Goal: Task Accomplishment & Management: Manage account settings

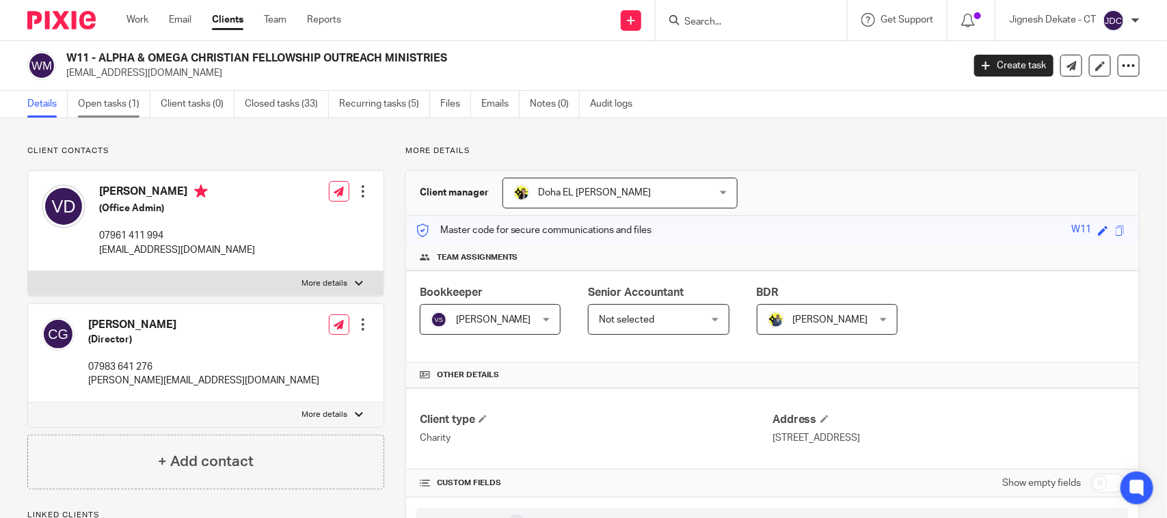
click at [113, 107] on link "Open tasks (1)" at bounding box center [114, 104] width 72 height 27
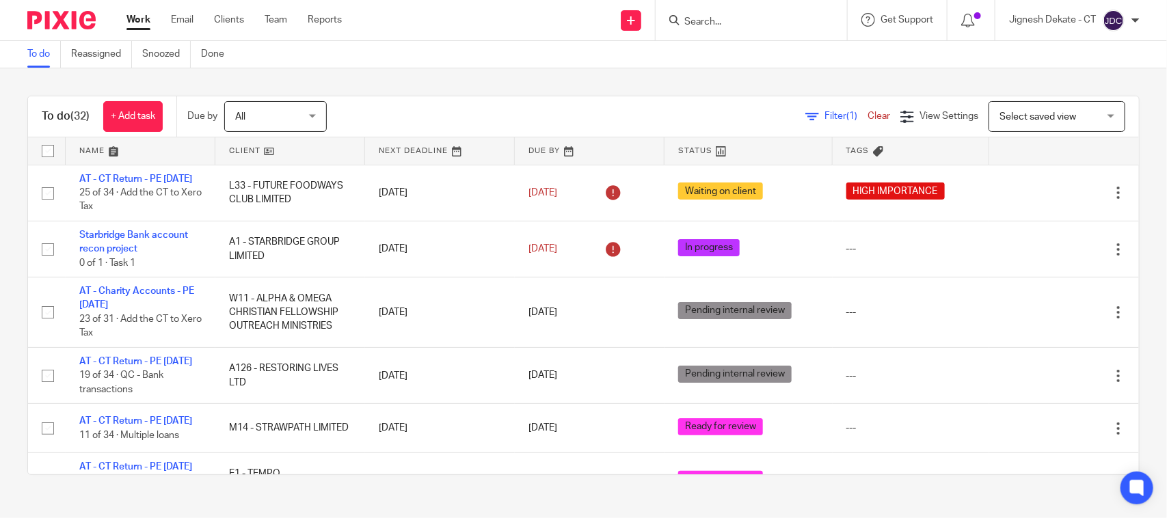
click at [41, 55] on link "To do" at bounding box center [44, 54] width 34 height 27
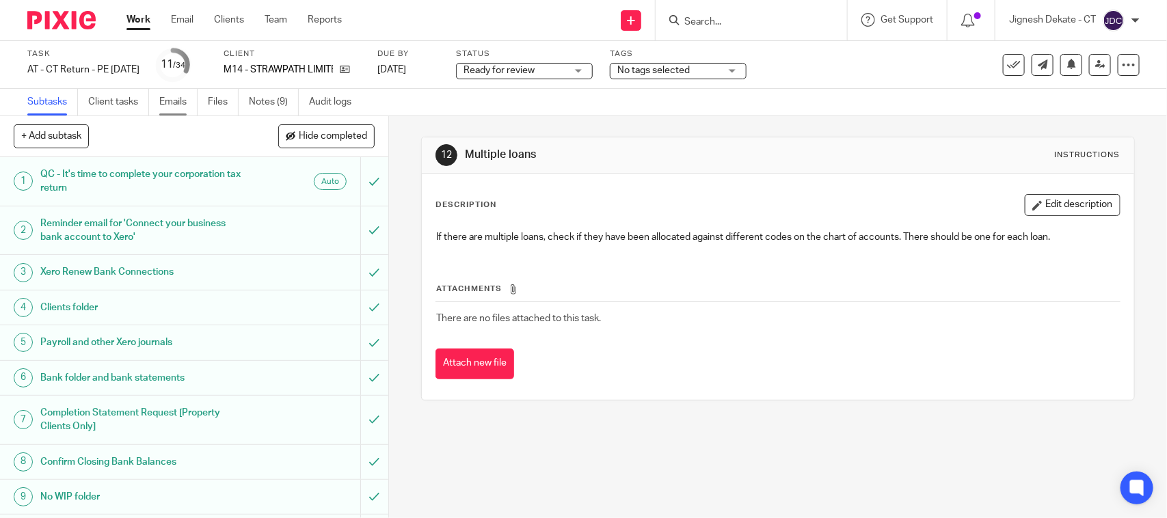
click at [178, 98] on link "Emails" at bounding box center [178, 102] width 38 height 27
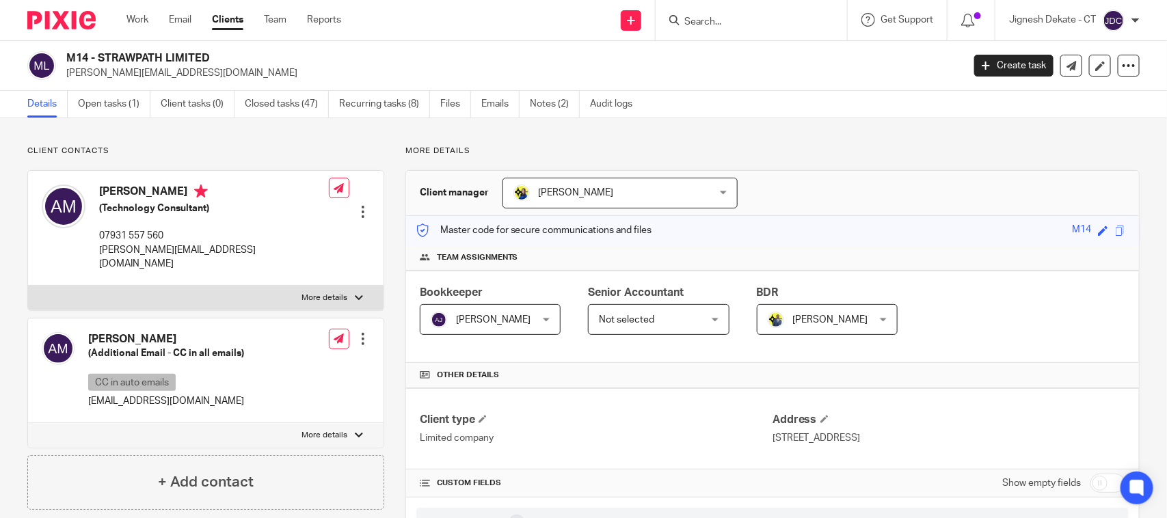
drag, startPoint x: 97, startPoint y: 193, endPoint x: 187, endPoint y: 189, distance: 89.6
click at [187, 189] on div "[PERSON_NAME] (Technology Consultant) 07931 557 560 [PERSON_NAME][EMAIL_ADDRESS…" at bounding box center [185, 228] width 287 height 100
copy h4 "Andrew Mukolwe"
click at [544, 101] on link "Notes (2)" at bounding box center [555, 104] width 50 height 27
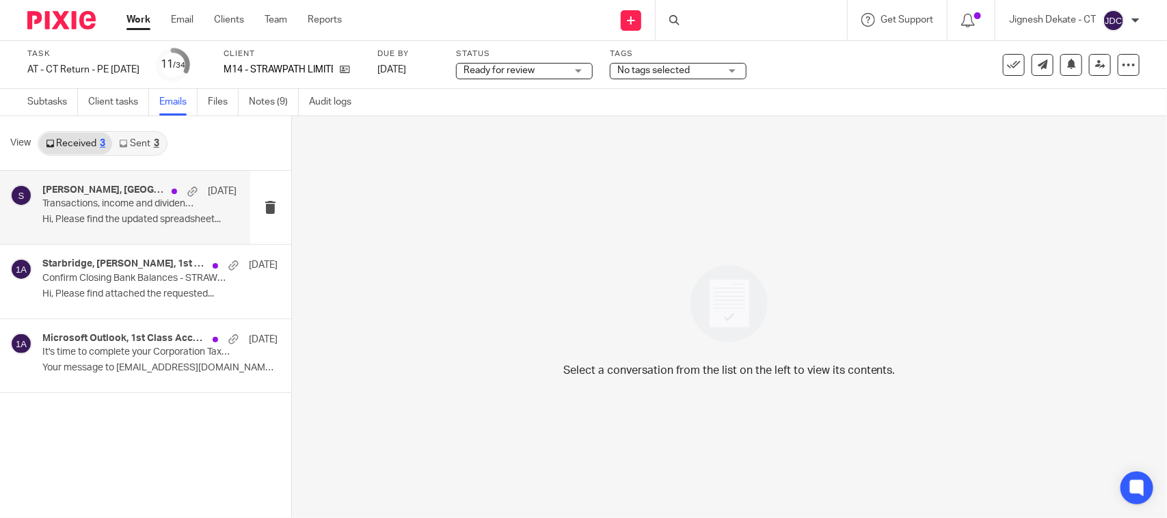
click at [123, 198] on p "Transactions, income and dividends confirmation - STRAWPATH LIMITED" at bounding box center [119, 204] width 155 height 12
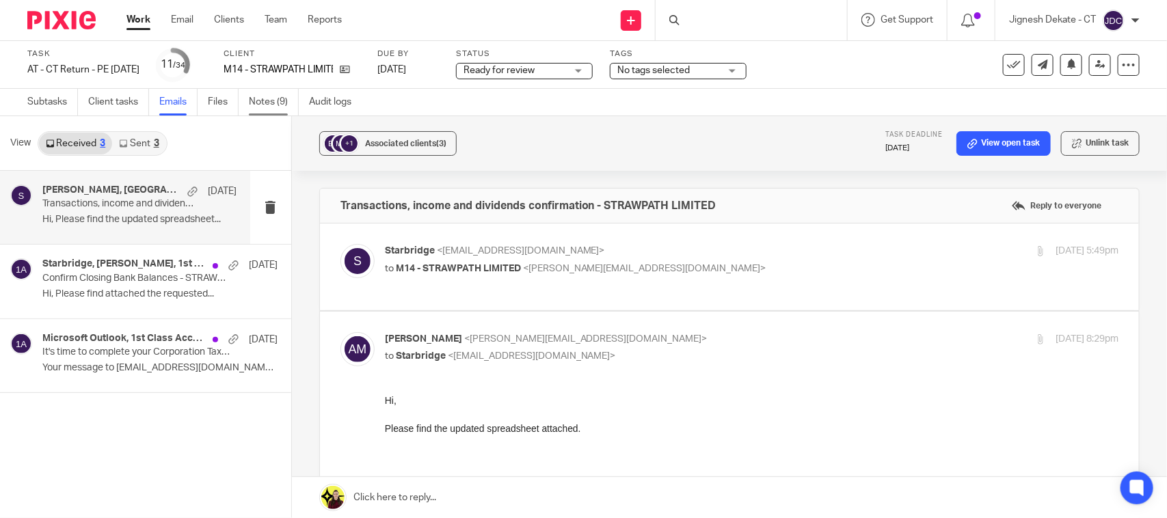
click at [260, 90] on link "Notes (9)" at bounding box center [274, 102] width 50 height 27
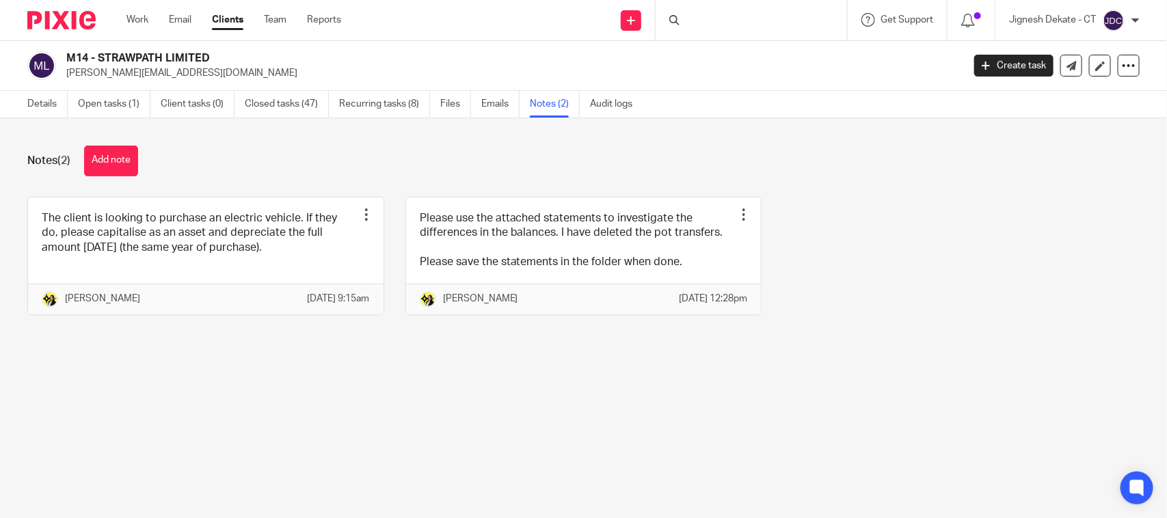
drag, startPoint x: 215, startPoint y: 62, endPoint x: 66, endPoint y: 60, distance: 149.1
click at [66, 60] on h2 "M14 - STRAWPATH LIMITED" at bounding box center [421, 58] width 710 height 14
copy h2 "M14 - STRAWPATH LIMITED"
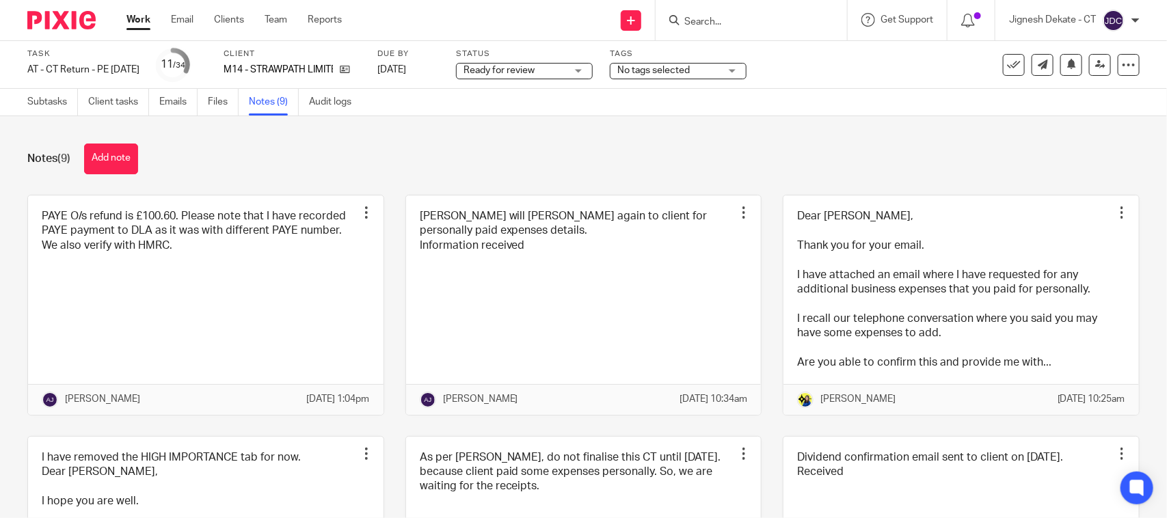
click at [549, 144] on div "Notes (9) Add note" at bounding box center [583, 159] width 1112 height 31
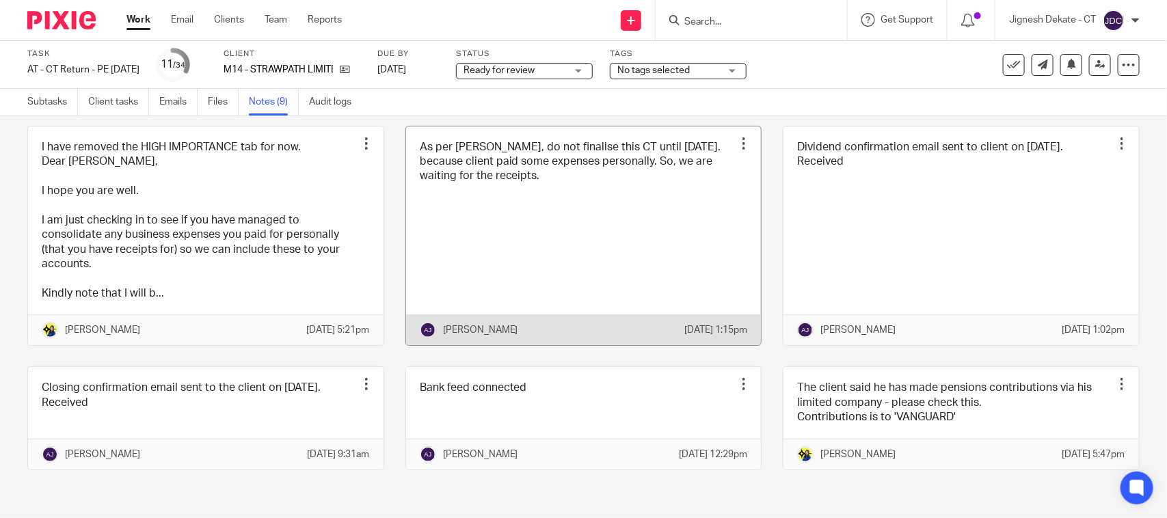
scroll to position [354, 0]
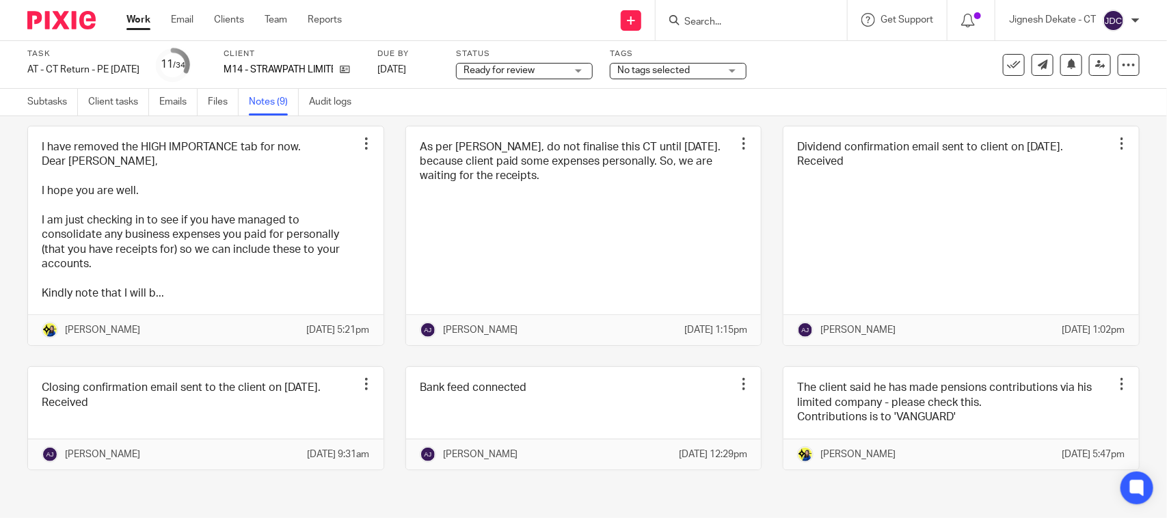
click at [515, 67] on span "Ready for review" at bounding box center [499, 71] width 71 height 10
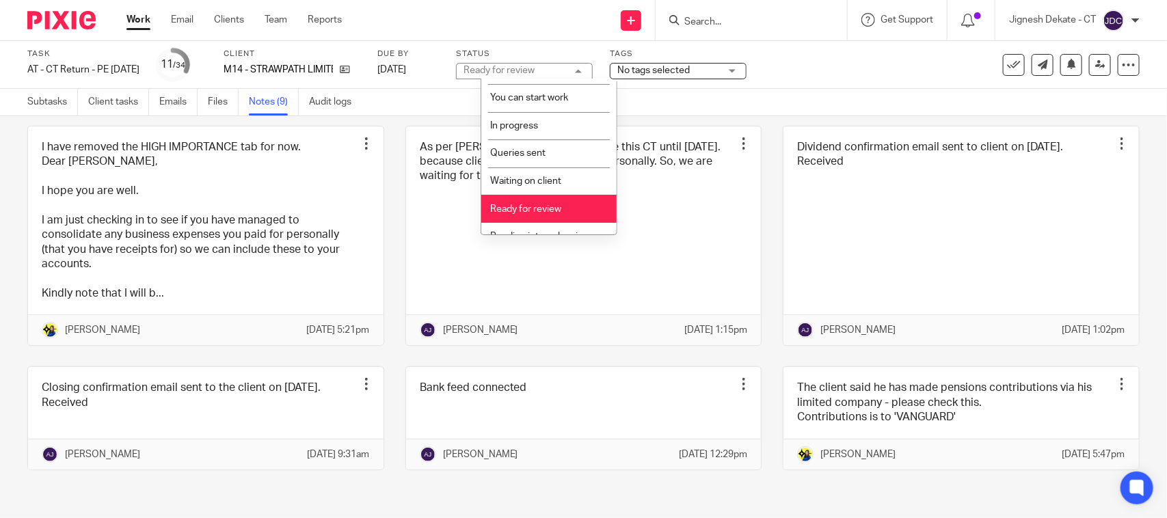
scroll to position [0, 0]
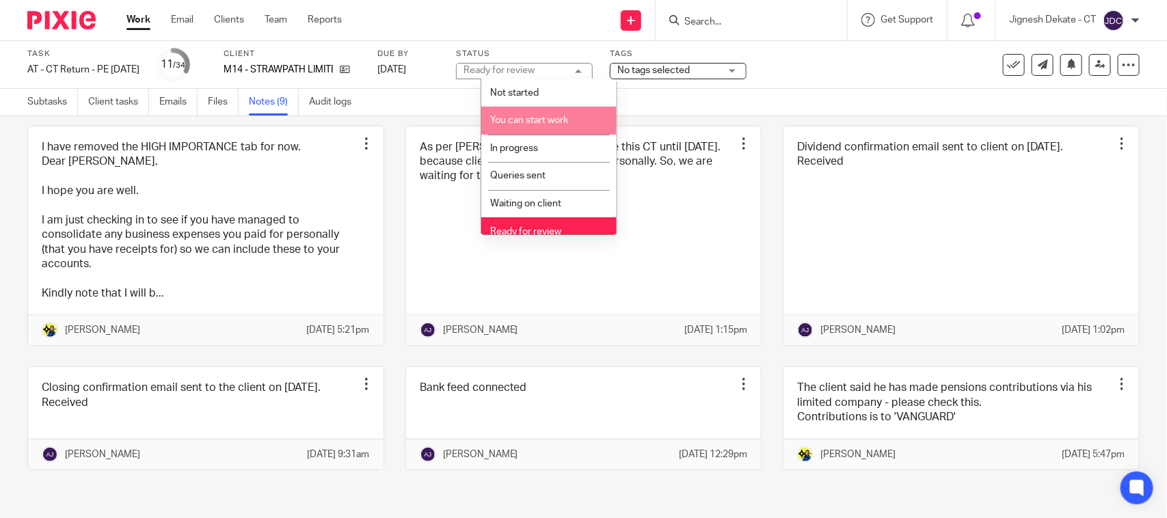
click at [803, 62] on div "Task AT - [GEOGRAPHIC_DATA] Return - PE [DATE] Save AT - [GEOGRAPHIC_DATA] Retu…" at bounding box center [490, 65] width 927 height 33
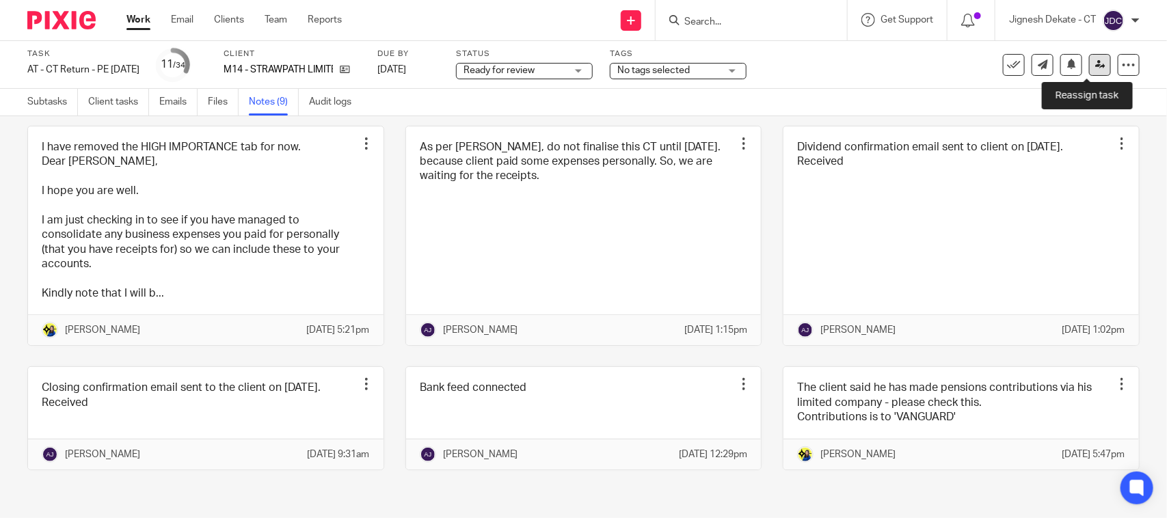
click at [1095, 60] on icon at bounding box center [1100, 64] width 10 height 10
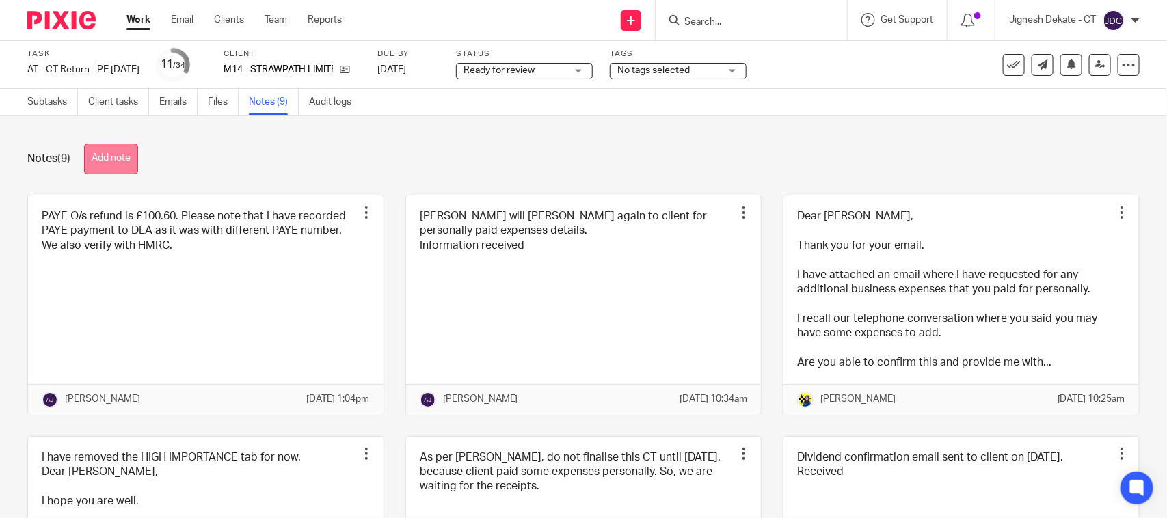
click at [109, 157] on button "Add note" at bounding box center [111, 159] width 54 height 31
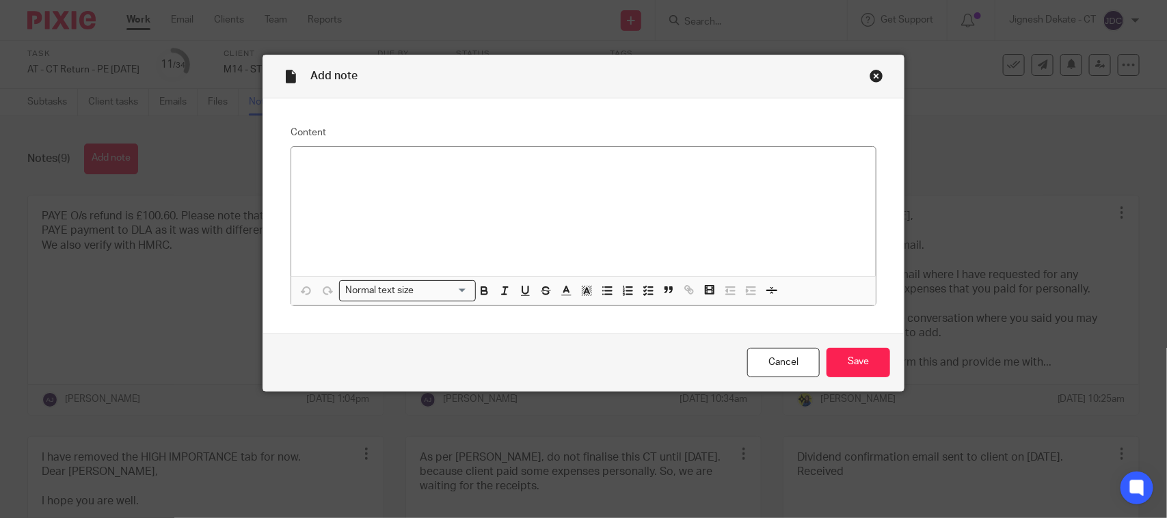
click at [436, 168] on p at bounding box center [583, 165] width 563 height 14
click at [640, 293] on button "button" at bounding box center [648, 290] width 17 height 17
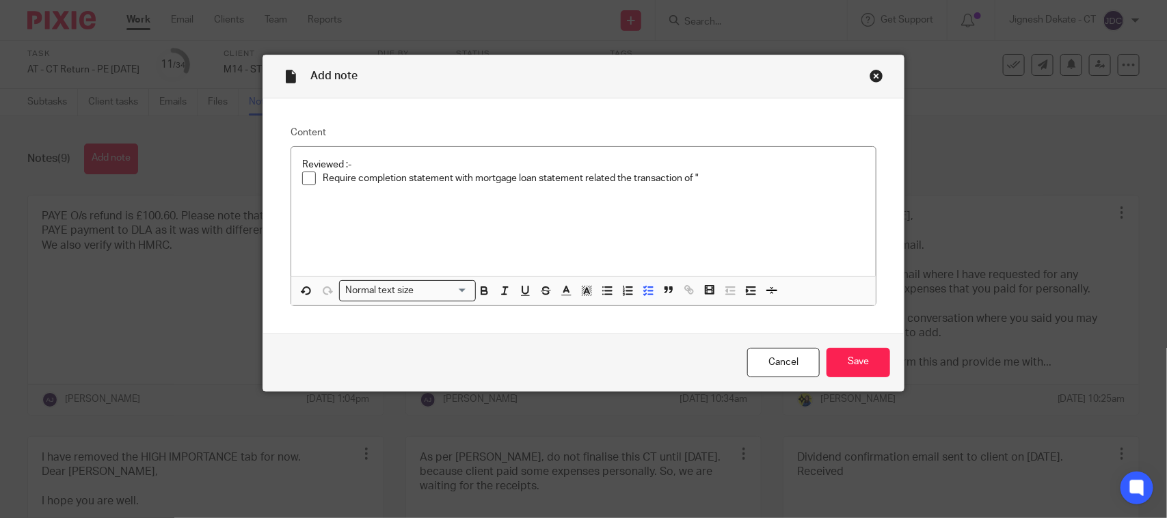
click at [713, 168] on p "Reviewed :-" at bounding box center [583, 165] width 563 height 14
click at [713, 176] on p "Require completion statement with mortgage loan statement related the transacti…" at bounding box center [594, 179] width 542 height 14
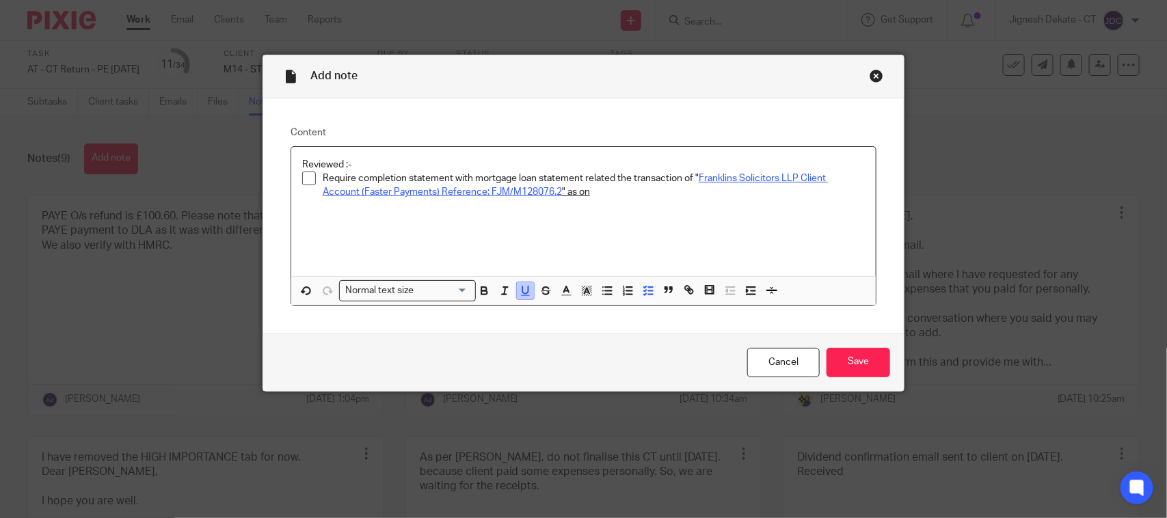
click at [517, 297] on button "button" at bounding box center [525, 290] width 17 height 17
click at [860, 366] on input "Save" at bounding box center [859, 362] width 64 height 29
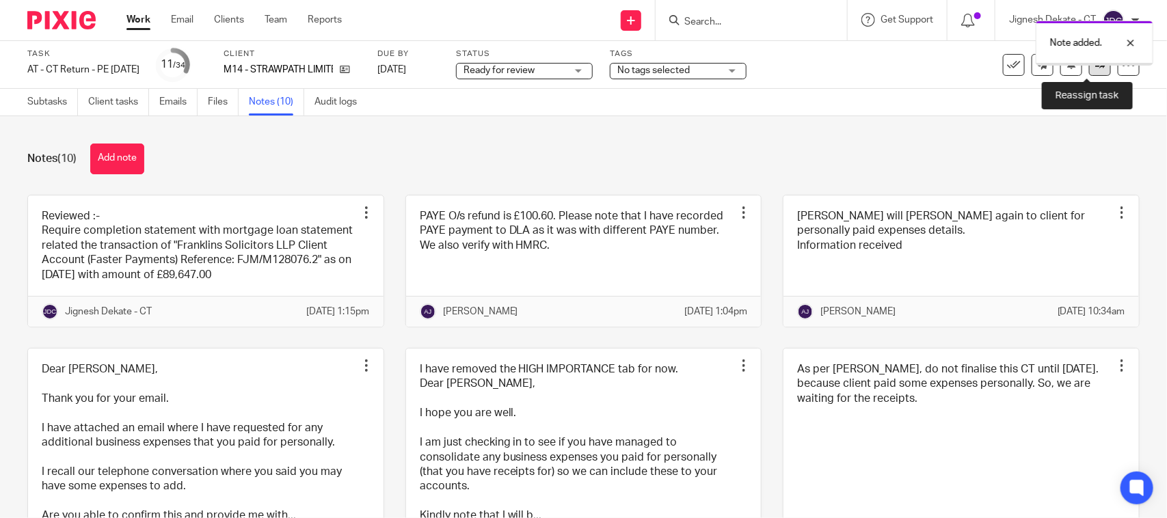
click at [1089, 66] on link at bounding box center [1100, 65] width 22 height 22
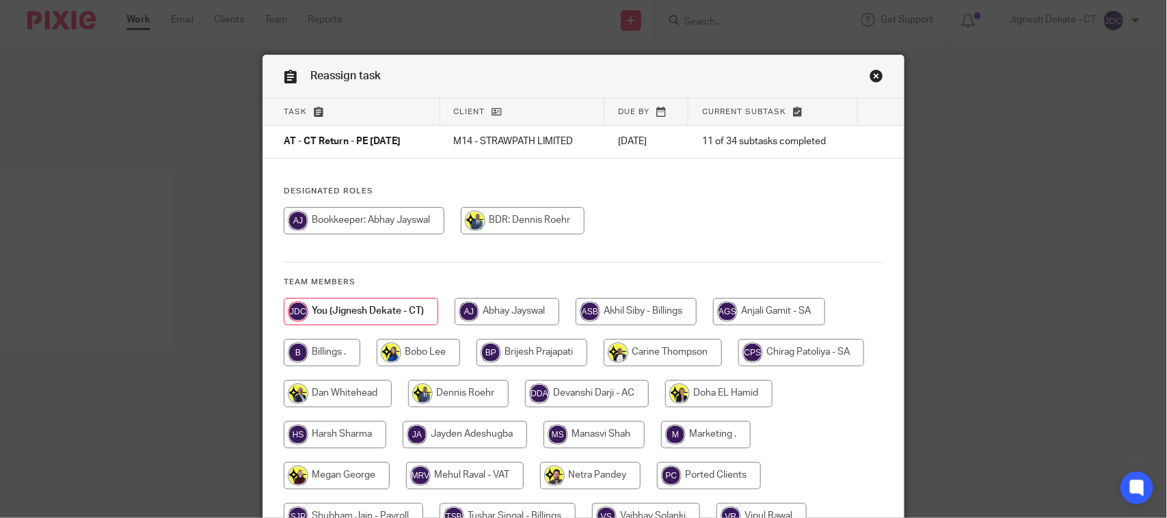
click at [373, 219] on input "radio" at bounding box center [364, 220] width 161 height 27
radio input "true"
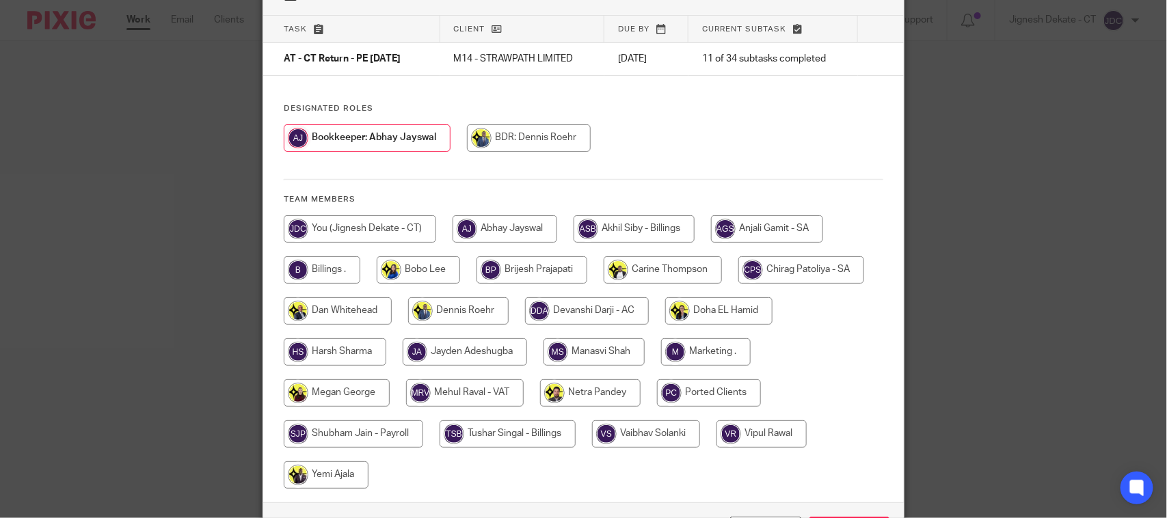
scroll to position [180, 0]
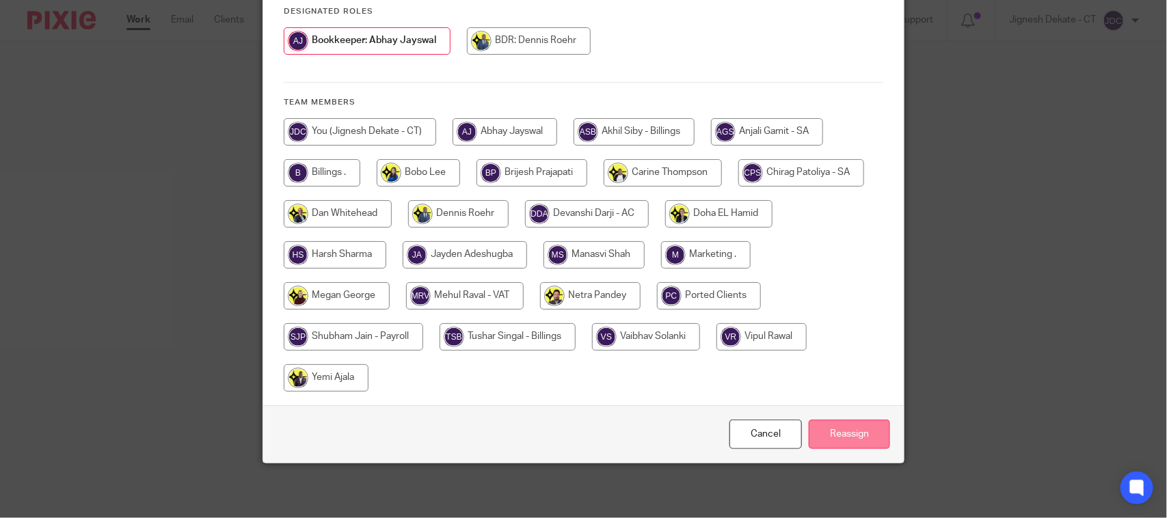
click at [810, 425] on input "Reassign" at bounding box center [849, 434] width 81 height 29
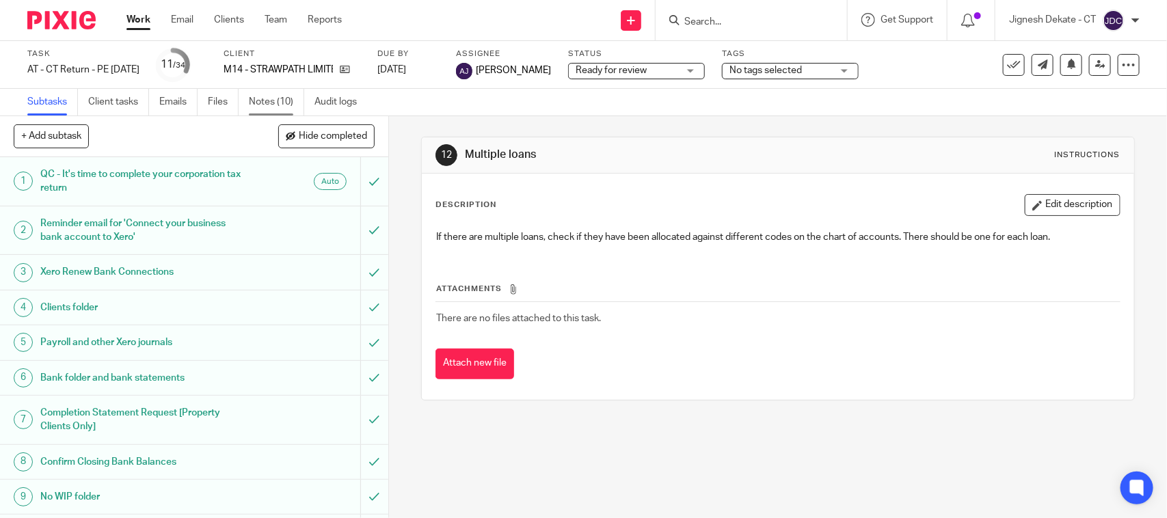
click at [258, 99] on link "Notes (10)" at bounding box center [276, 102] width 55 height 27
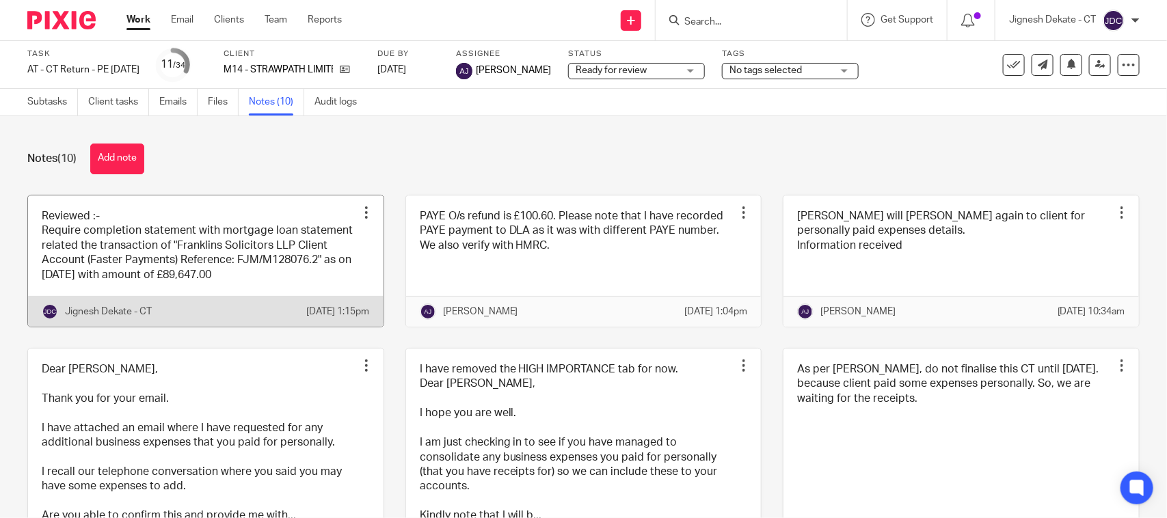
click at [150, 258] on link at bounding box center [206, 261] width 356 height 131
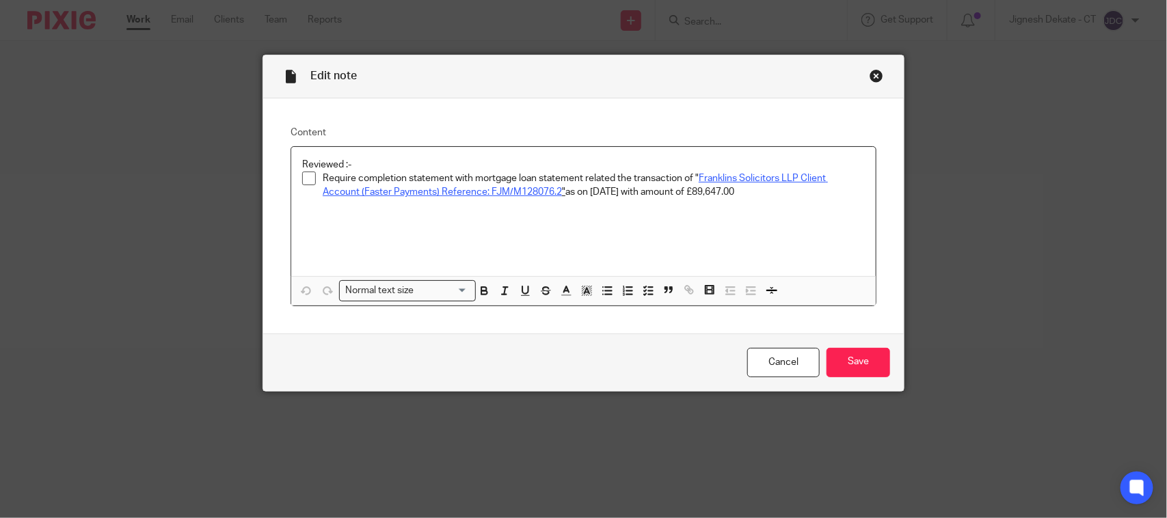
click at [756, 196] on p "Require completion statement with mortgage loan statement related the transacti…" at bounding box center [594, 186] width 542 height 28
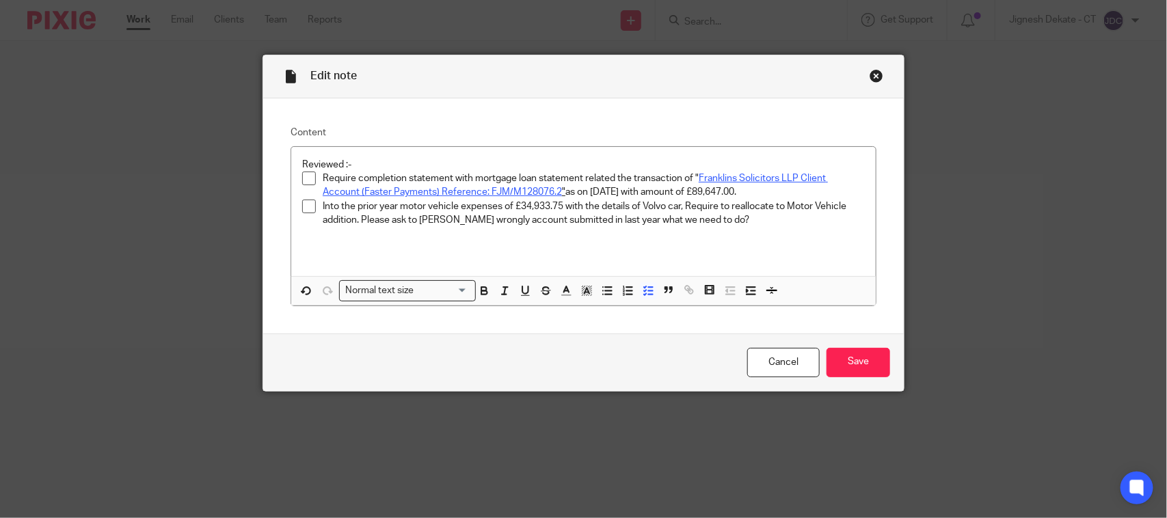
click at [699, 215] on p "Into the prior year motor vehicle expenses of £34,933.75 with the details of Vo…" at bounding box center [594, 214] width 542 height 28
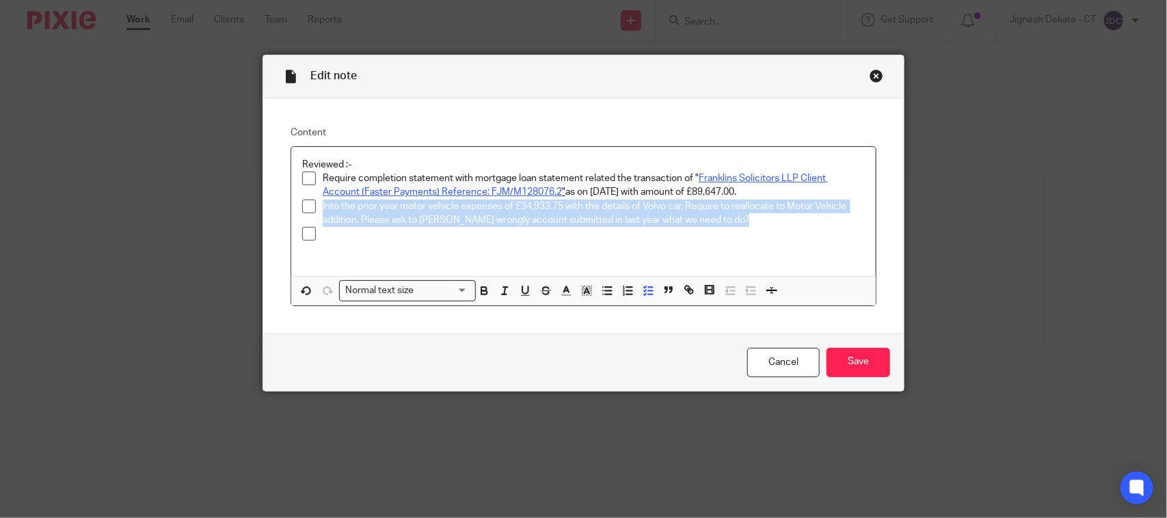
click at [360, 237] on p at bounding box center [594, 234] width 542 height 14
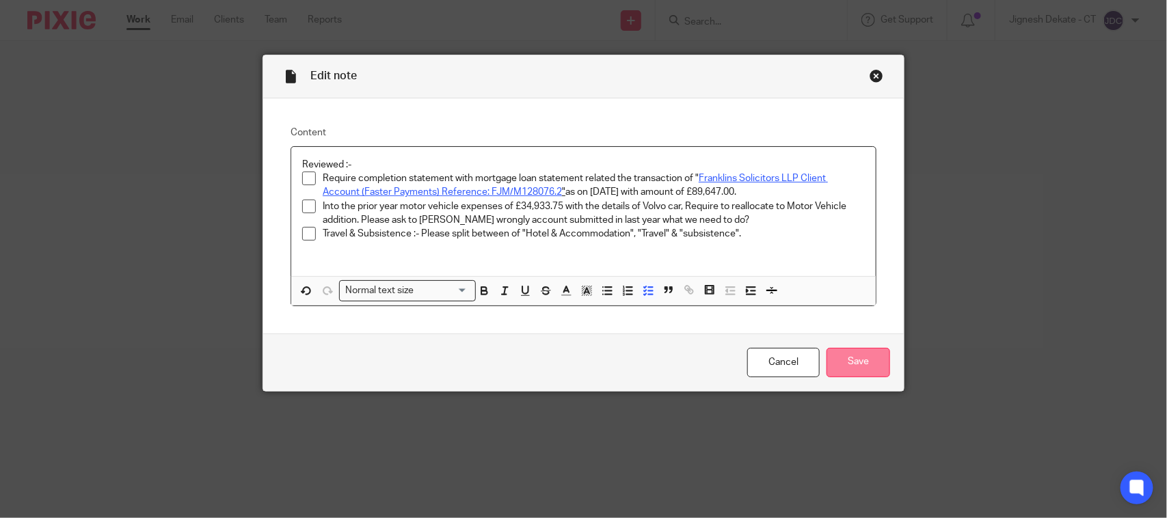
click at [833, 363] on input "Save" at bounding box center [859, 362] width 64 height 29
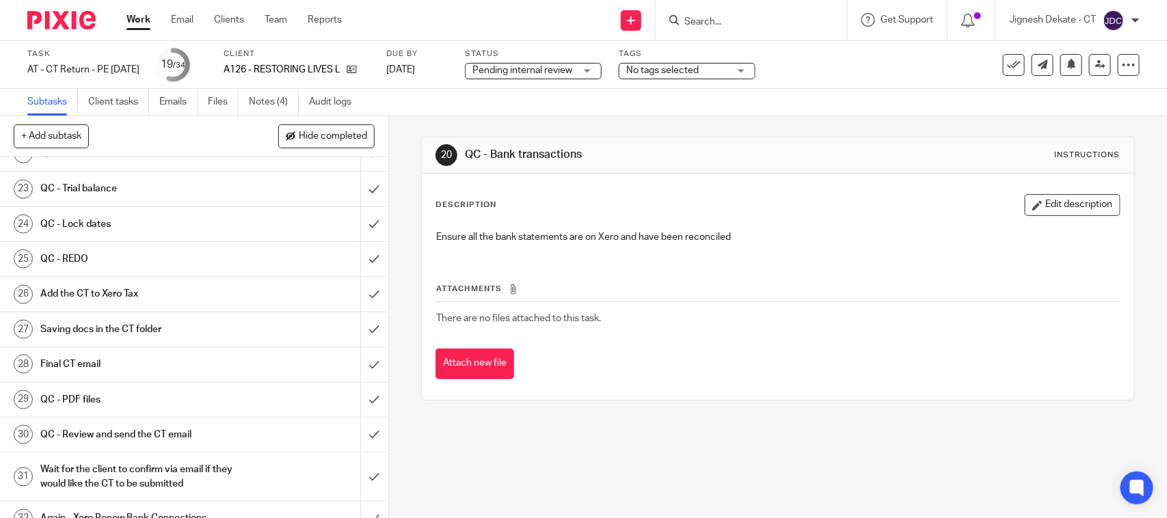
scroll to position [665, 0]
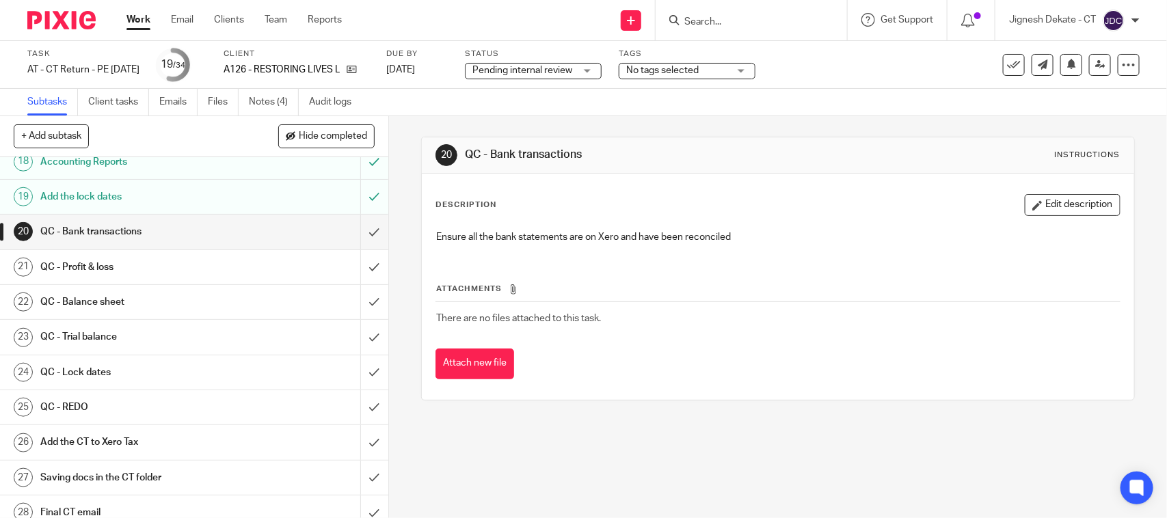
click at [723, 17] on input "Search" at bounding box center [744, 22] width 123 height 12
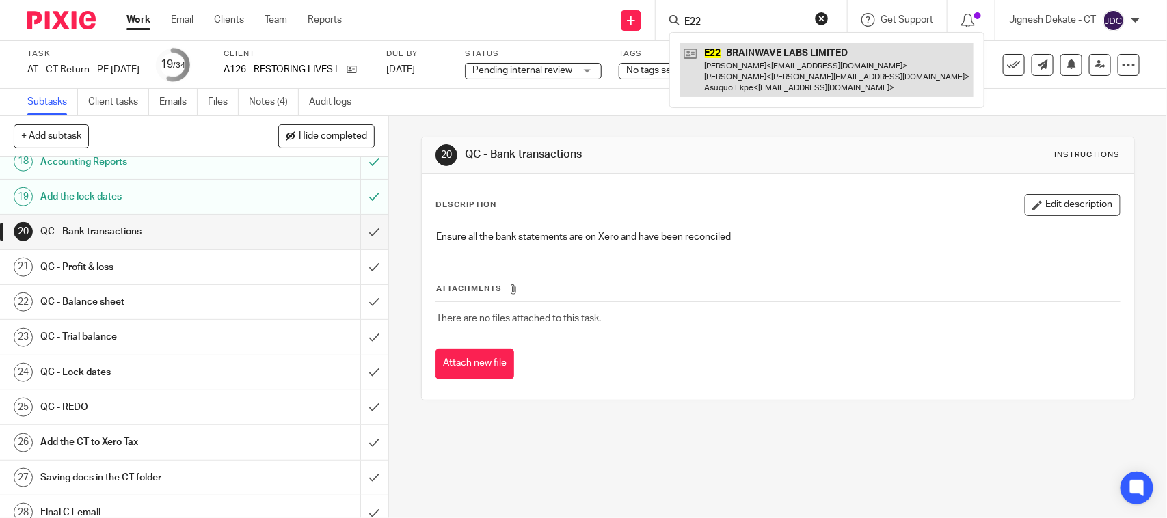
type input "E22"
click at [751, 70] on link at bounding box center [826, 70] width 293 height 54
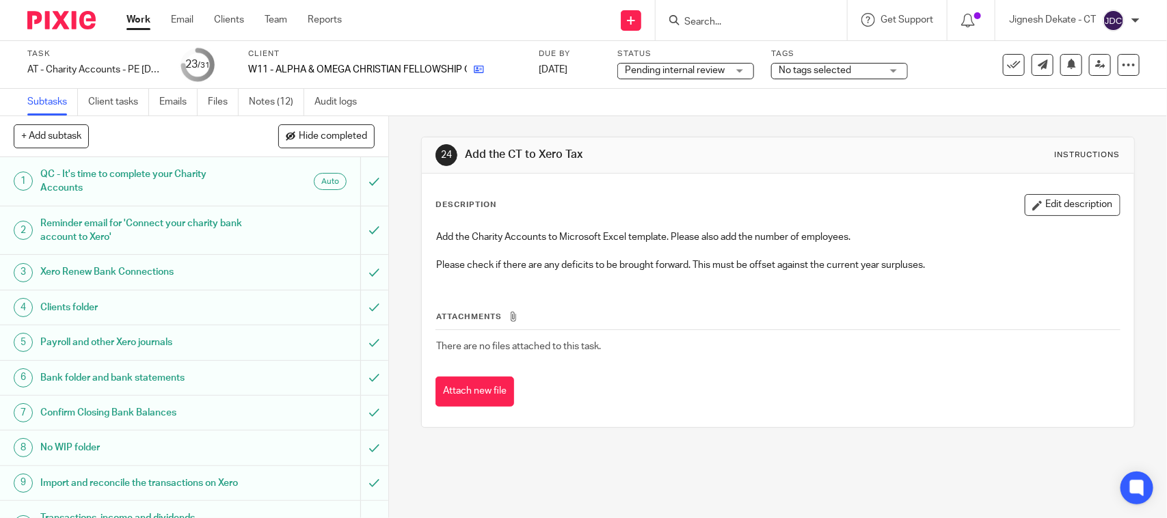
click at [472, 72] on link at bounding box center [475, 70] width 17 height 14
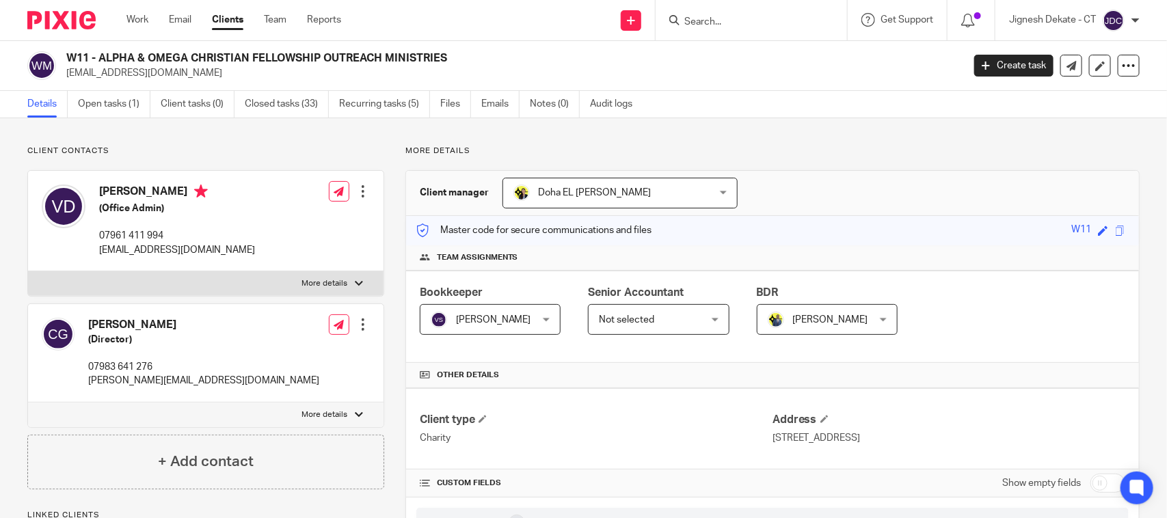
drag, startPoint x: 0, startPoint y: 0, endPoint x: 70, endPoint y: 58, distance: 90.8
click at [70, 58] on h2 "W11 - ALPHA & OMEGA CHRISTIAN FELLOWSHIP OUTREACH MINISTRIES" at bounding box center [421, 58] width 710 height 14
copy h2 "W11 - ALPHA & OMEGA CHRISTIAN FELLOWSHIP OUTREACH MINISTRIES"
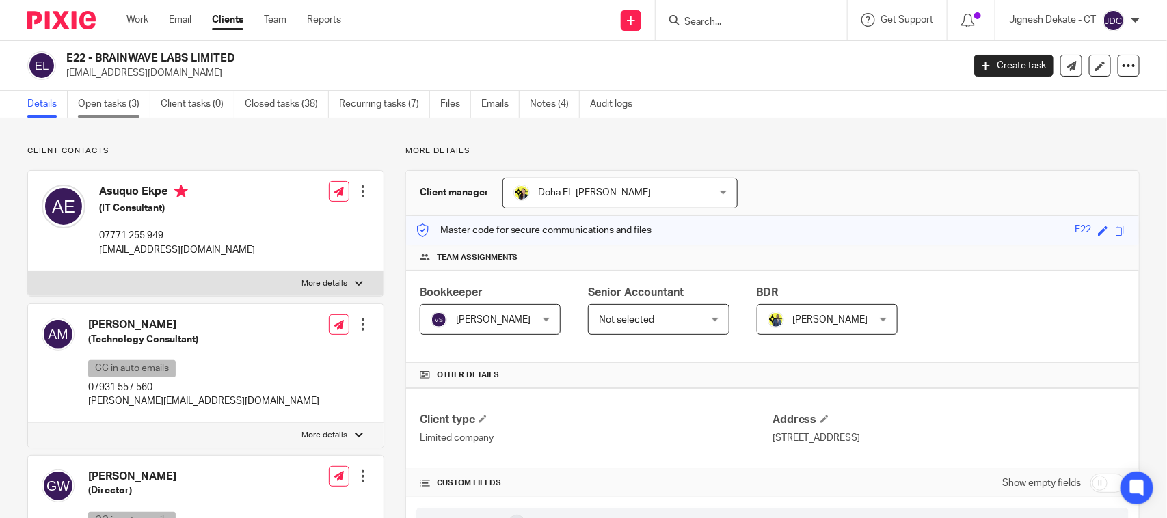
click at [134, 107] on link "Open tasks (3)" at bounding box center [114, 104] width 72 height 27
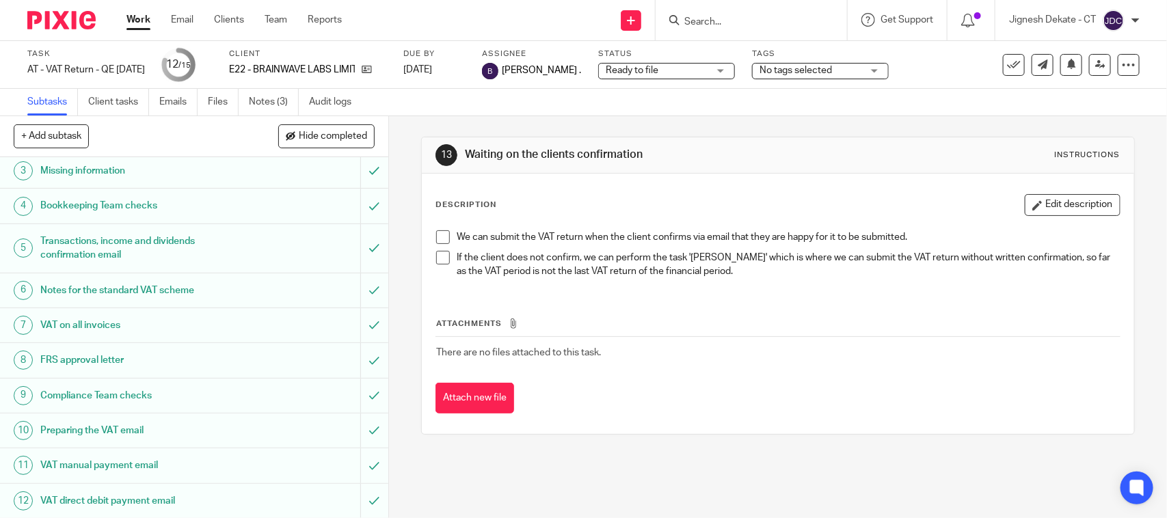
scroll to position [224, 0]
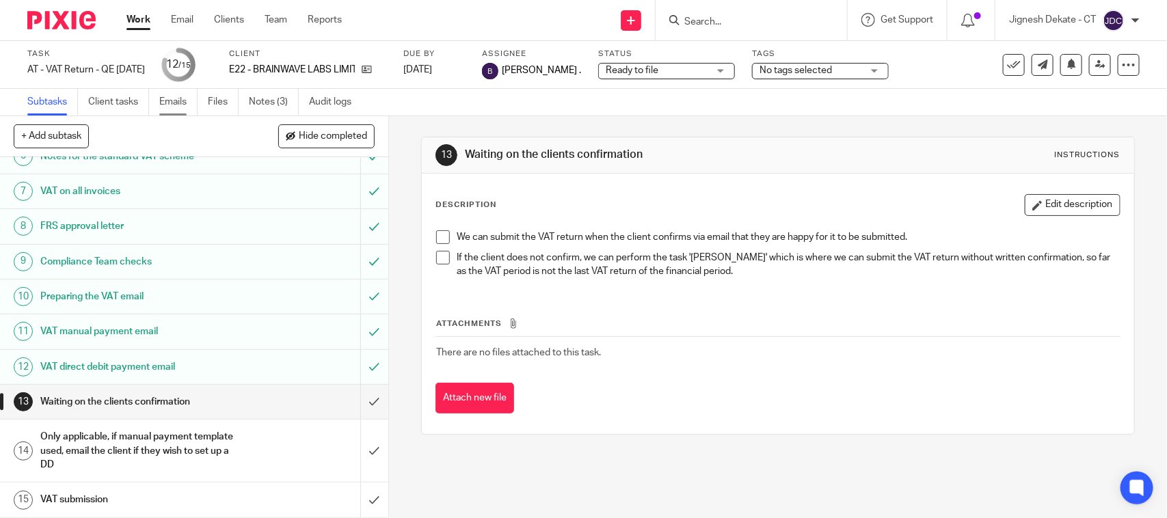
click at [174, 100] on link "Emails" at bounding box center [178, 102] width 38 height 27
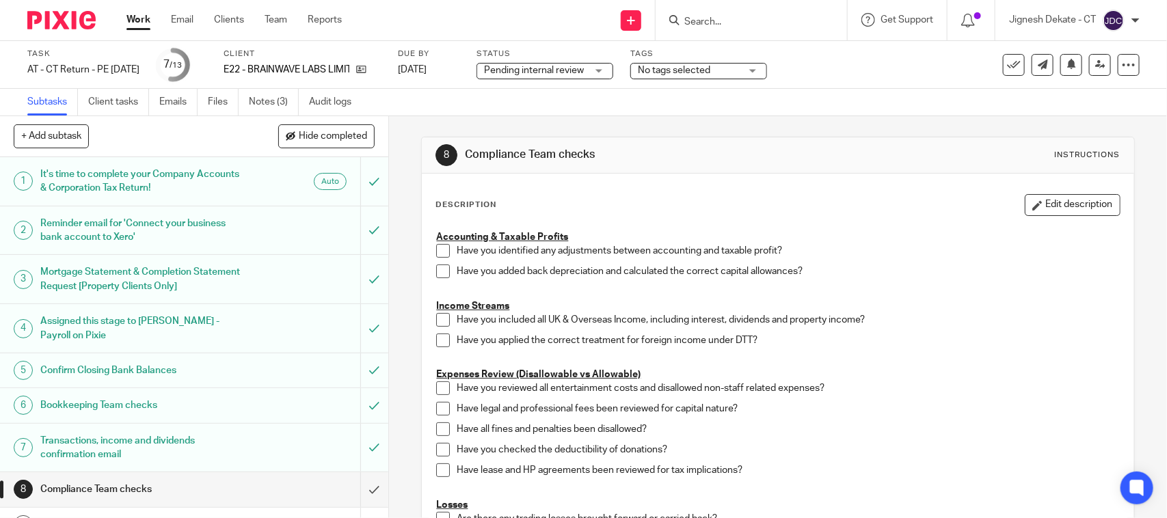
click at [528, 72] on span "Pending internal review" at bounding box center [534, 71] width 100 height 10
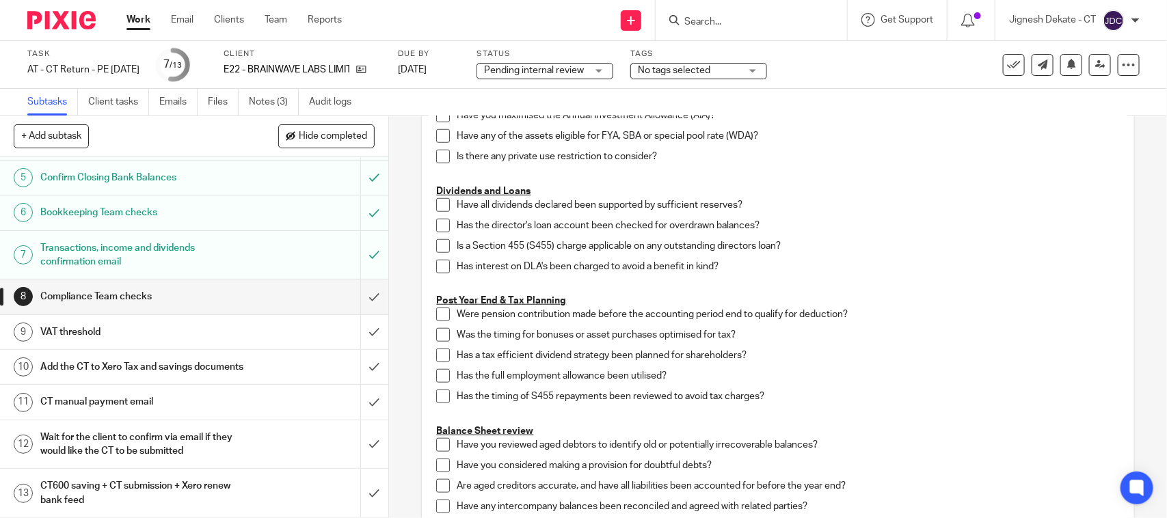
scroll to position [427, 0]
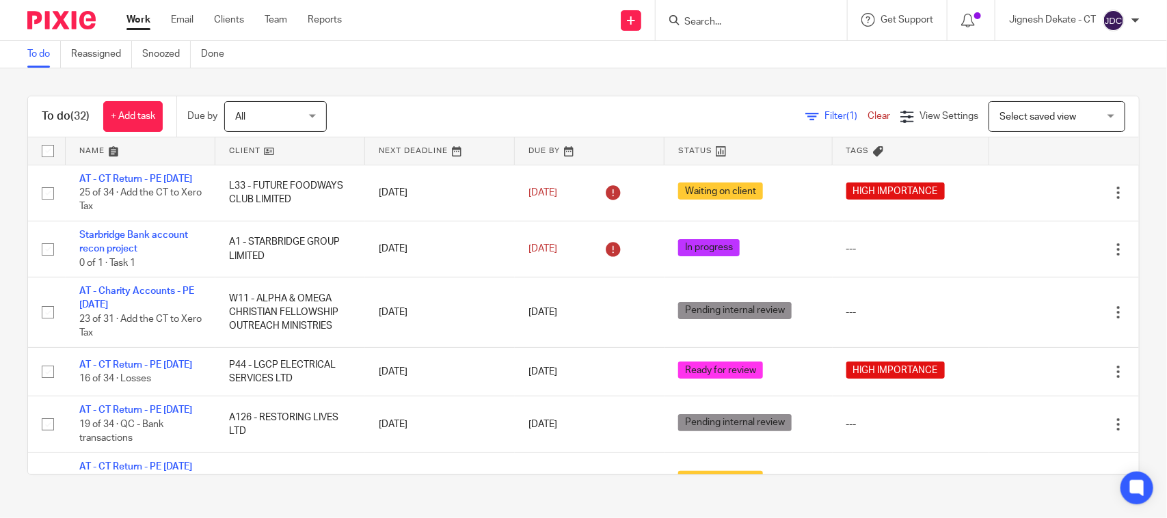
click at [727, 18] on input "Search" at bounding box center [744, 22] width 123 height 12
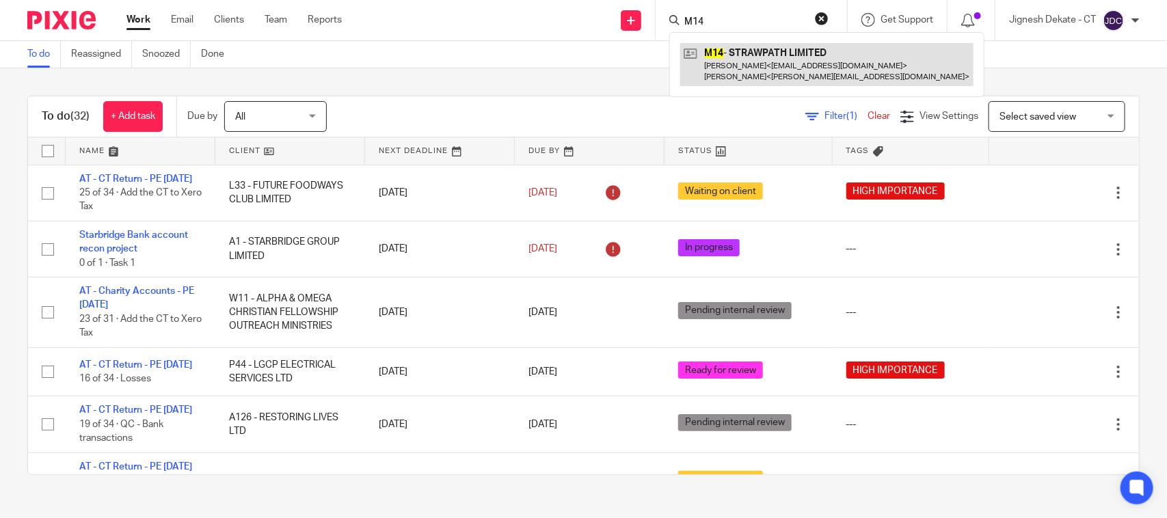
type input "M14"
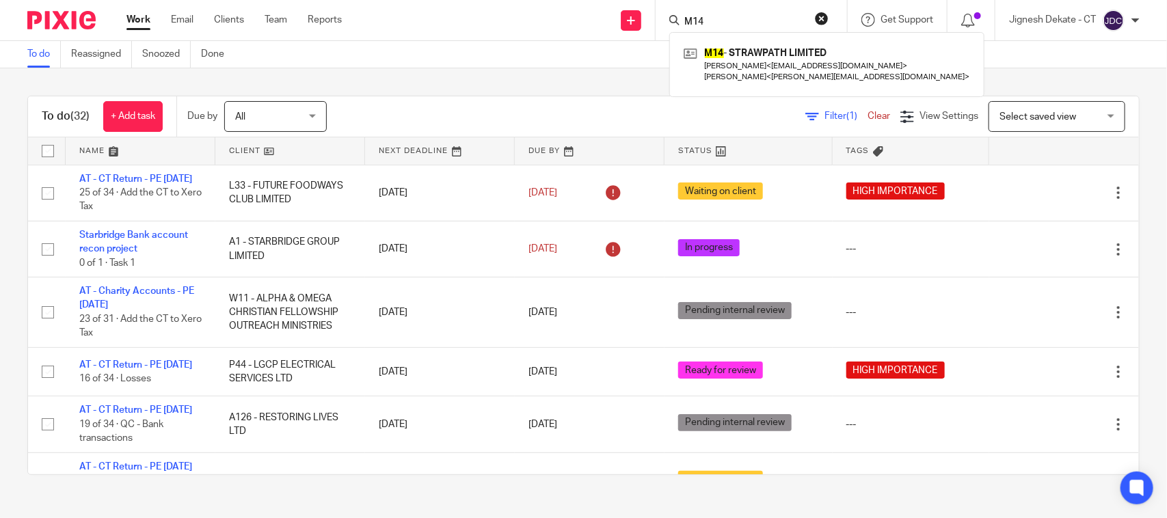
click at [477, 76] on div "To do (32) + Add task Due by All All Today Tomorrow This week Next week This mo…" at bounding box center [583, 285] width 1167 height 434
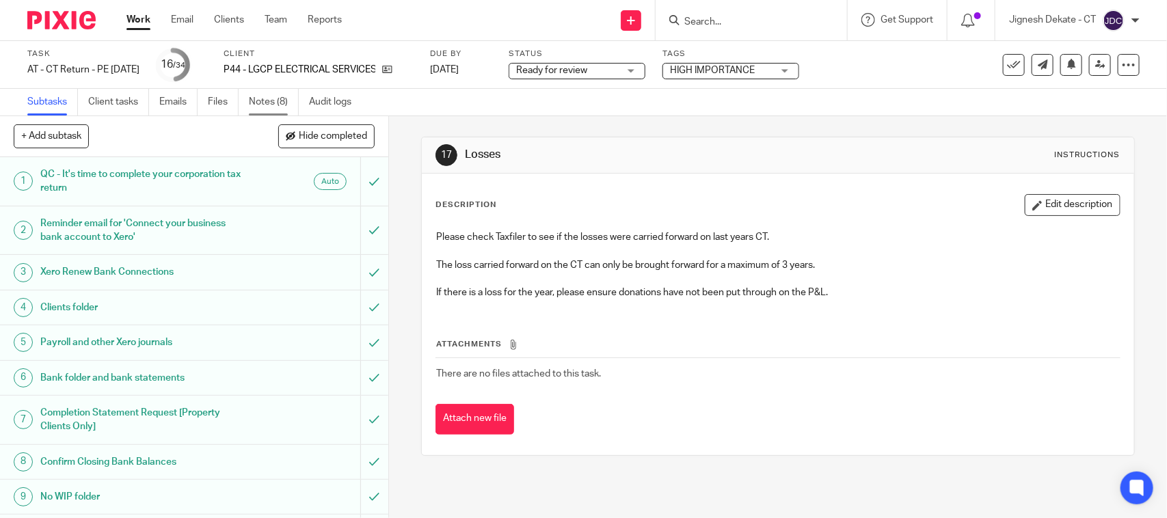
click at [277, 101] on link "Notes (8)" at bounding box center [274, 102] width 50 height 27
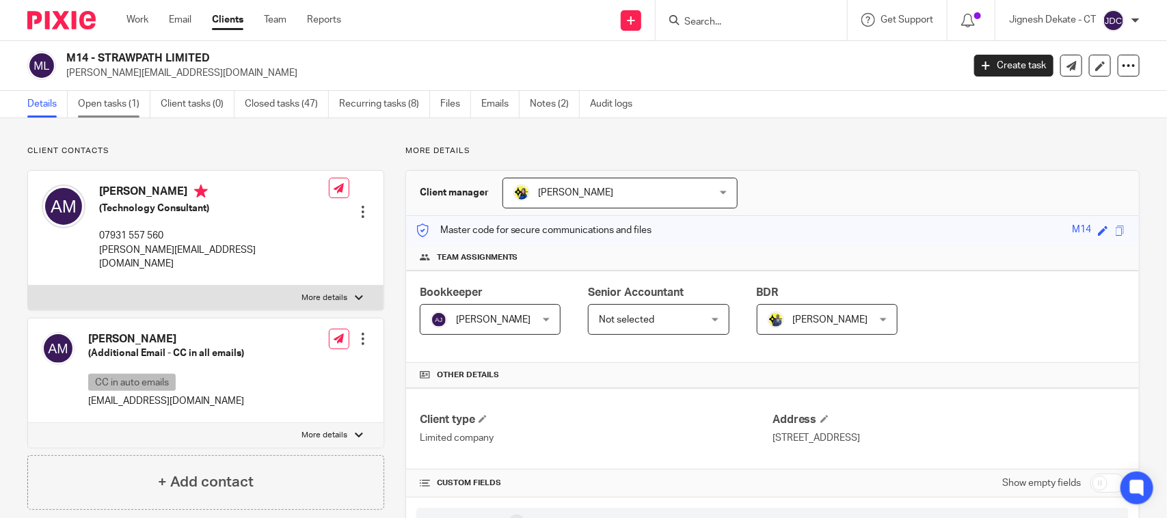
click at [122, 103] on link "Open tasks (1)" at bounding box center [114, 104] width 72 height 27
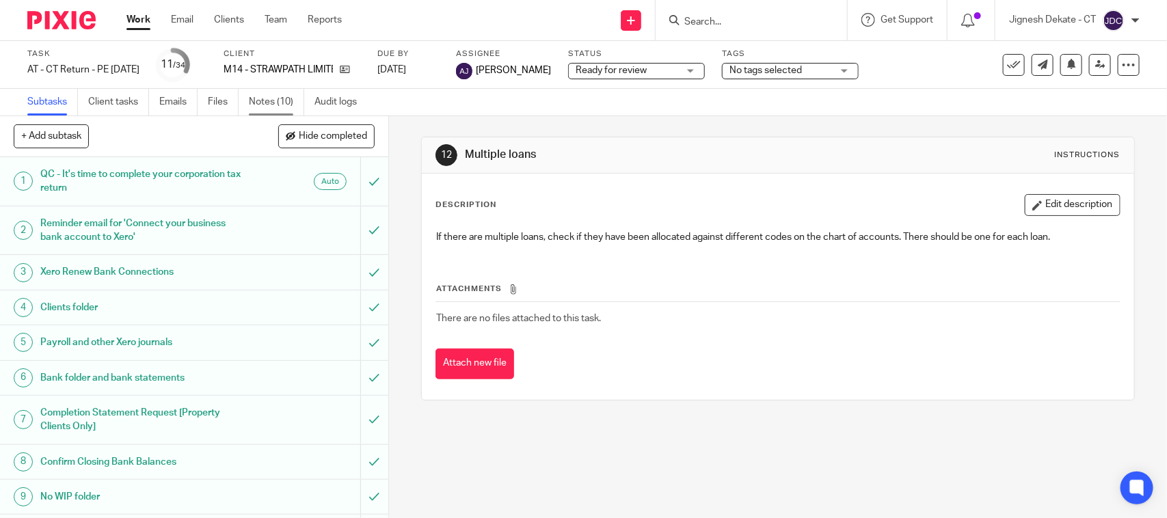
click at [262, 101] on link "Notes (10)" at bounding box center [276, 102] width 55 height 27
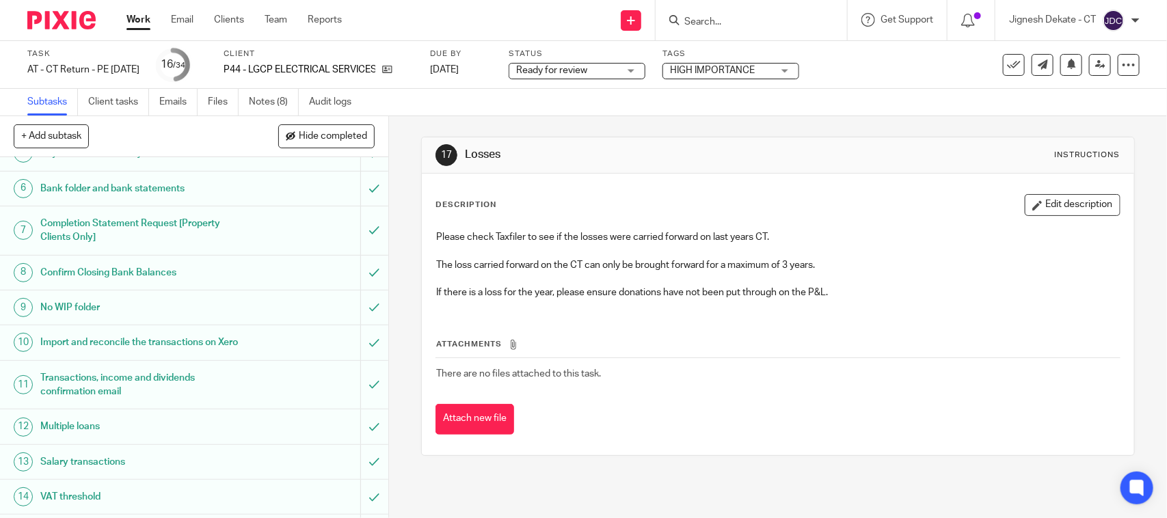
scroll to position [342, 0]
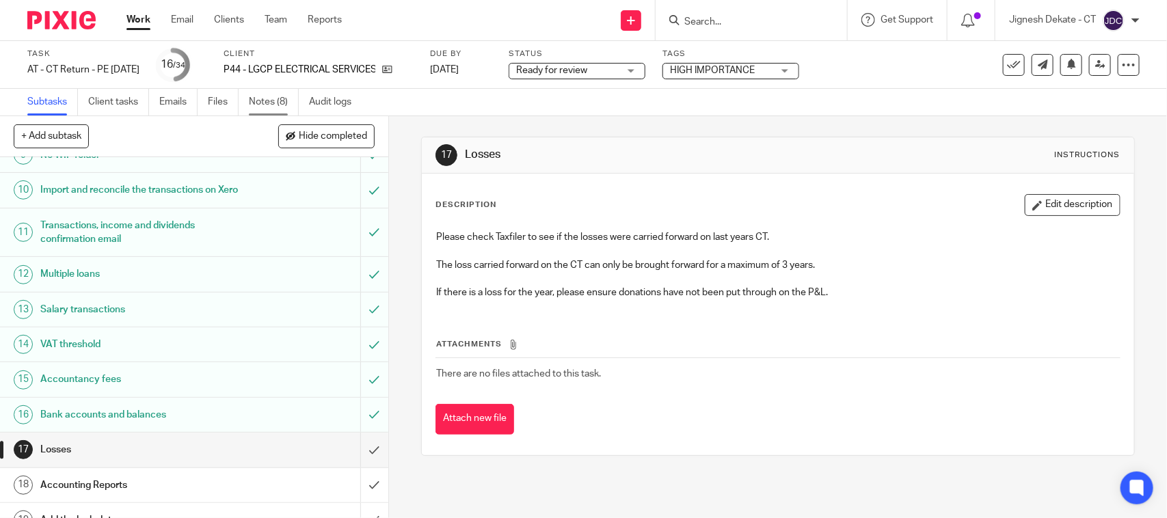
click at [277, 103] on link "Notes (8)" at bounding box center [274, 102] width 50 height 27
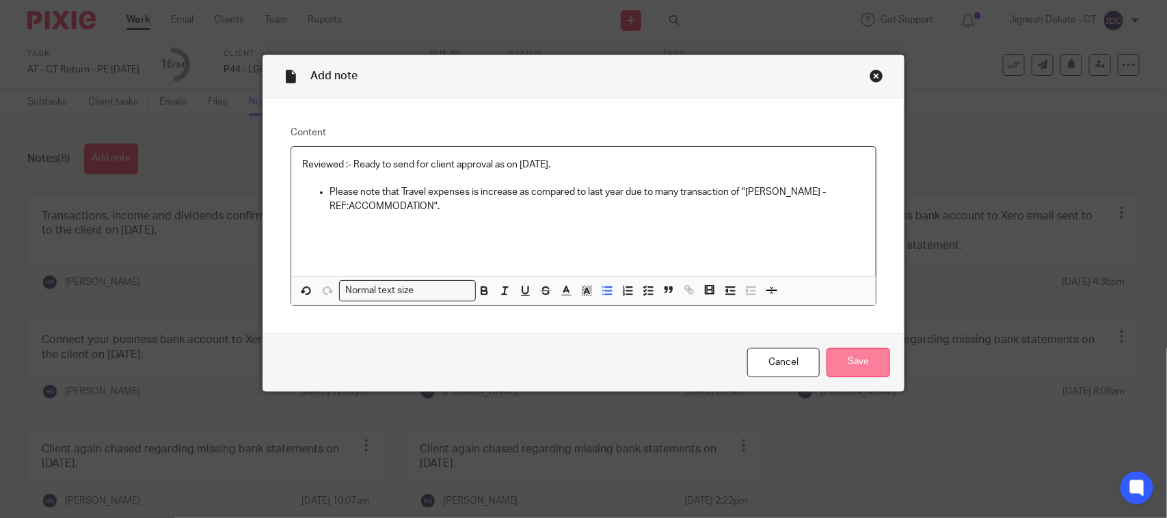
click at [827, 366] on input "Save" at bounding box center [859, 362] width 64 height 29
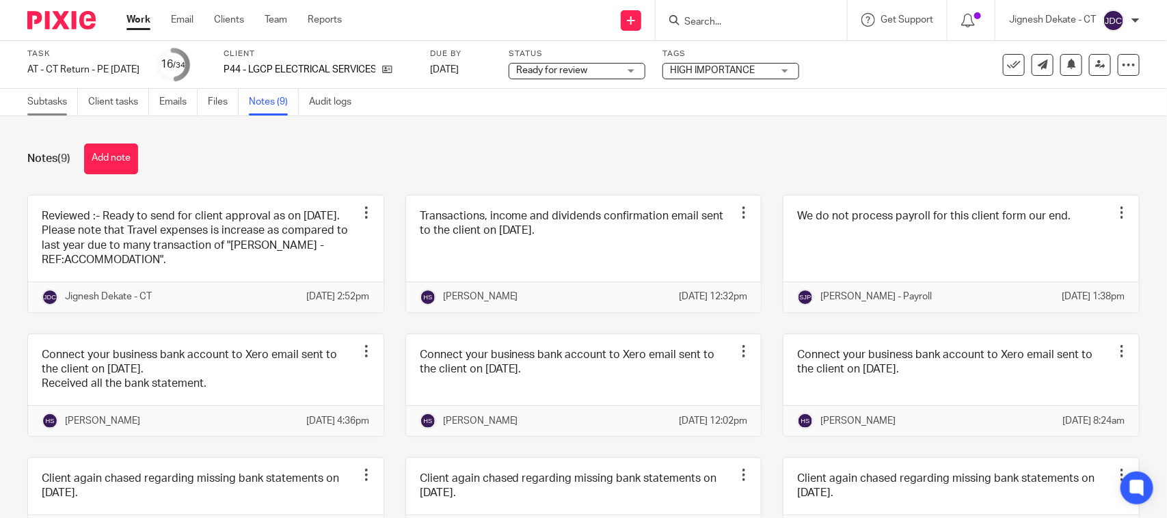
click at [59, 107] on link "Subtasks" at bounding box center [52, 102] width 51 height 27
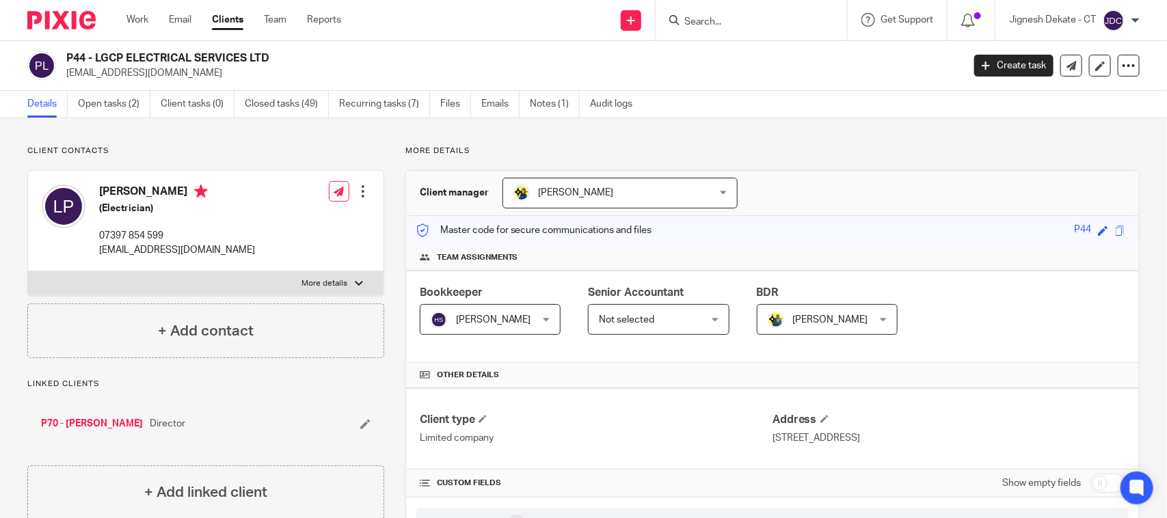
drag, startPoint x: 101, startPoint y: 192, endPoint x: 152, endPoint y: 188, distance: 50.8
click at [152, 188] on h4 "Liam Penny" at bounding box center [177, 193] width 156 height 17
click at [157, 193] on h4 "Liam Penny" at bounding box center [177, 193] width 156 height 17
copy h4 "Liam Penny"
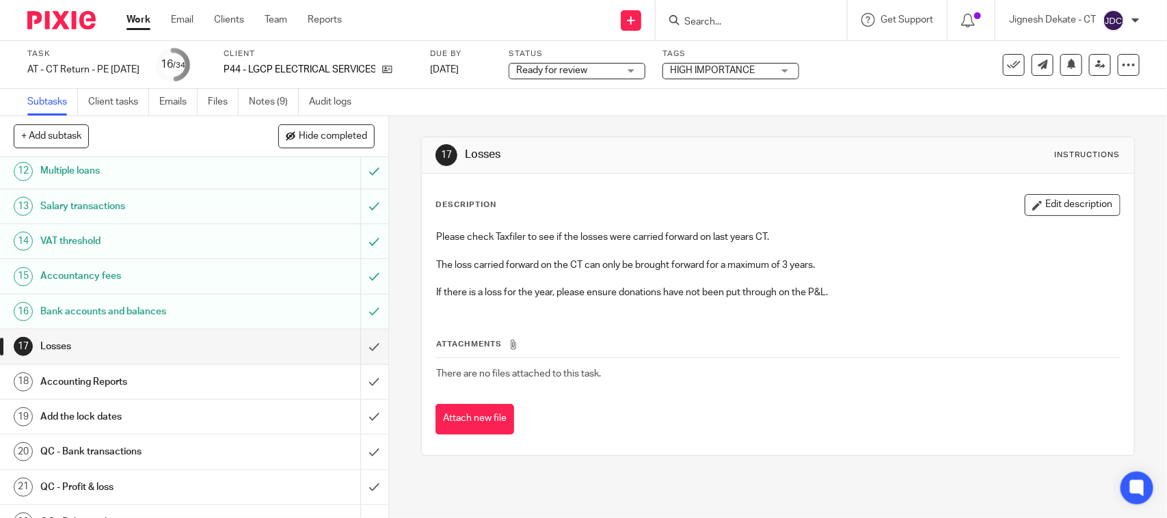
scroll to position [598, 0]
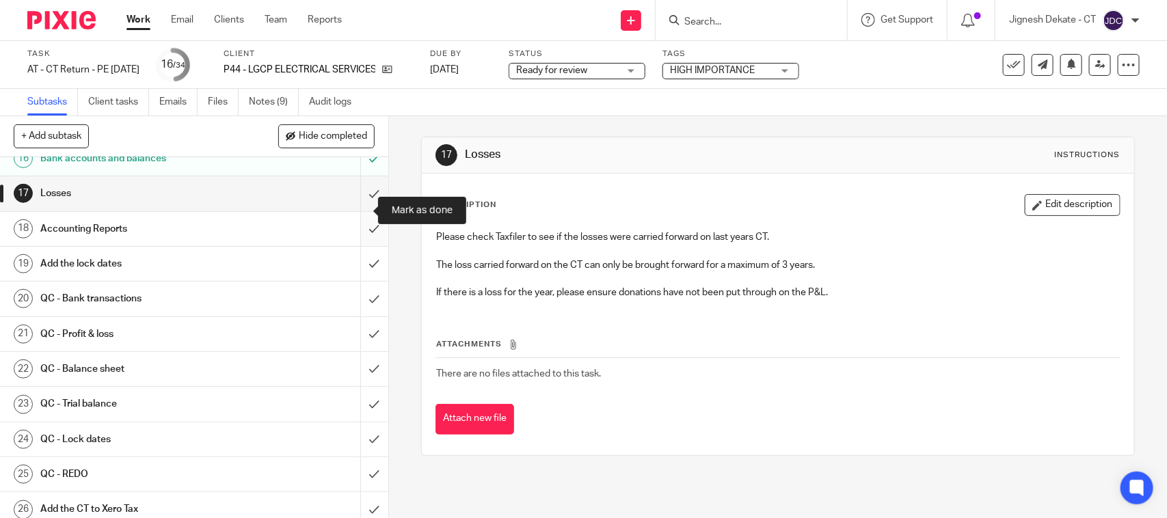
drag, startPoint x: 349, startPoint y: 213, endPoint x: 349, endPoint y: 228, distance: 15.0
click at [349, 211] on input "submit" at bounding box center [194, 193] width 388 height 34
click at [351, 238] on input "submit" at bounding box center [194, 229] width 388 height 34
click at [350, 278] on input "submit" at bounding box center [194, 264] width 388 height 34
click at [353, 312] on input "submit" at bounding box center [194, 299] width 388 height 34
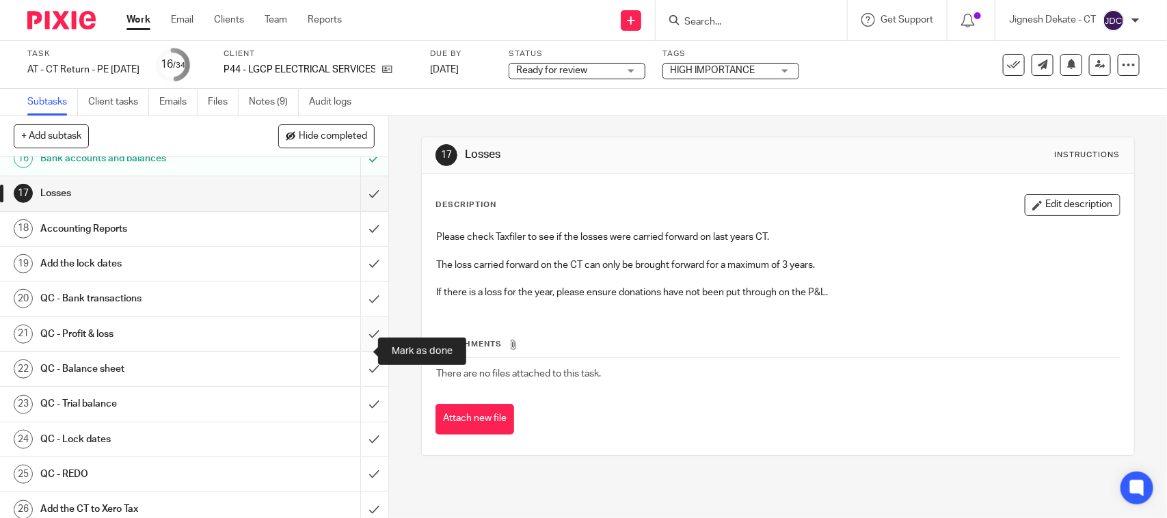
click at [356, 351] on input "submit" at bounding box center [194, 334] width 388 height 34
click at [354, 386] on input "submit" at bounding box center [194, 369] width 388 height 34
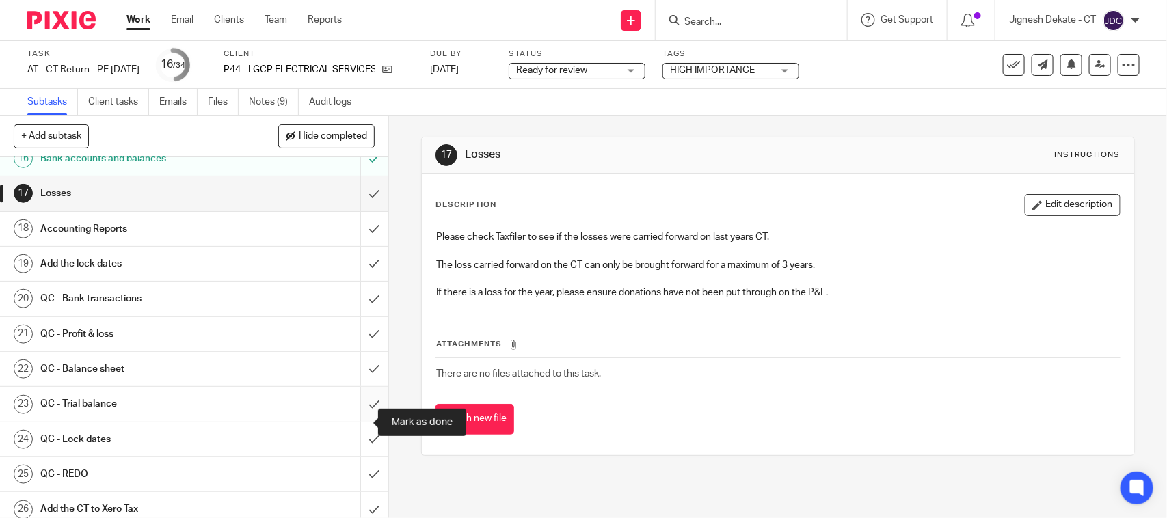
click at [356, 421] on input "submit" at bounding box center [194, 404] width 388 height 34
click at [353, 456] on input "submit" at bounding box center [194, 440] width 388 height 34
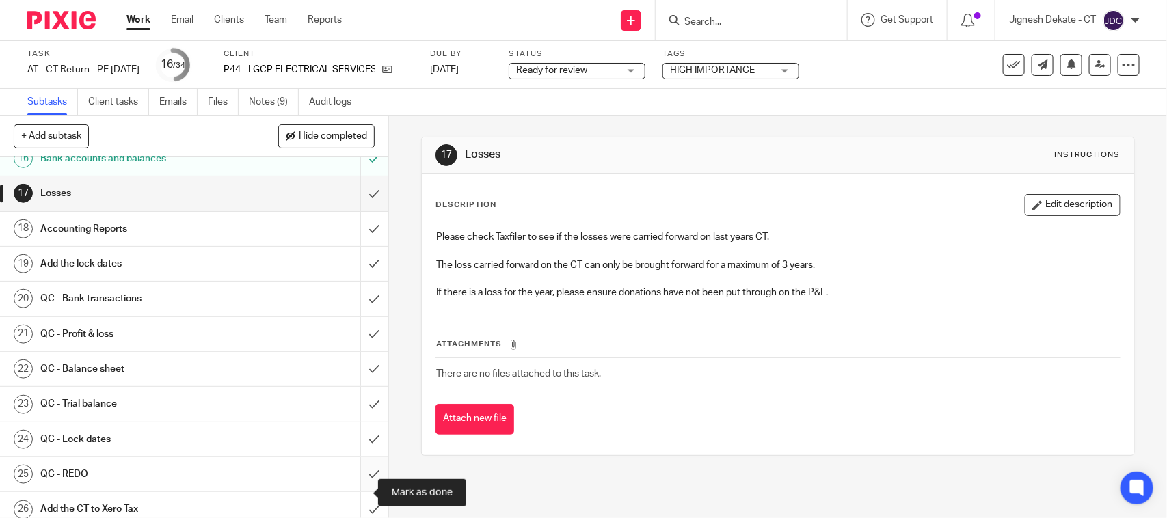
click at [353, 492] on input "submit" at bounding box center [194, 474] width 388 height 34
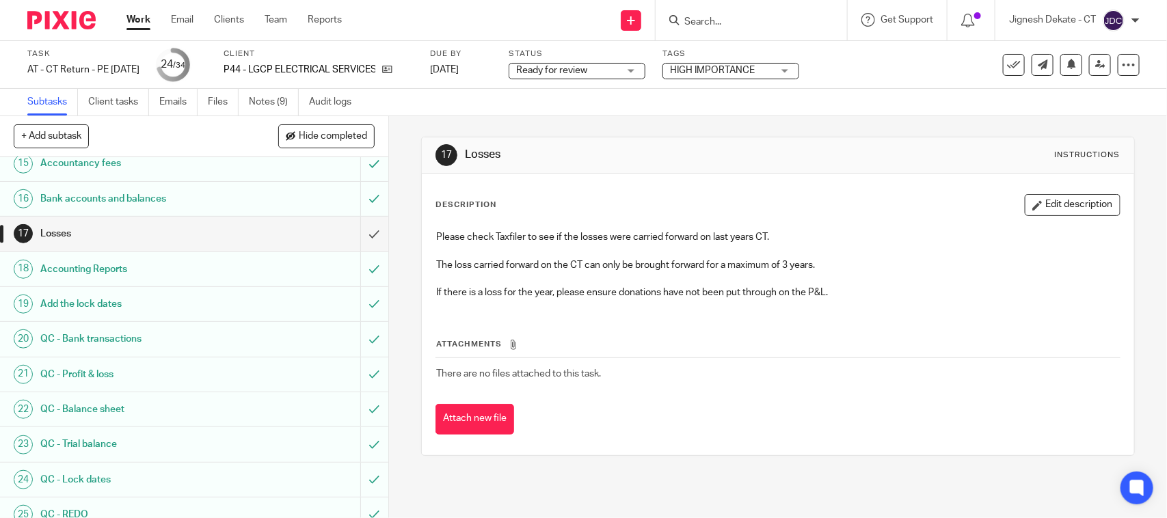
scroll to position [598, 0]
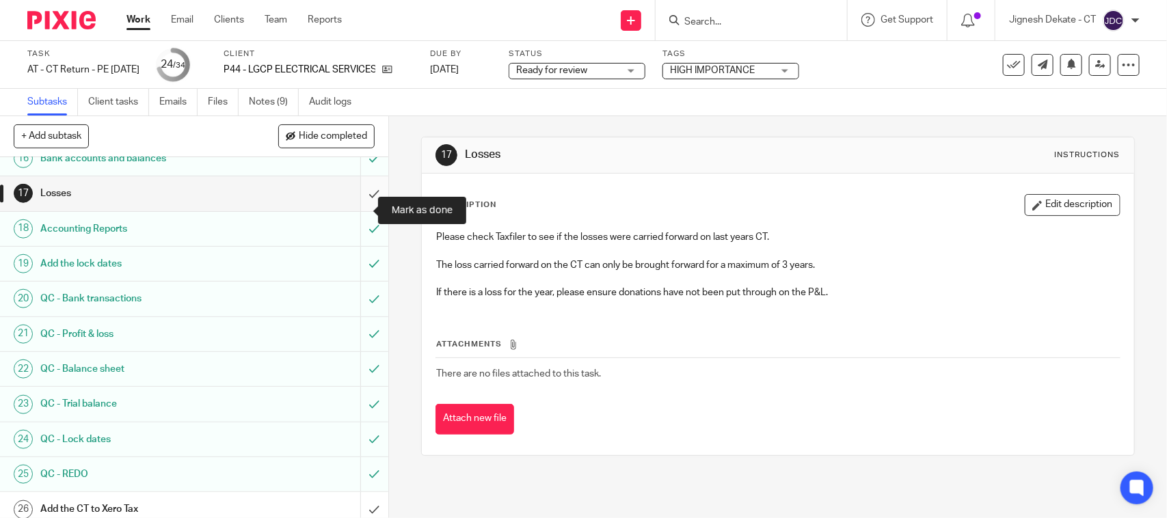
click at [357, 204] on input "submit" at bounding box center [194, 193] width 388 height 34
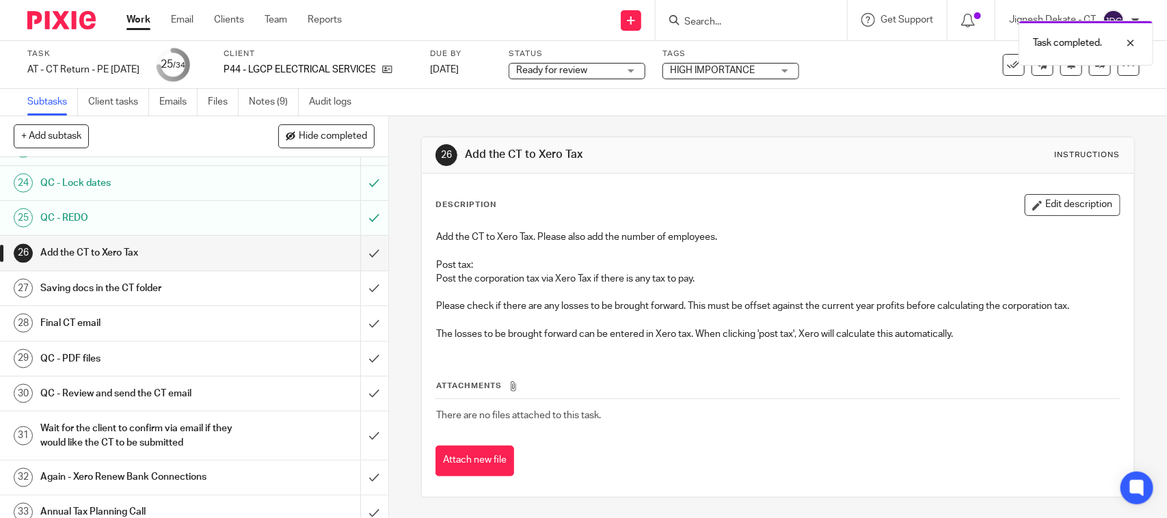
scroll to position [922, 0]
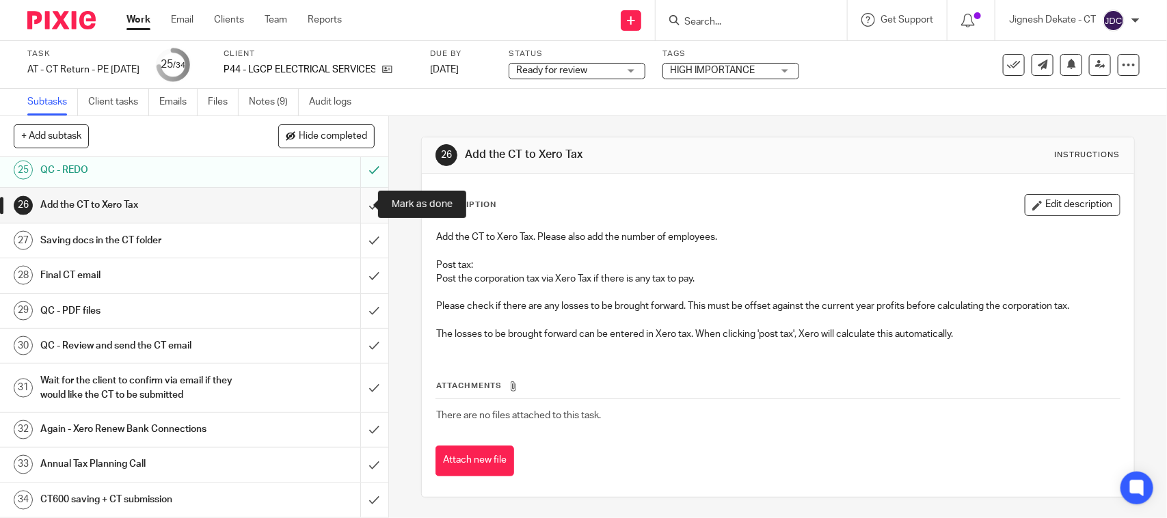
click input "submit"
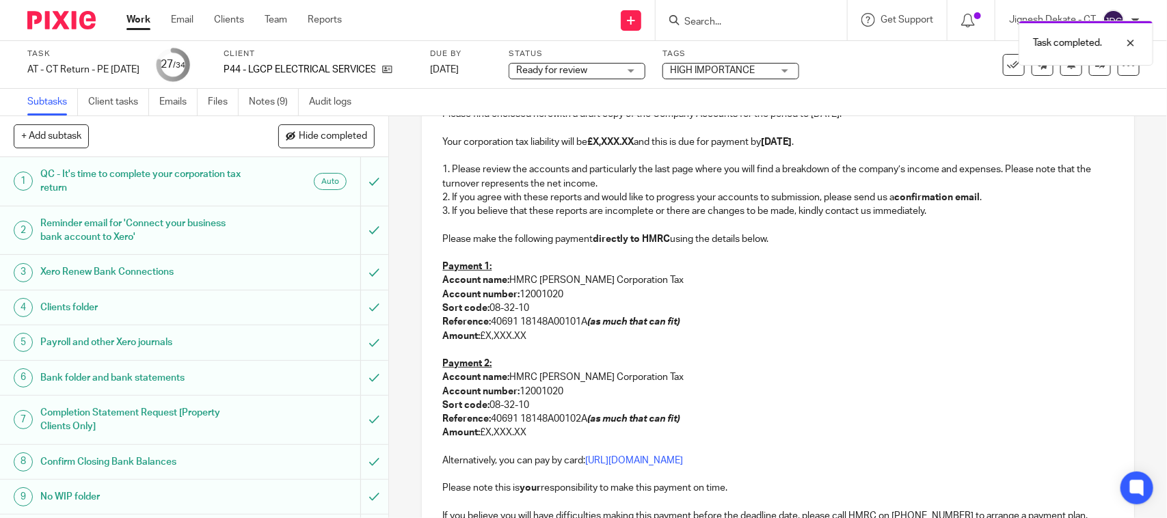
scroll to position [256, 0]
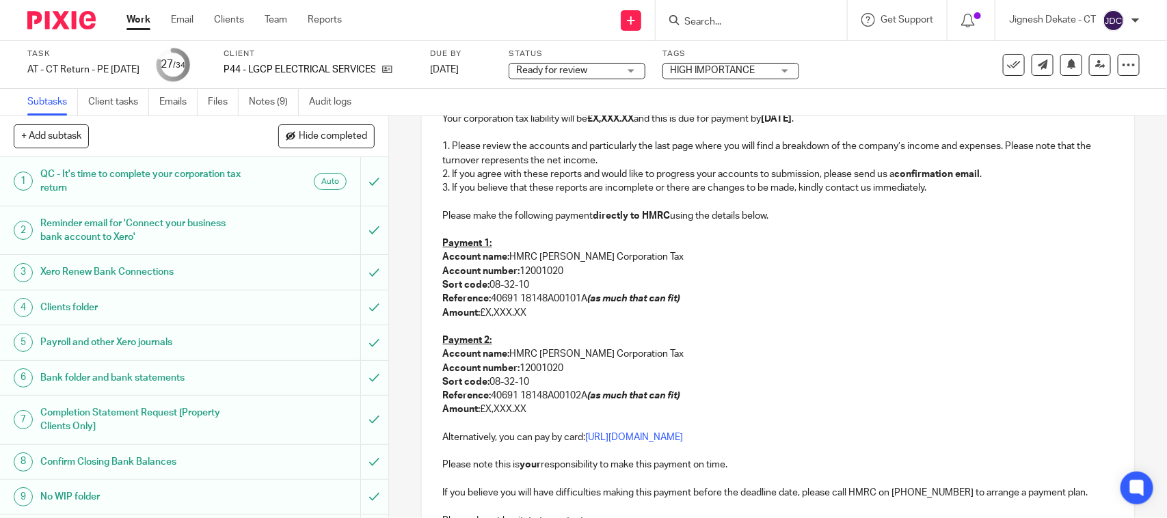
click at [537, 193] on p "3. If you believe that these reports are incomplete or there are changes to be …" at bounding box center [777, 188] width 671 height 14
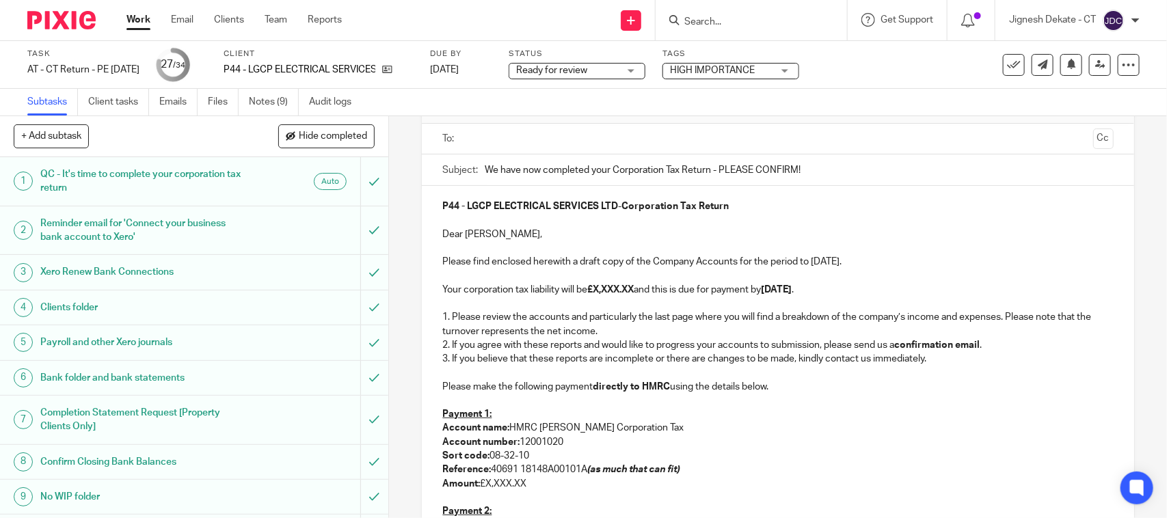
click at [593, 287] on strong "£X,XXX.XX" at bounding box center [610, 290] width 46 height 10
click at [634, 291] on strong "£X,XXX.XX" at bounding box center [610, 290] width 46 height 10
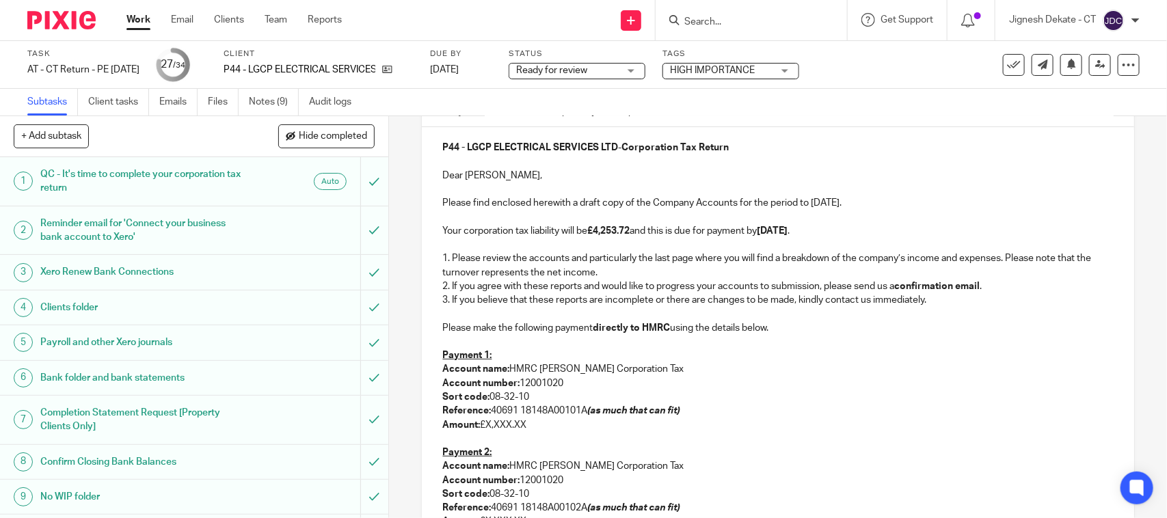
scroll to position [171, 0]
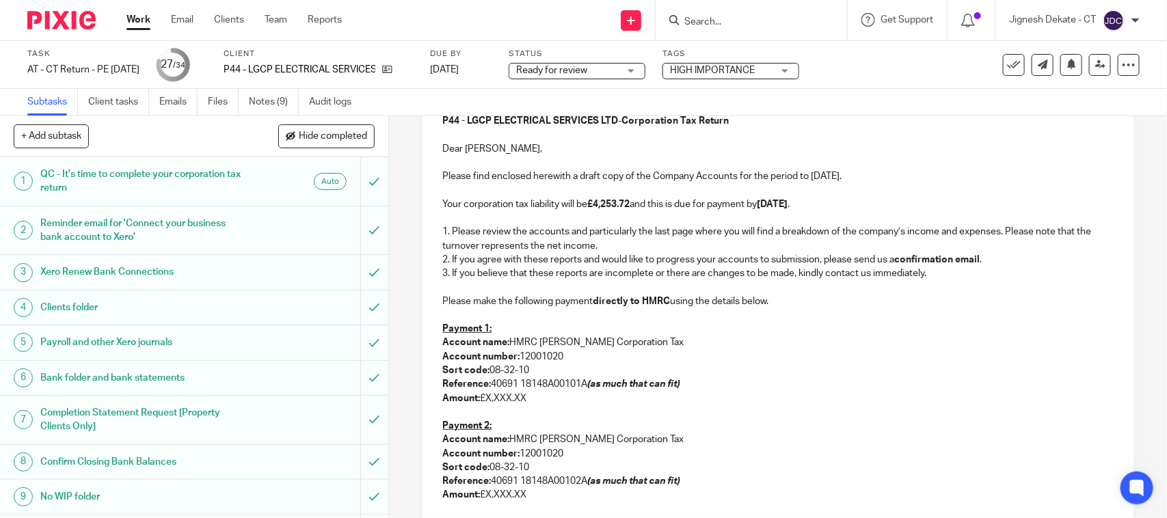
click at [574, 384] on p "Reference: 40691 18148A00101A (as much that can fit)" at bounding box center [777, 384] width 671 height 14
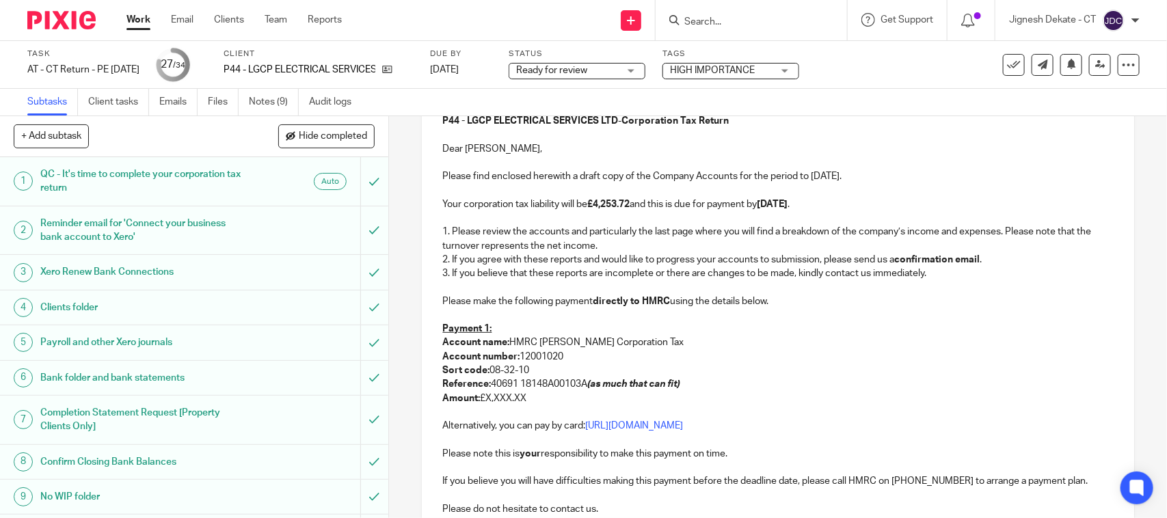
click at [511, 332] on p "Payment 1:" at bounding box center [777, 329] width 671 height 14
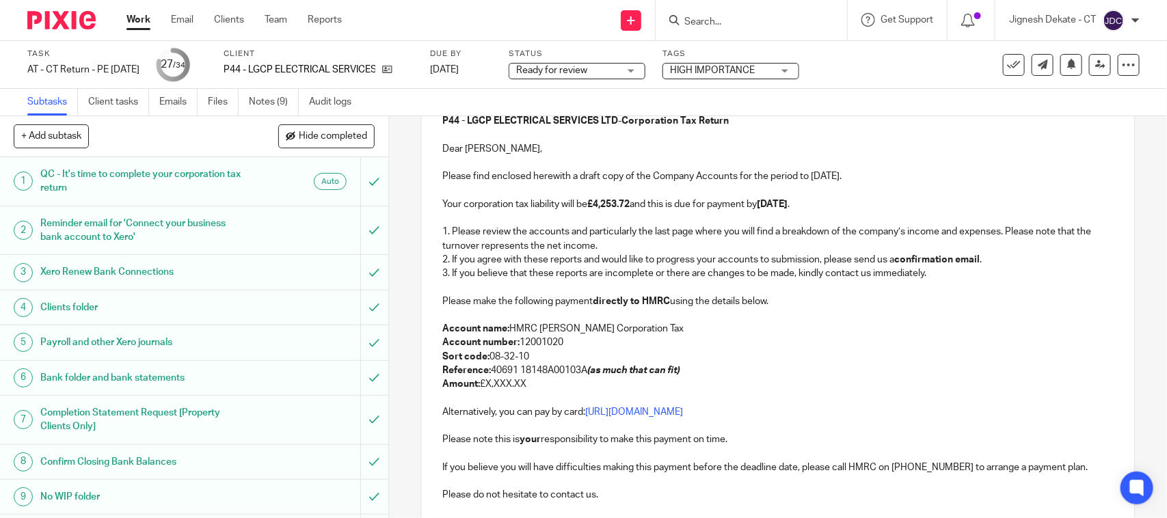
click at [535, 390] on p "Amount: £X,XXX.XX" at bounding box center [777, 384] width 671 height 14
click at [557, 380] on p "Amount: £4,253.72" at bounding box center [777, 384] width 671 height 14
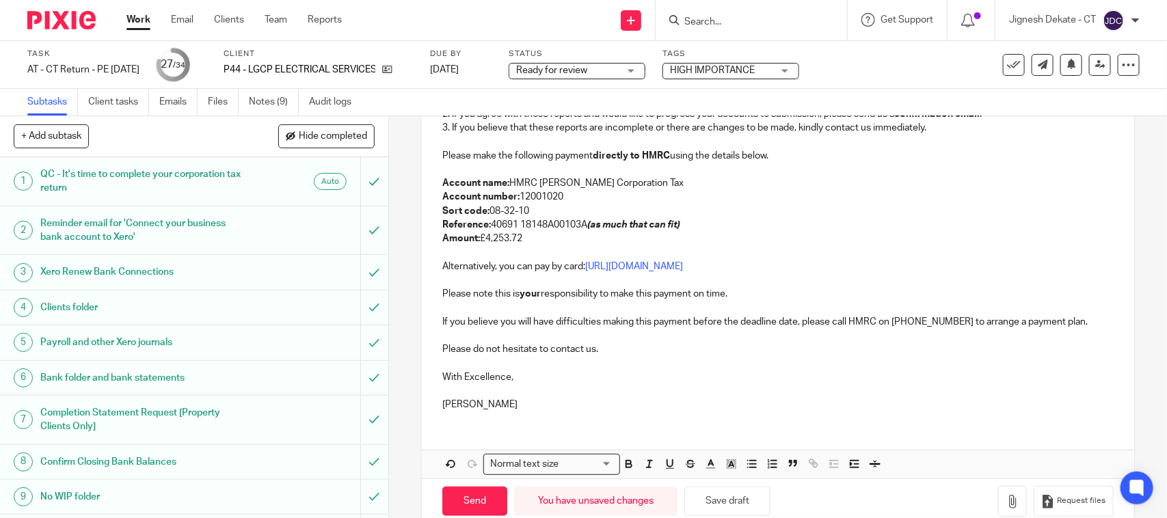
scroll to position [342, 0]
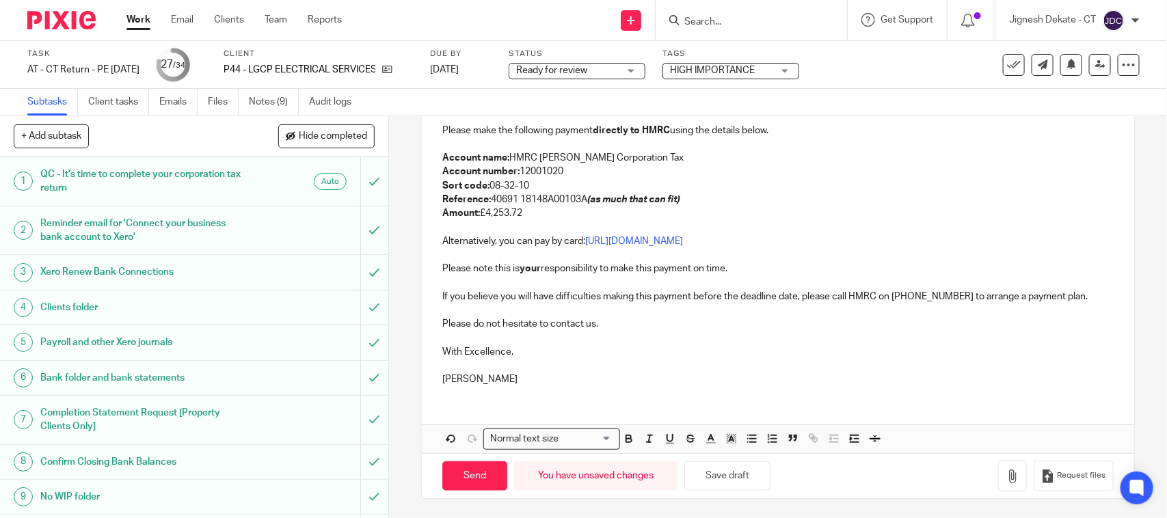
click at [501, 379] on p "Bobo Lee" at bounding box center [777, 380] width 671 height 14
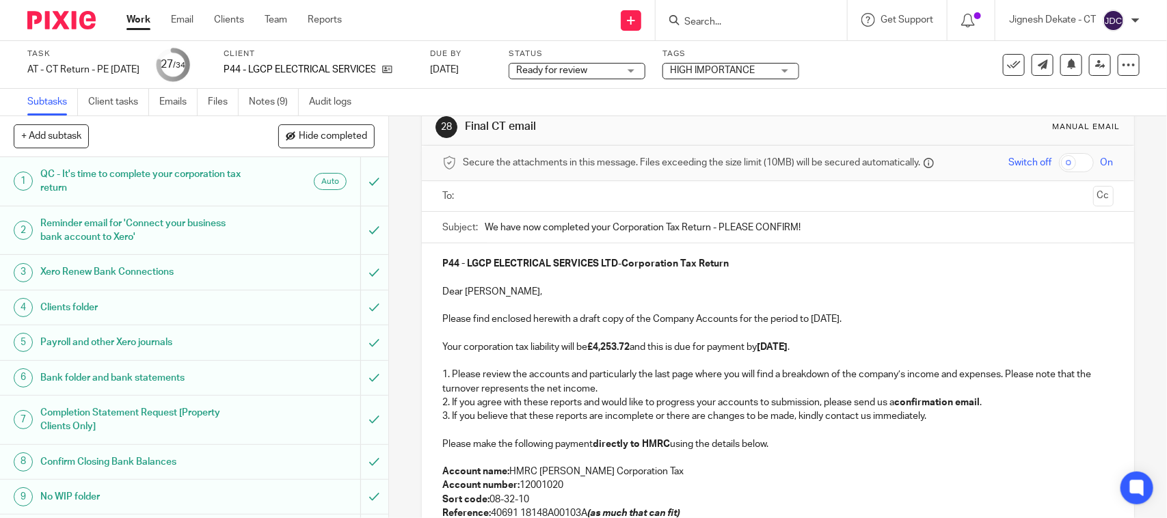
scroll to position [0, 0]
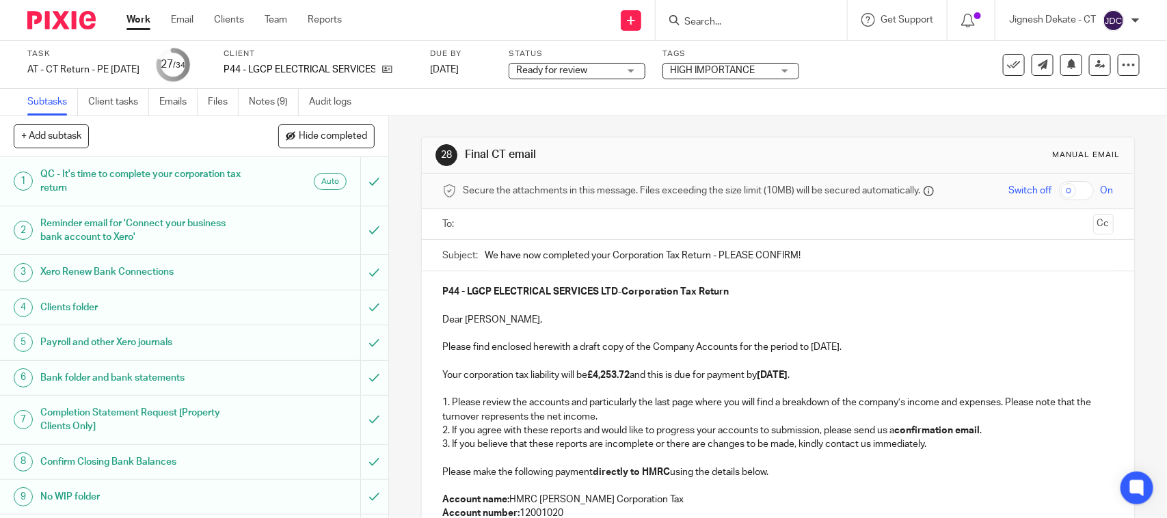
click at [479, 224] on input "text" at bounding box center [777, 225] width 619 height 16
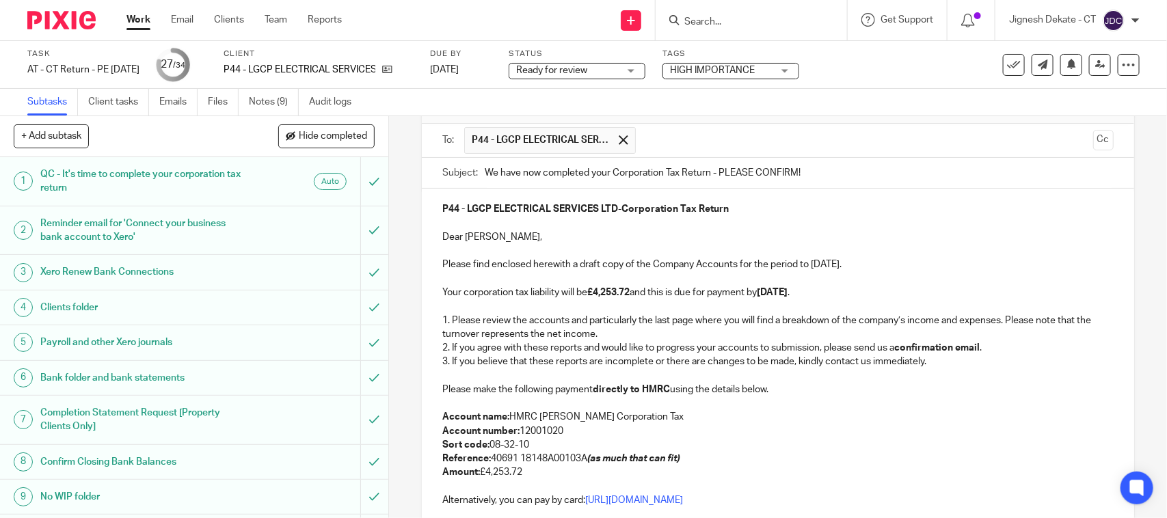
scroll to position [171, 0]
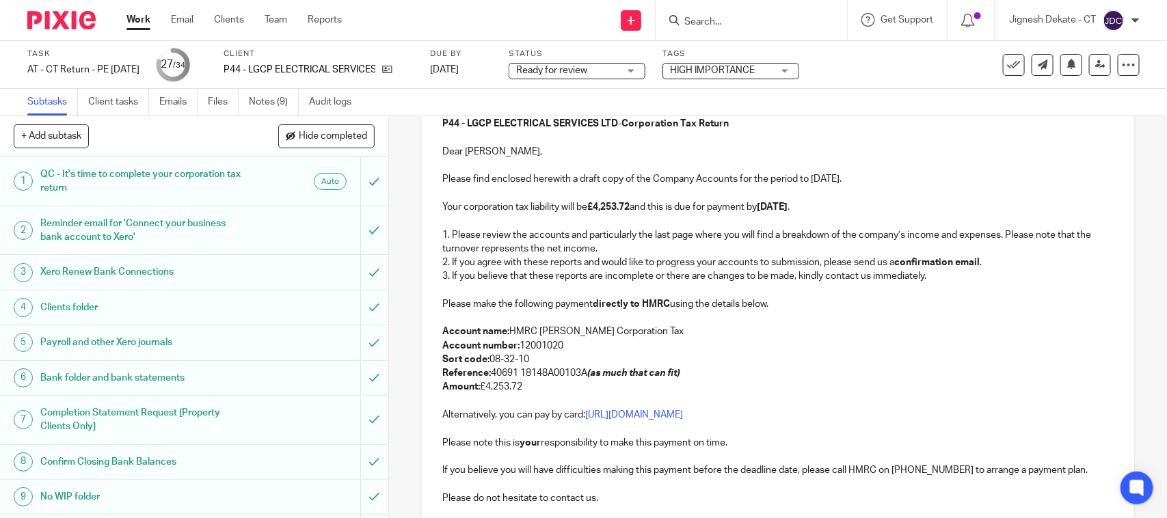
click at [701, 302] on p "Please make the following payment directly to HMRC using the details below." at bounding box center [777, 304] width 671 height 14
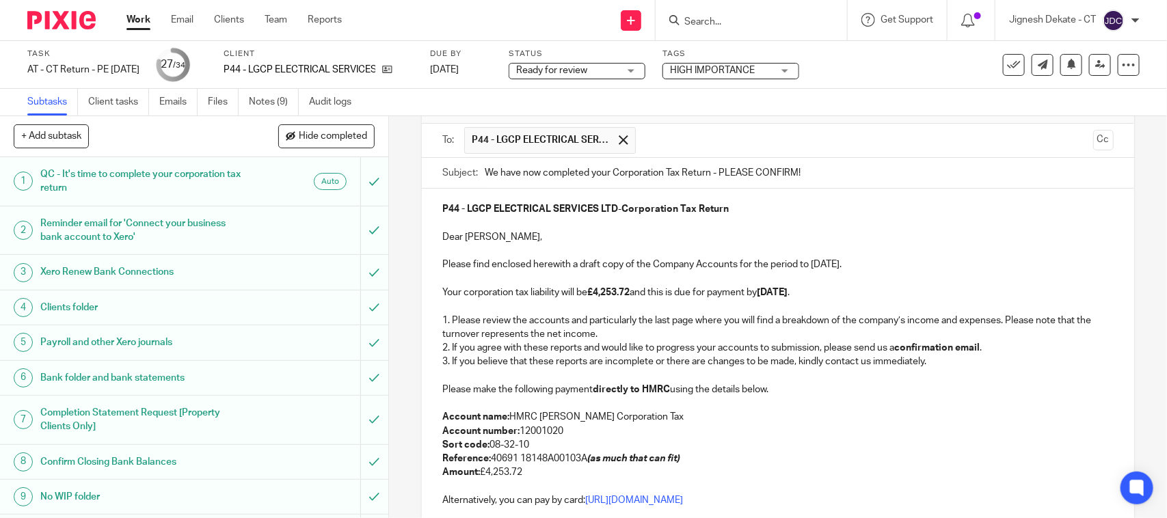
click at [843, 263] on p "Please find enclosed herewith a draft copy of the Company Accounts for the peri…" at bounding box center [777, 265] width 671 height 14
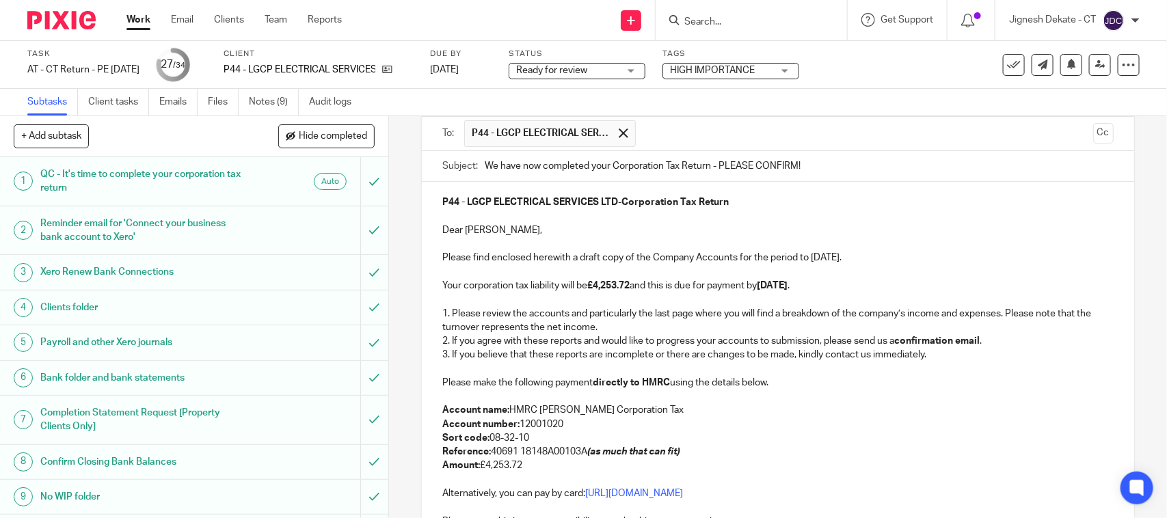
scroll to position [178, 0]
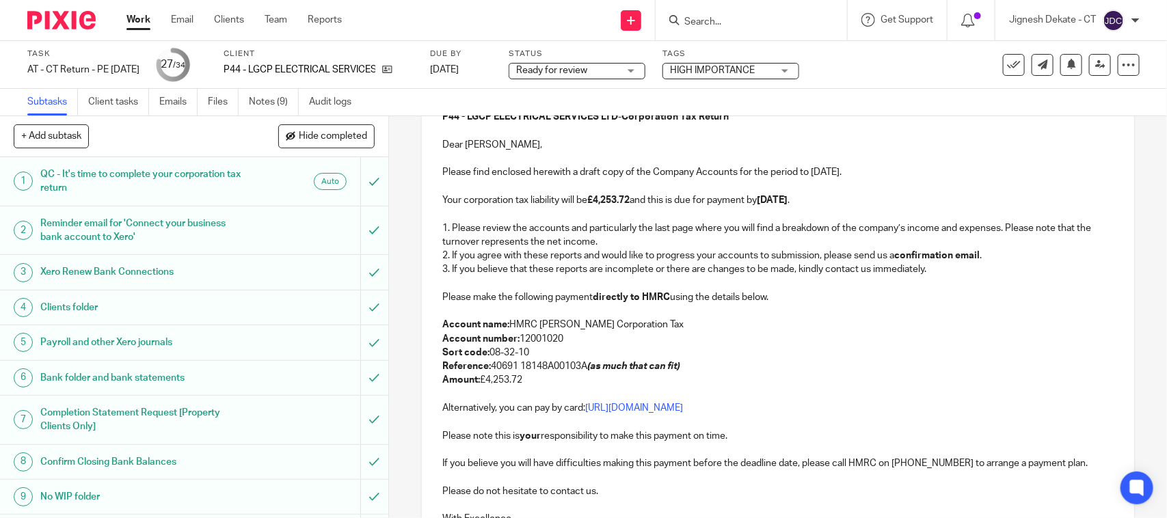
click at [743, 297] on p "Please make the following payment directly to HMRC using the details below." at bounding box center [777, 298] width 671 height 14
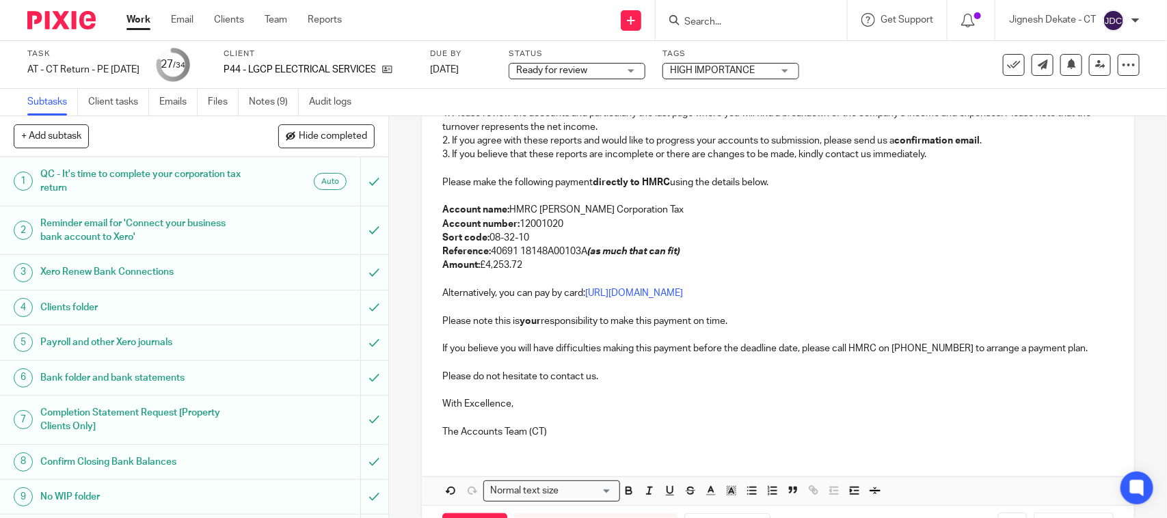
scroll to position [349, 0]
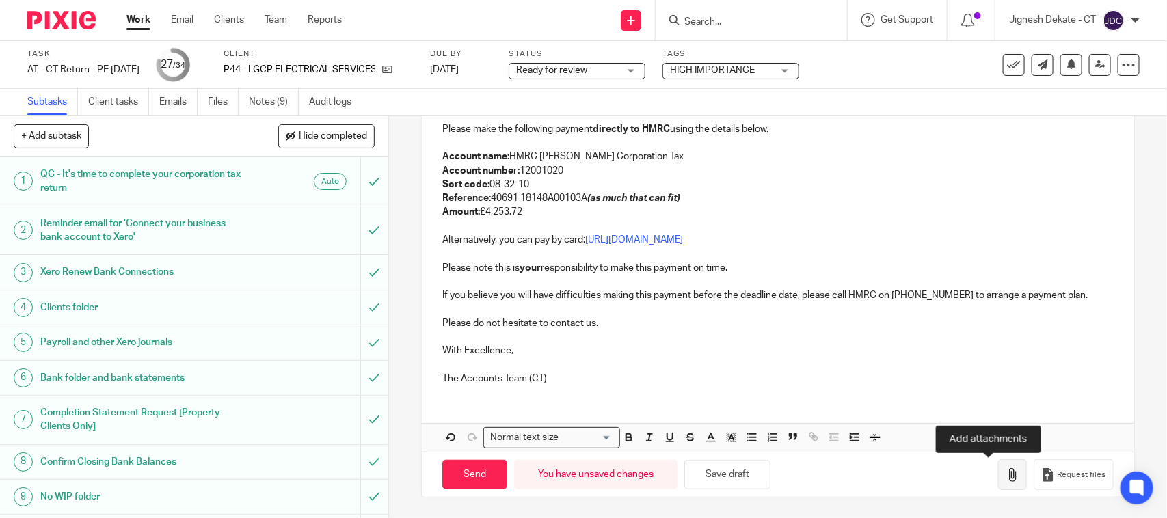
click at [998, 484] on button "button" at bounding box center [1012, 474] width 29 height 31
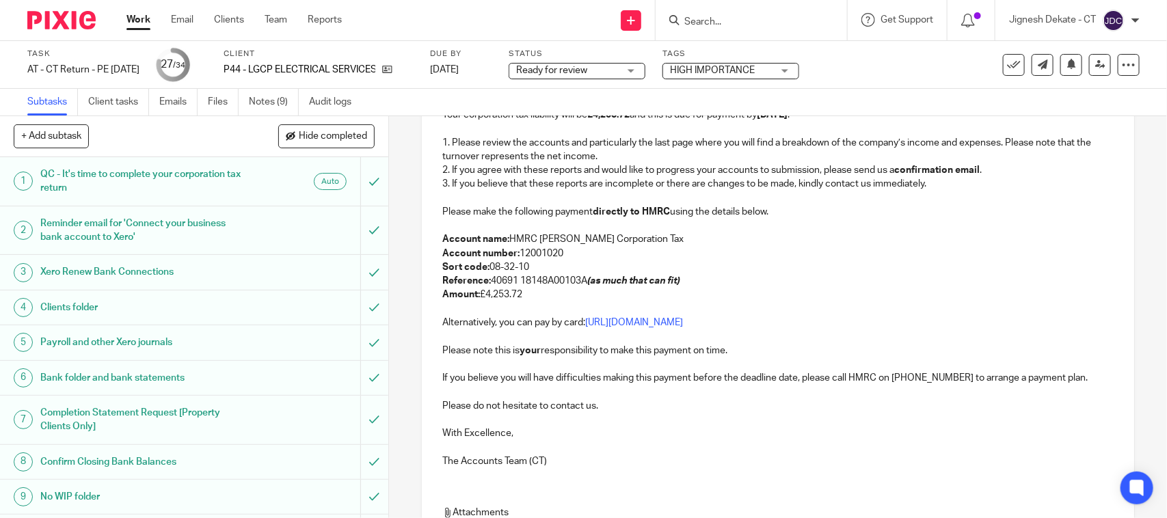
scroll to position [178, 0]
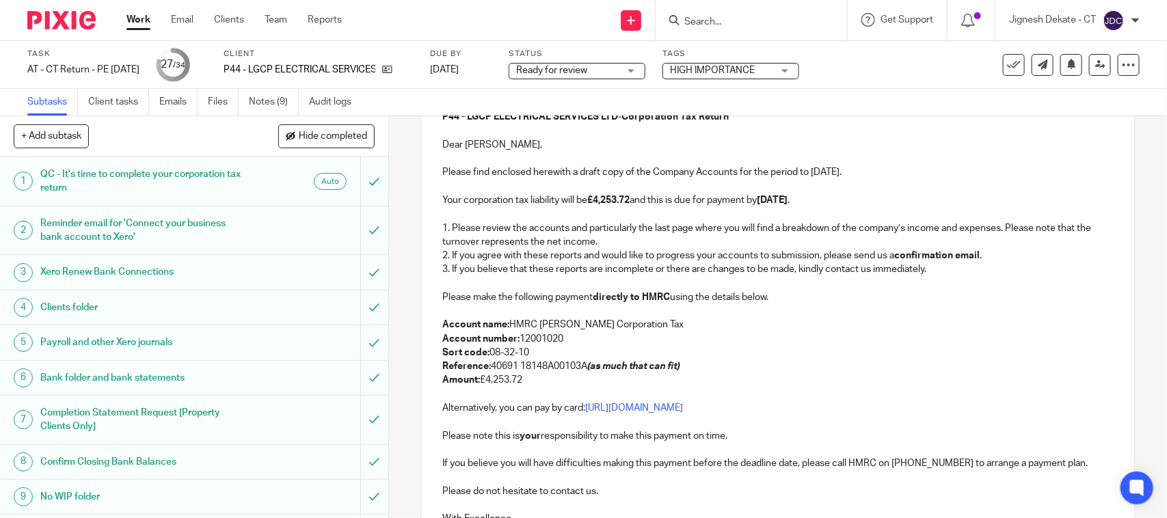
click at [815, 174] on p "Please find enclosed herewith a draft copy of the Company Accounts for the peri…" at bounding box center [777, 172] width 671 height 14
click at [867, 226] on p "1. Please review the accounts and particularly the last page where you will fin…" at bounding box center [777, 236] width 671 height 28
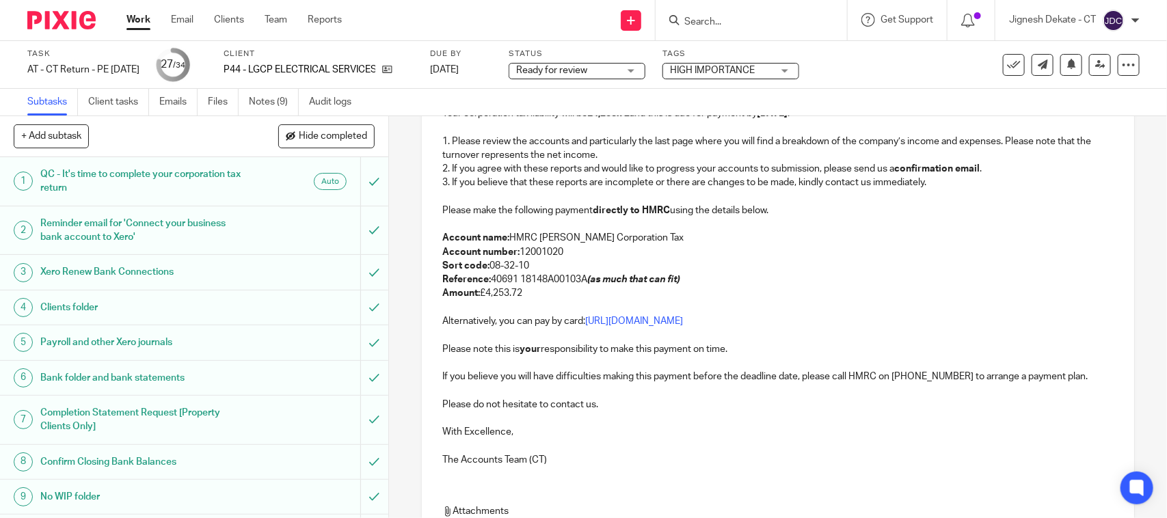
scroll to position [426, 0]
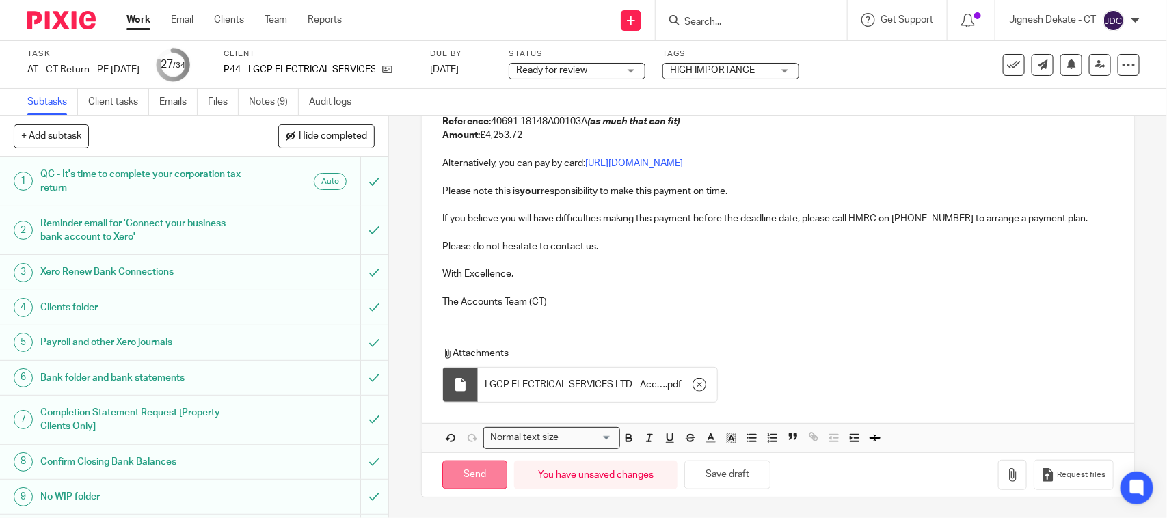
click at [463, 472] on input "Send" at bounding box center [474, 475] width 65 height 29
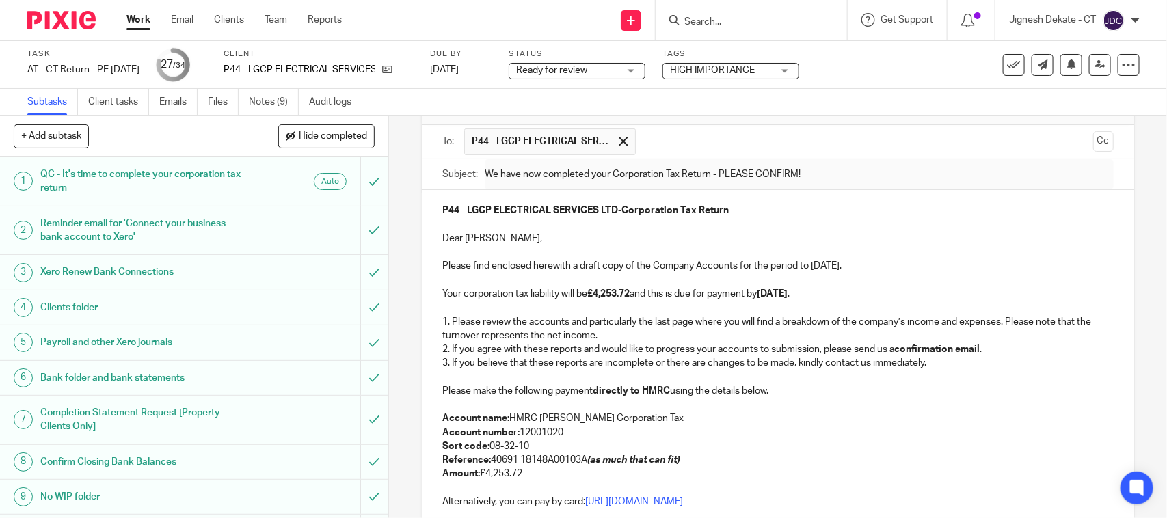
scroll to position [0, 0]
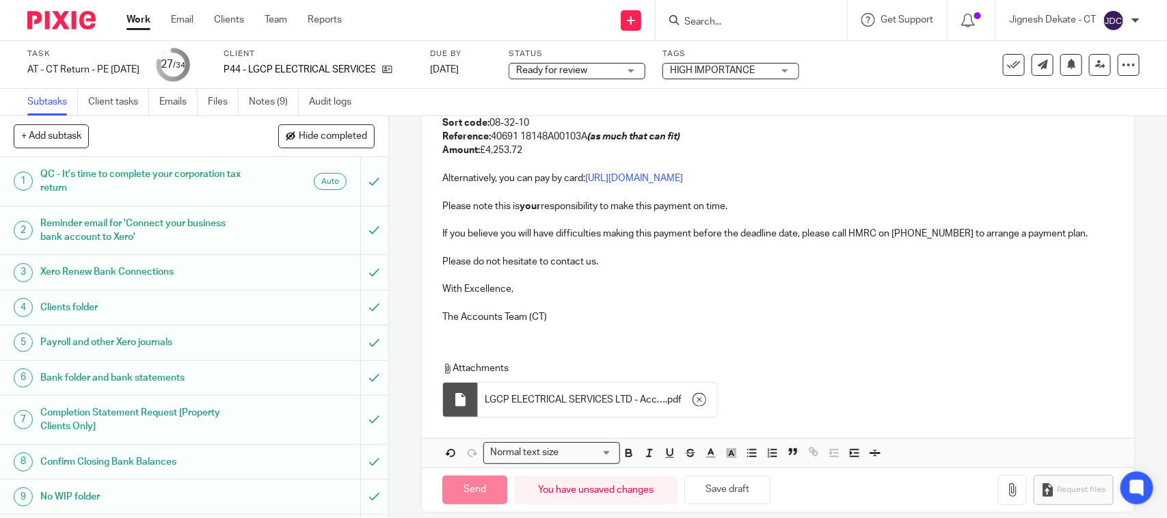
type input "Sent"
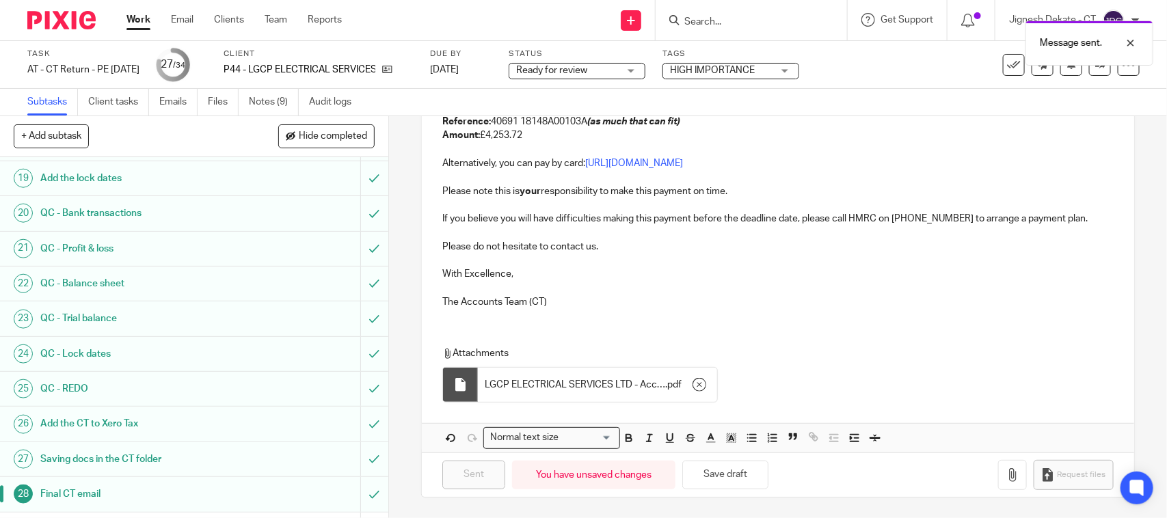
scroll to position [922, 0]
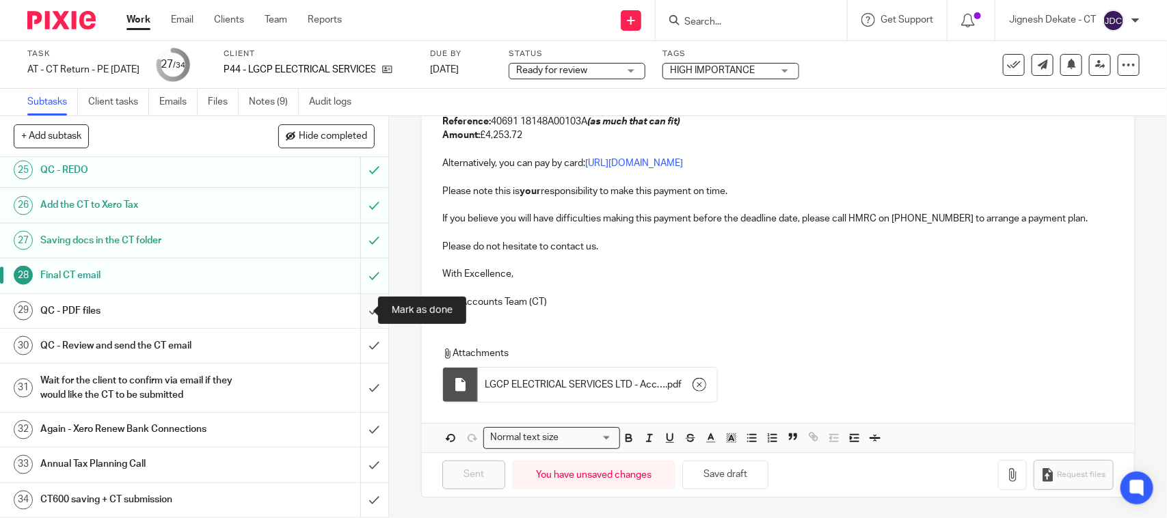
click at [356, 306] on input "submit" at bounding box center [194, 311] width 388 height 34
click at [352, 332] on input "submit" at bounding box center [194, 346] width 388 height 34
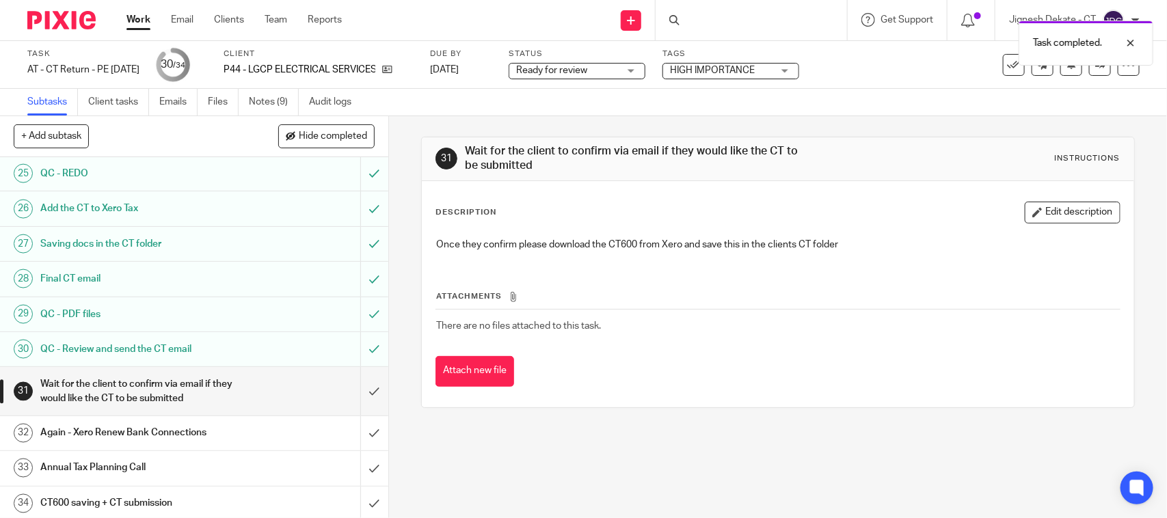
scroll to position [922, 0]
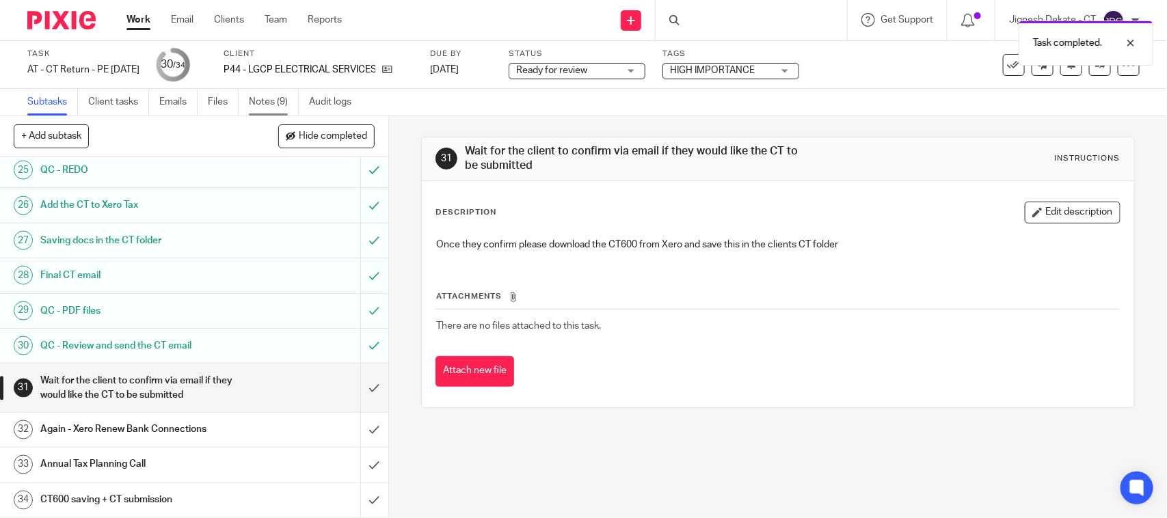
click at [284, 96] on link "Notes (9)" at bounding box center [274, 102] width 50 height 27
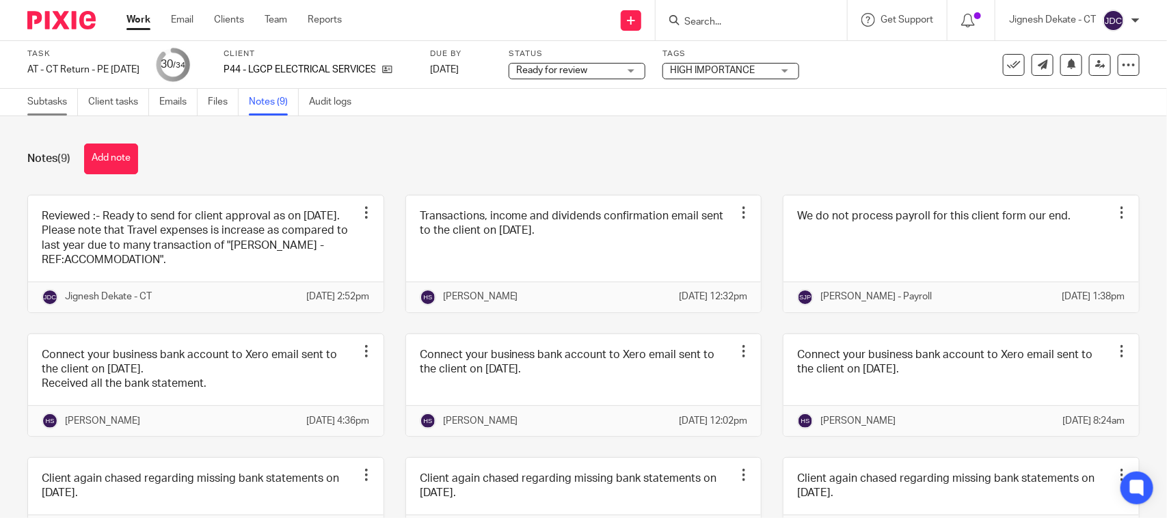
click at [53, 96] on link "Subtasks" at bounding box center [52, 102] width 51 height 27
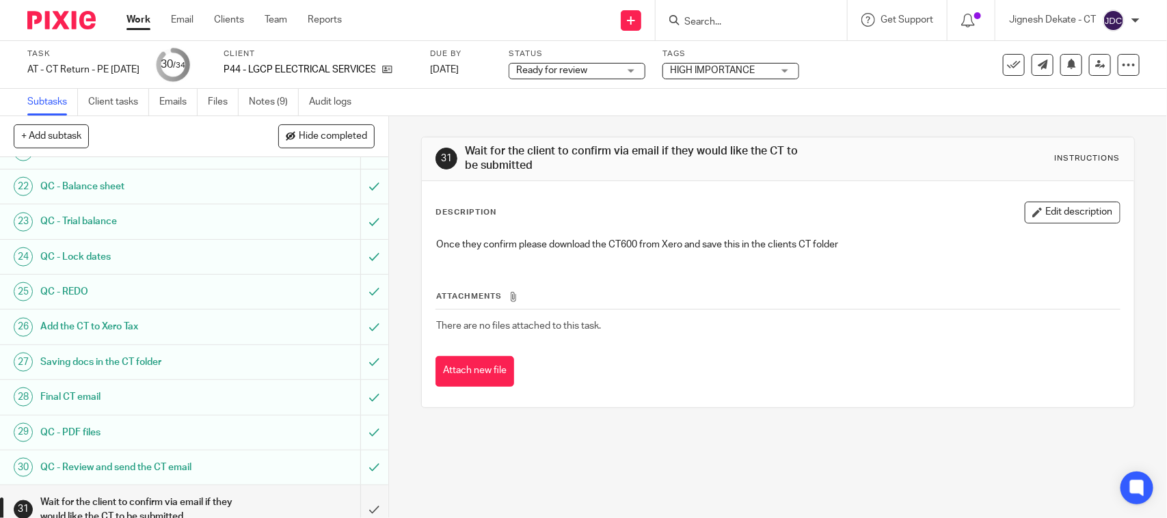
scroll to position [922, 0]
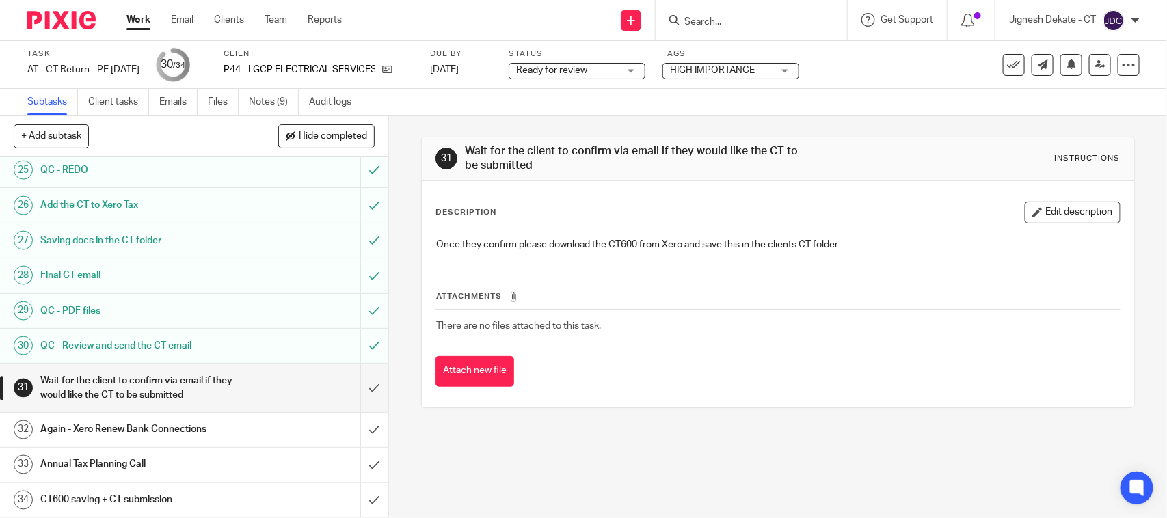
click at [619, 72] on span "Ready for review" at bounding box center [567, 71] width 103 height 14
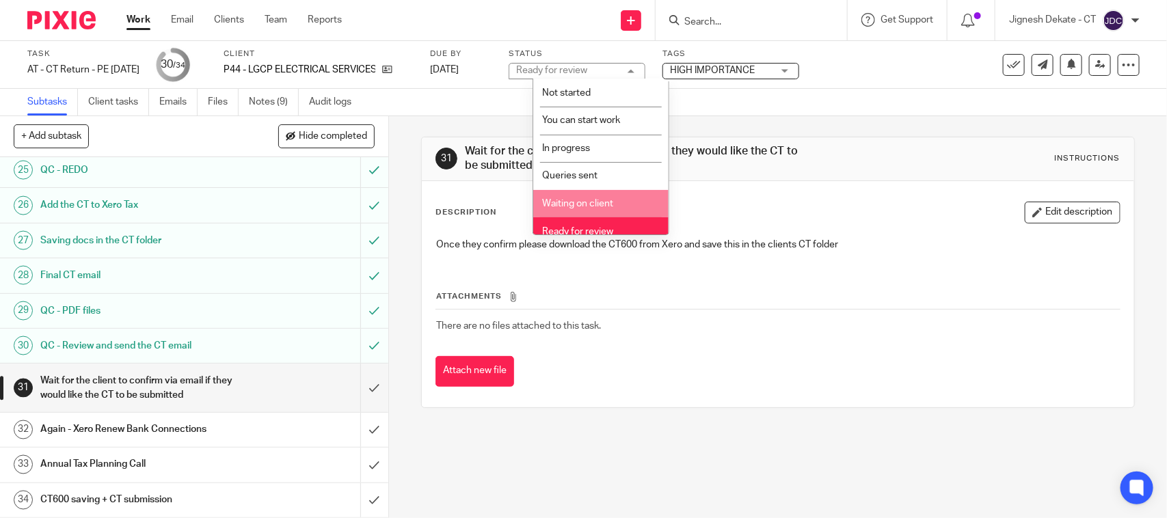
scroll to position [65, 0]
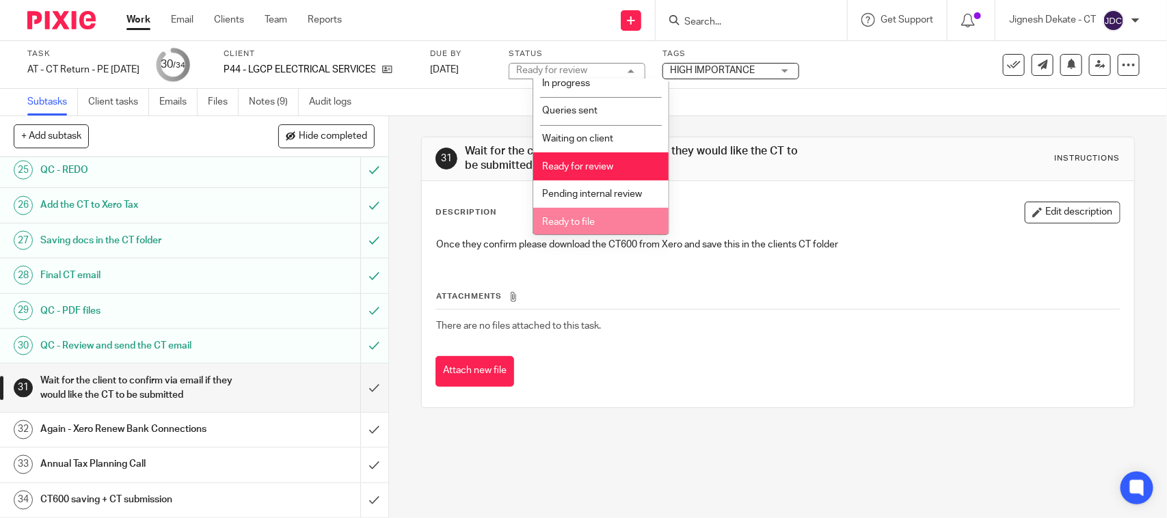
click at [590, 210] on li "Ready to file" at bounding box center [600, 222] width 135 height 28
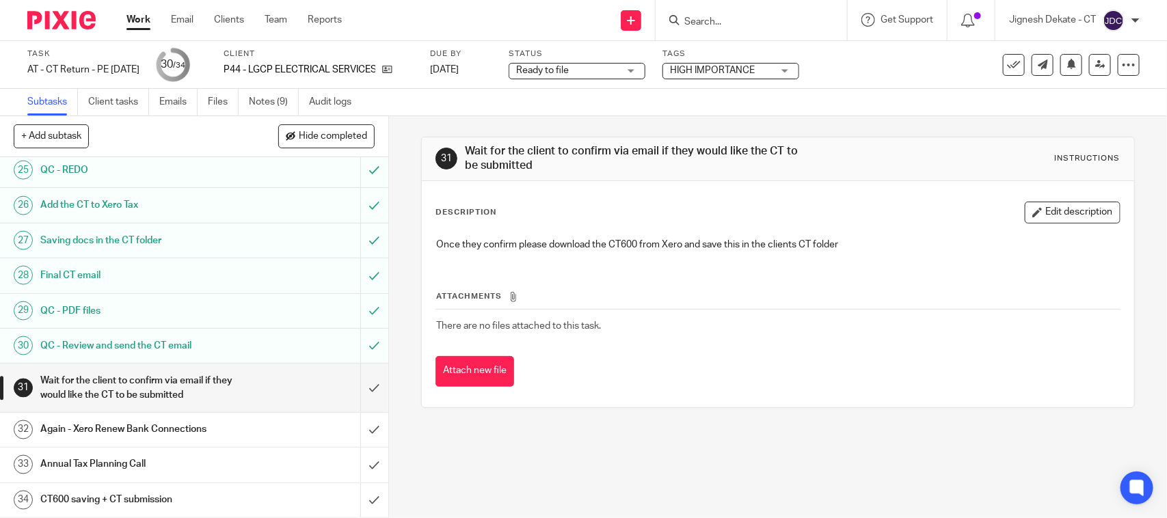
click at [718, 69] on span "HIGH IMPORTANCE" at bounding box center [712, 71] width 85 height 10
click at [958, 69] on div "See template in use Advanced task editor Copy task Change schedule [GEOGRAPHIC_…" at bounding box center [1046, 65] width 185 height 22
click at [1095, 65] on icon at bounding box center [1100, 64] width 10 height 10
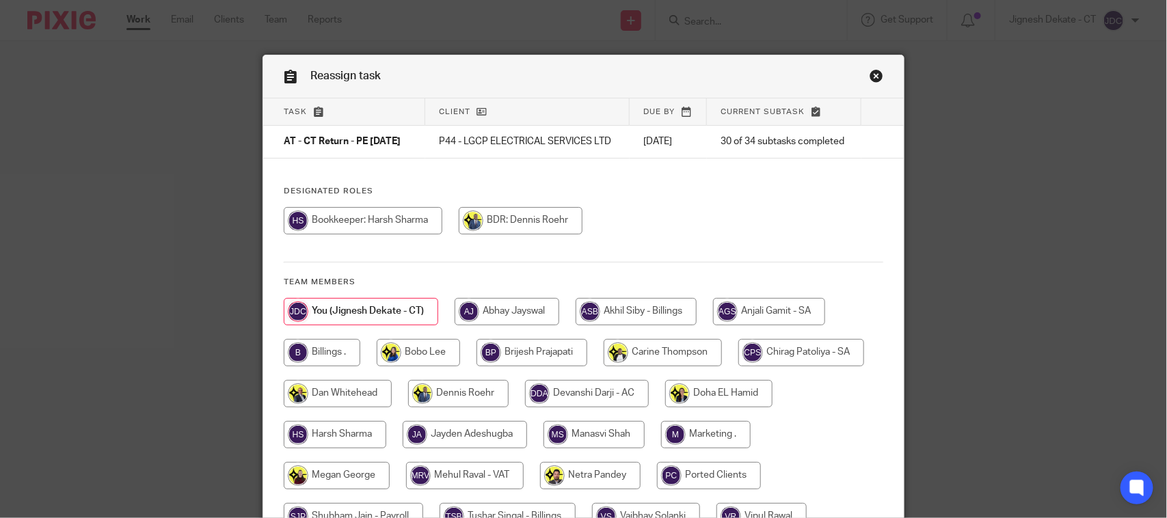
click at [322, 357] on input "radio" at bounding box center [322, 352] width 77 height 27
radio input "true"
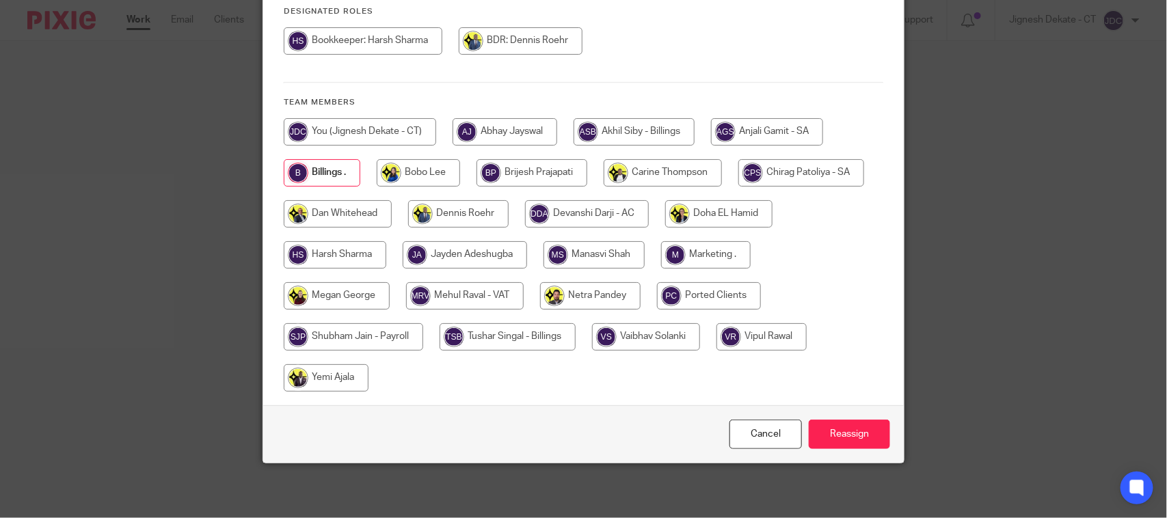
scroll to position [189, 0]
click at [839, 425] on input "Reassign" at bounding box center [849, 434] width 81 height 29
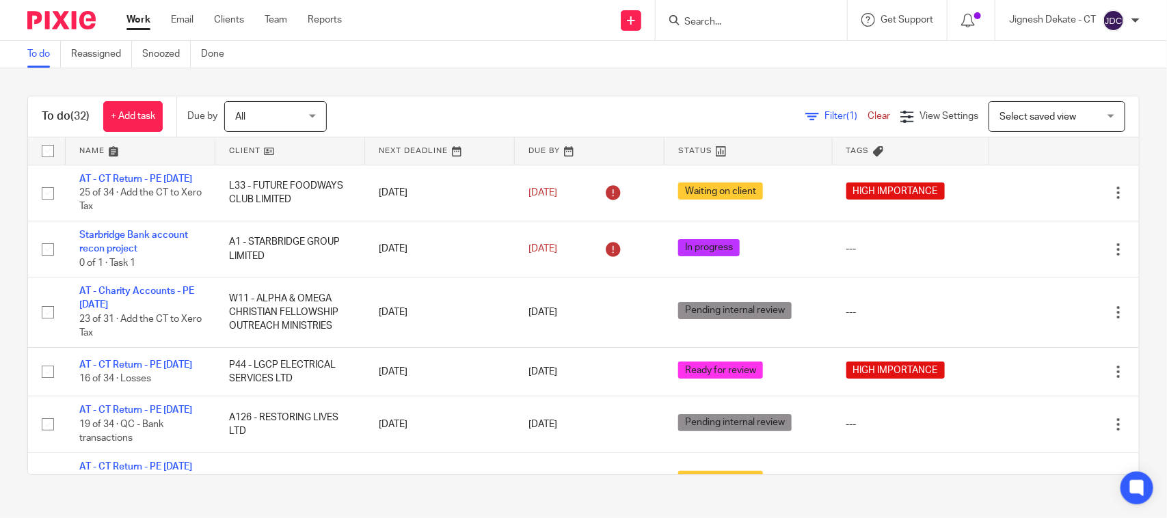
click at [39, 49] on link "To do" at bounding box center [44, 54] width 34 height 27
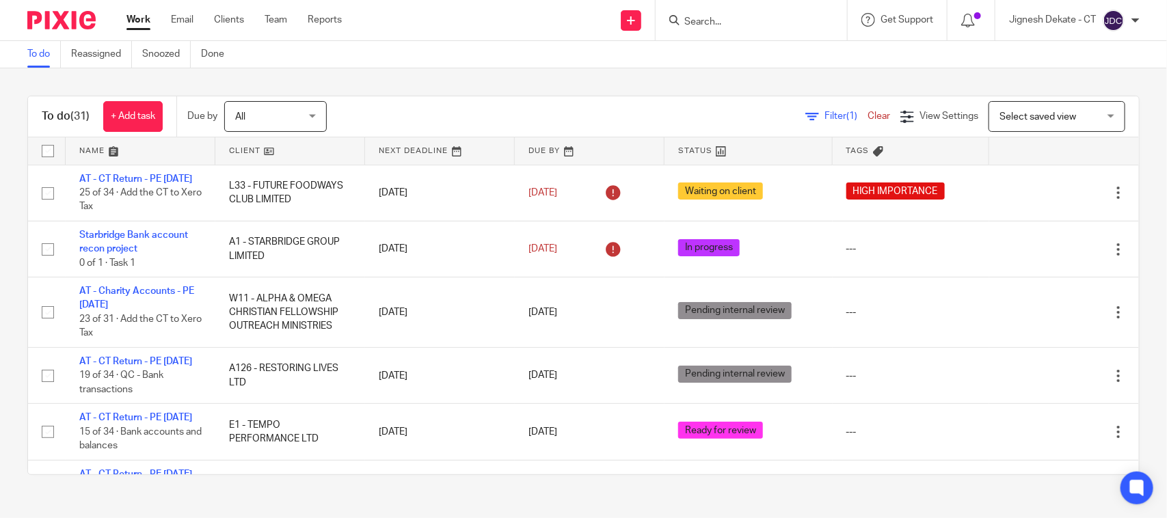
click at [701, 16] on input "Search" at bounding box center [744, 22] width 123 height 12
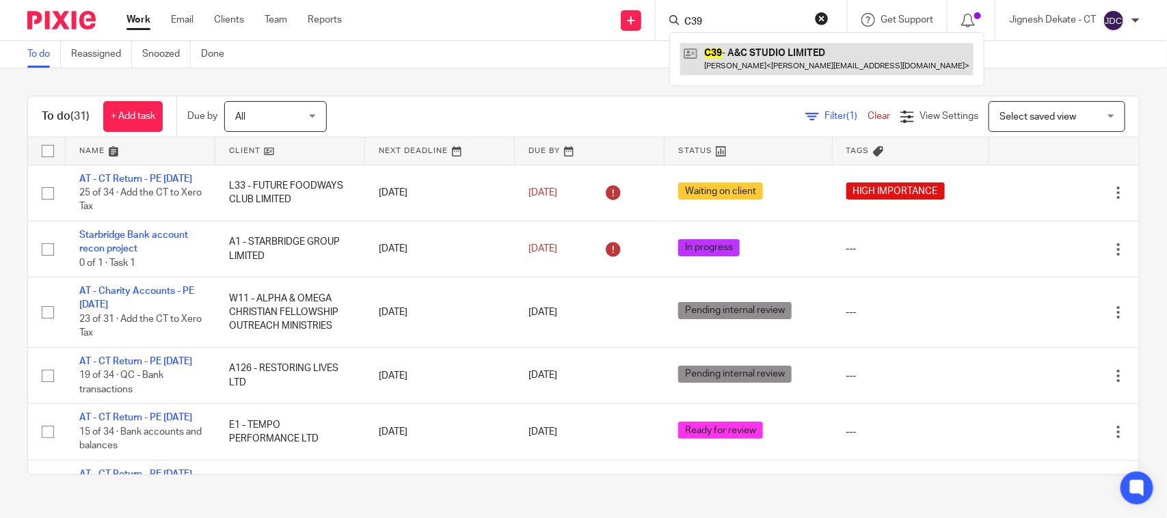
type input "C39"
click at [738, 60] on link at bounding box center [826, 58] width 293 height 31
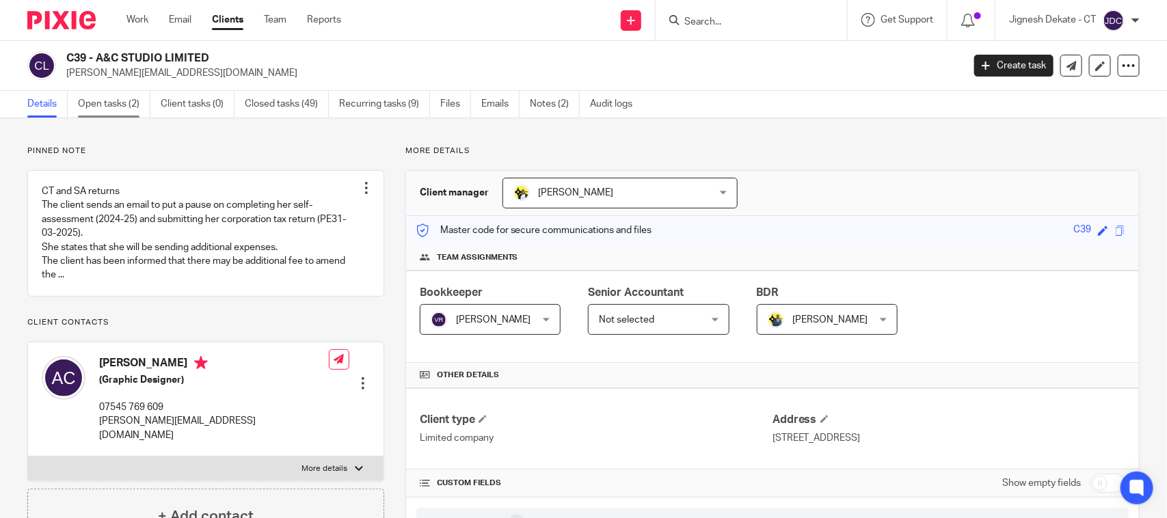
click at [113, 98] on link "Open tasks (2)" at bounding box center [114, 104] width 72 height 27
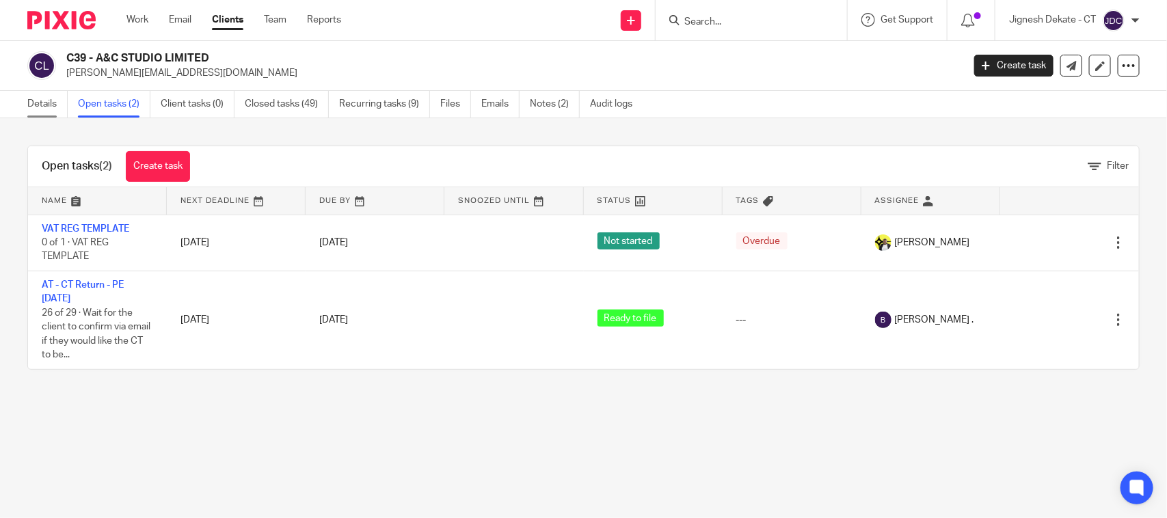
click at [48, 107] on link "Details" at bounding box center [47, 104] width 40 height 27
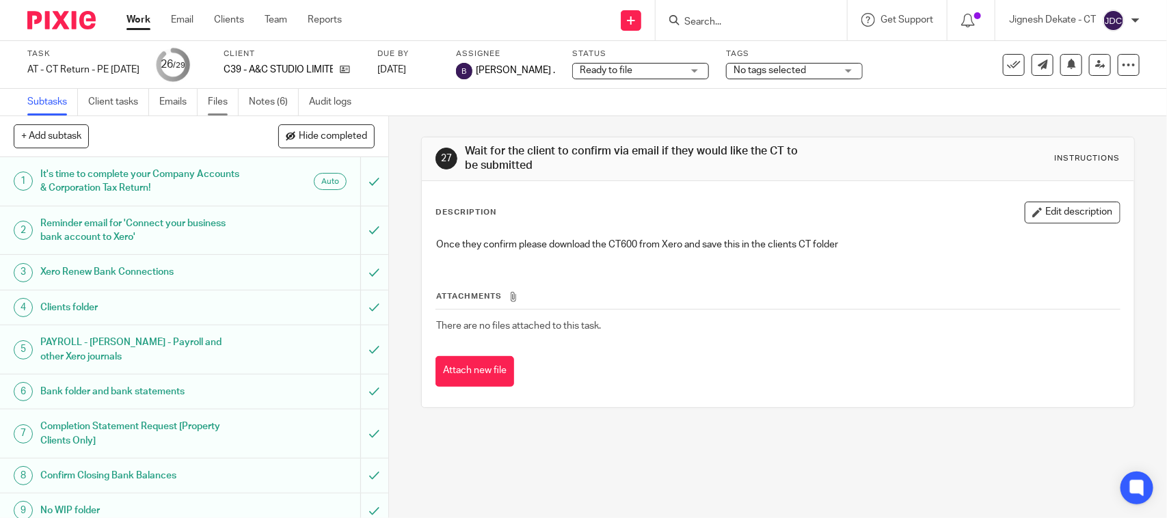
click at [224, 107] on link "Files" at bounding box center [223, 102] width 31 height 27
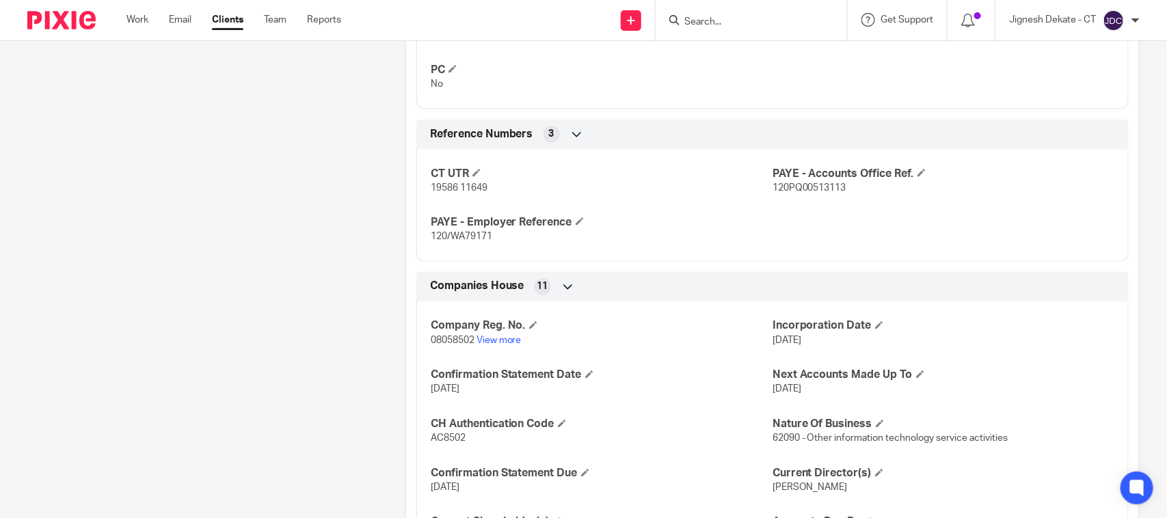
scroll to position [1153, 0]
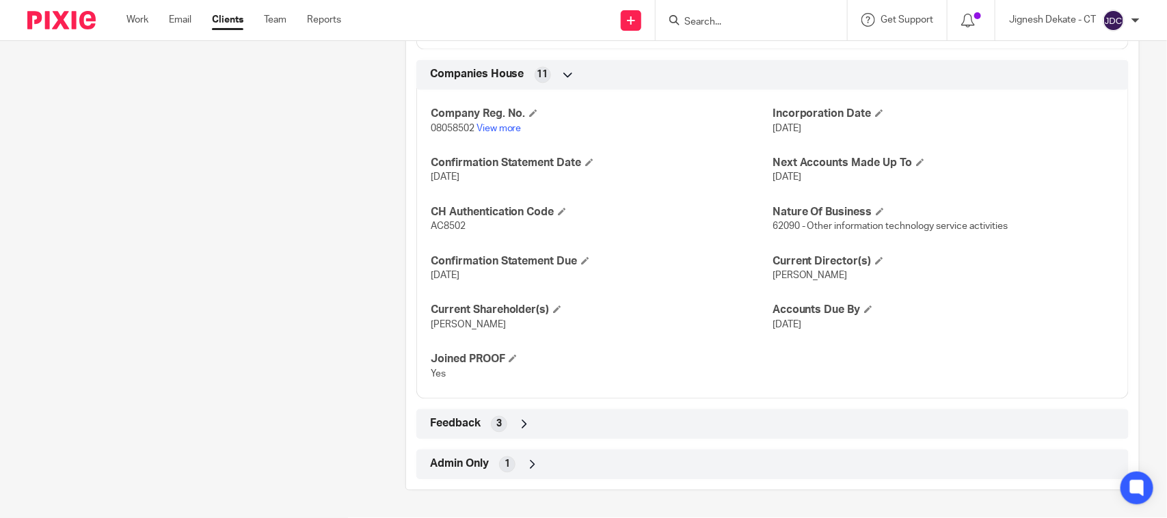
click at [443, 228] on span "AC8502" at bounding box center [448, 227] width 35 height 10
copy span "AC8502"
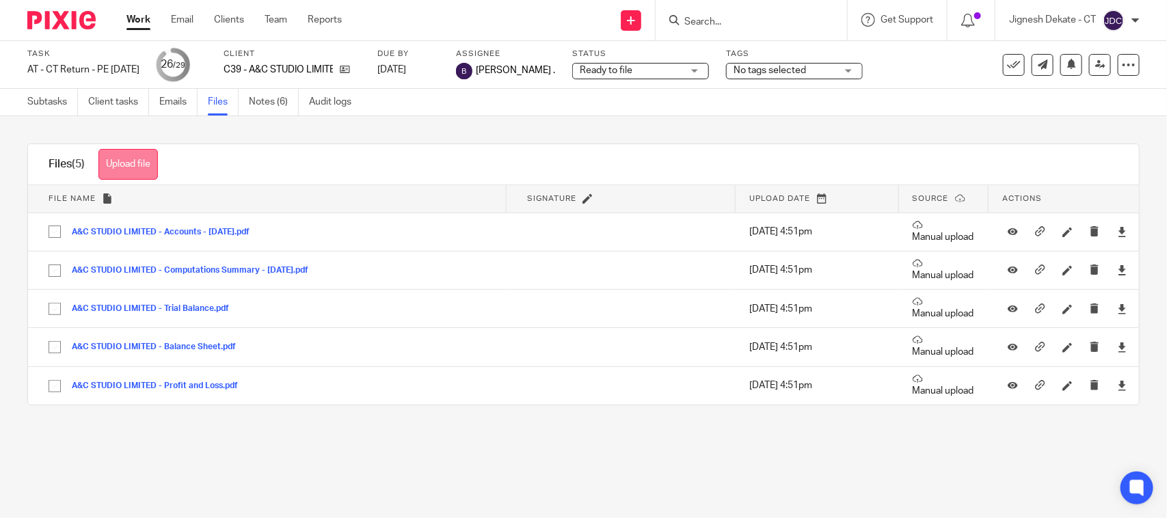
click at [130, 162] on button "Upload file" at bounding box center [127, 164] width 59 height 31
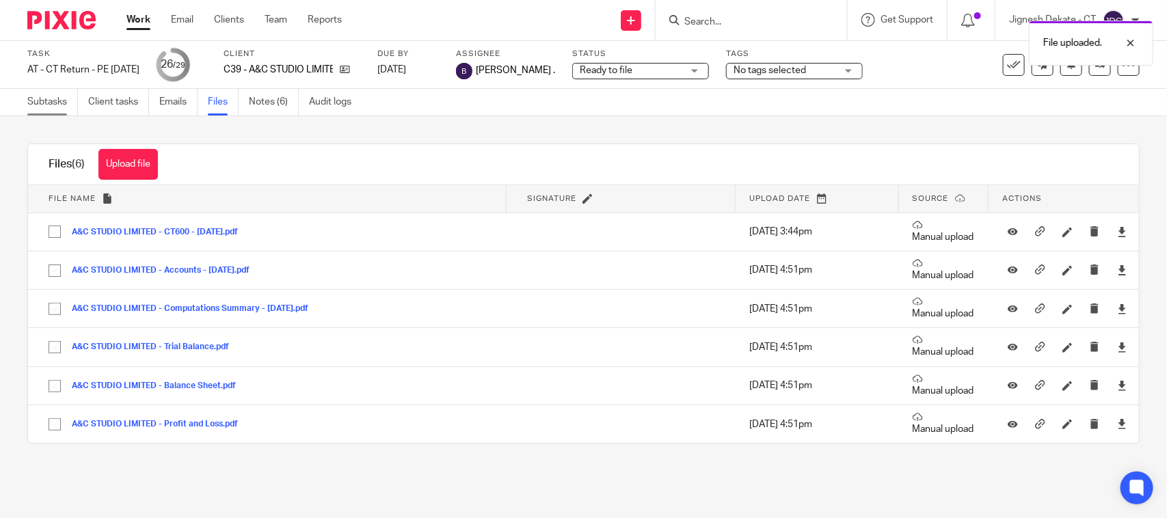
click at [32, 96] on link "Subtasks" at bounding box center [52, 102] width 51 height 27
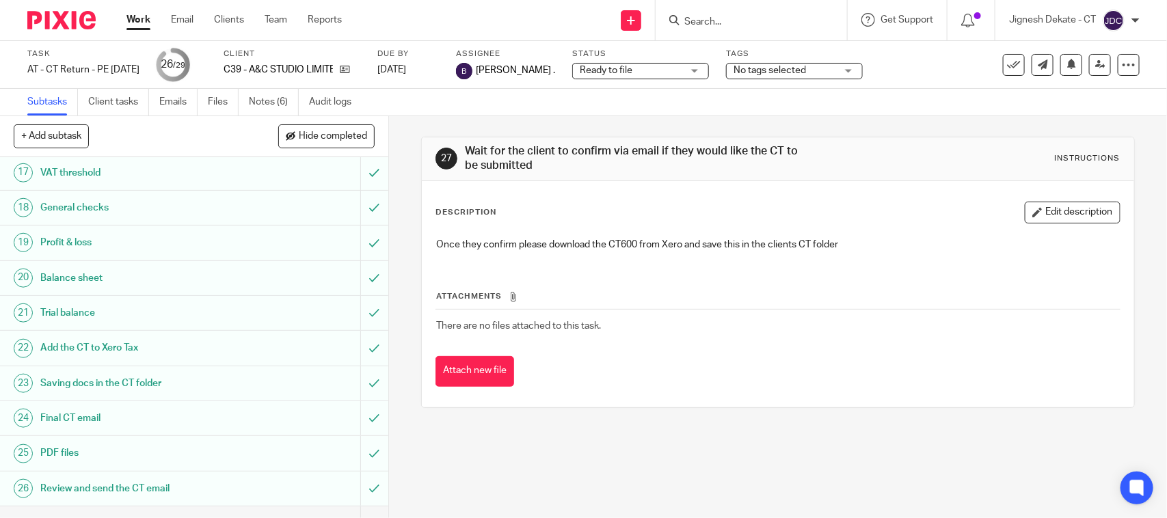
scroll to position [760, 0]
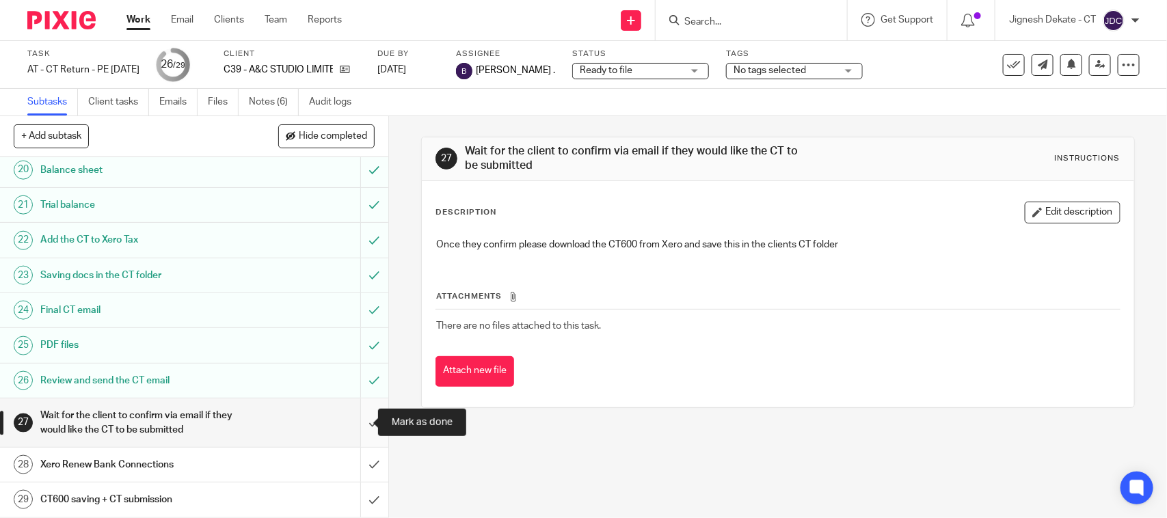
click at [359, 415] on input "submit" at bounding box center [194, 423] width 388 height 49
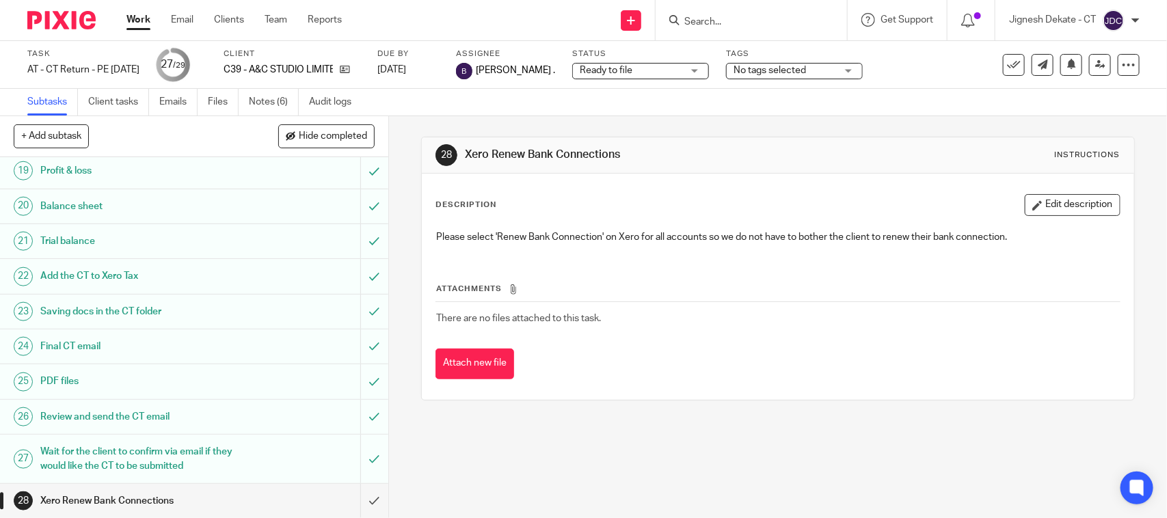
scroll to position [760, 0]
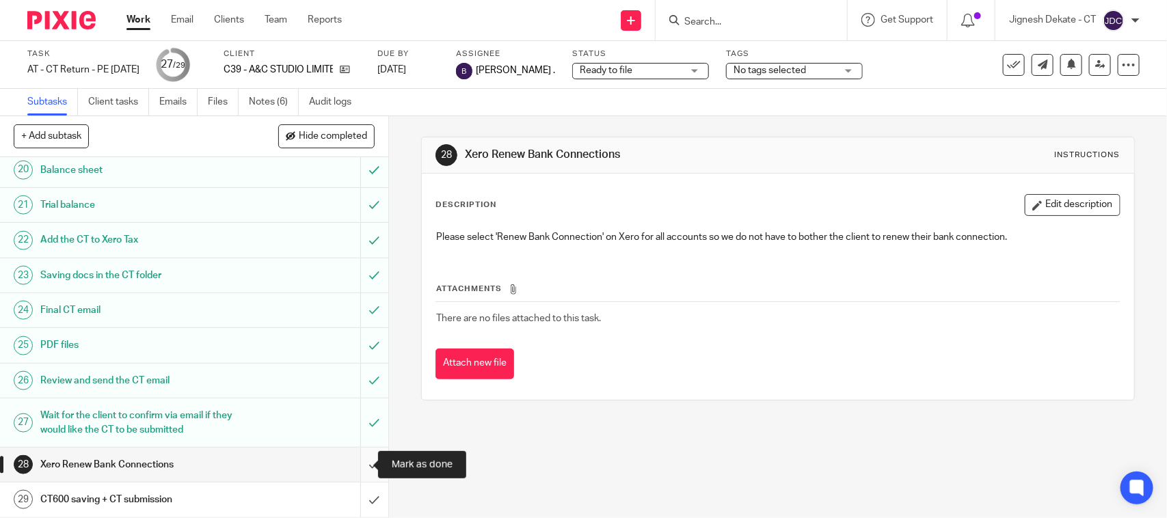
click at [356, 463] on input "submit" at bounding box center [194, 465] width 388 height 34
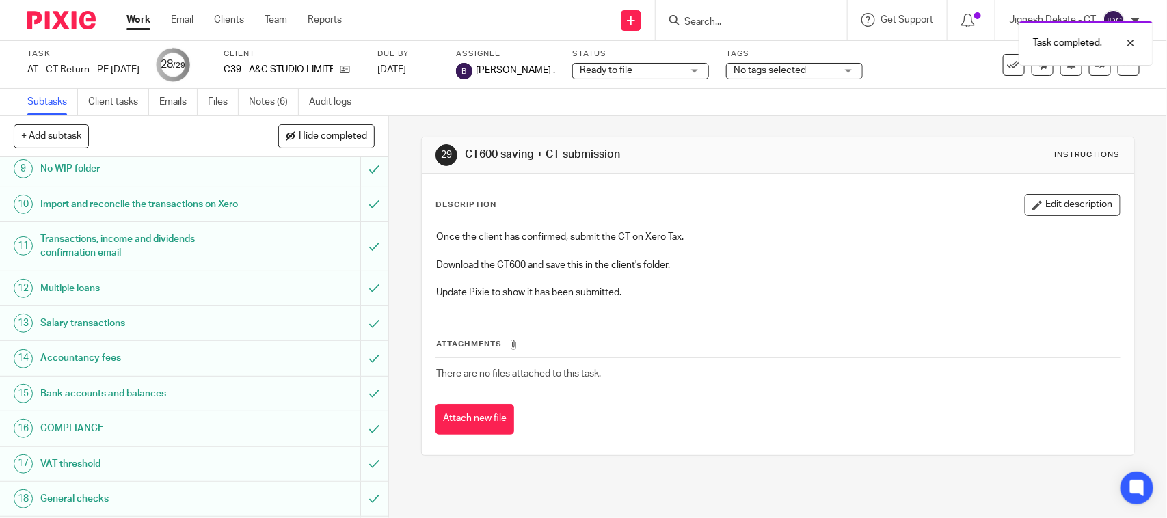
scroll to position [760, 0]
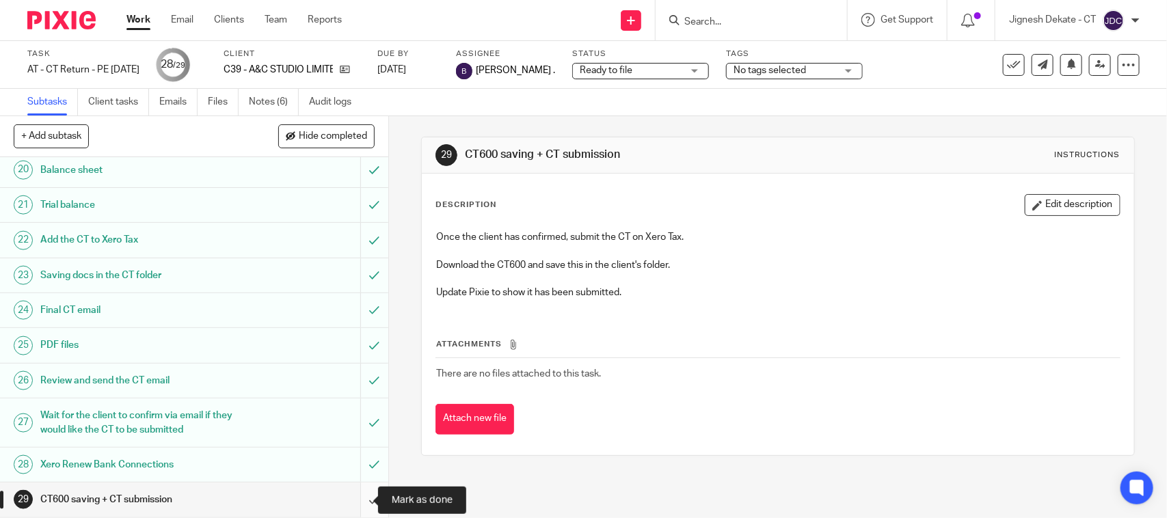
click at [356, 497] on input "submit" at bounding box center [194, 500] width 388 height 34
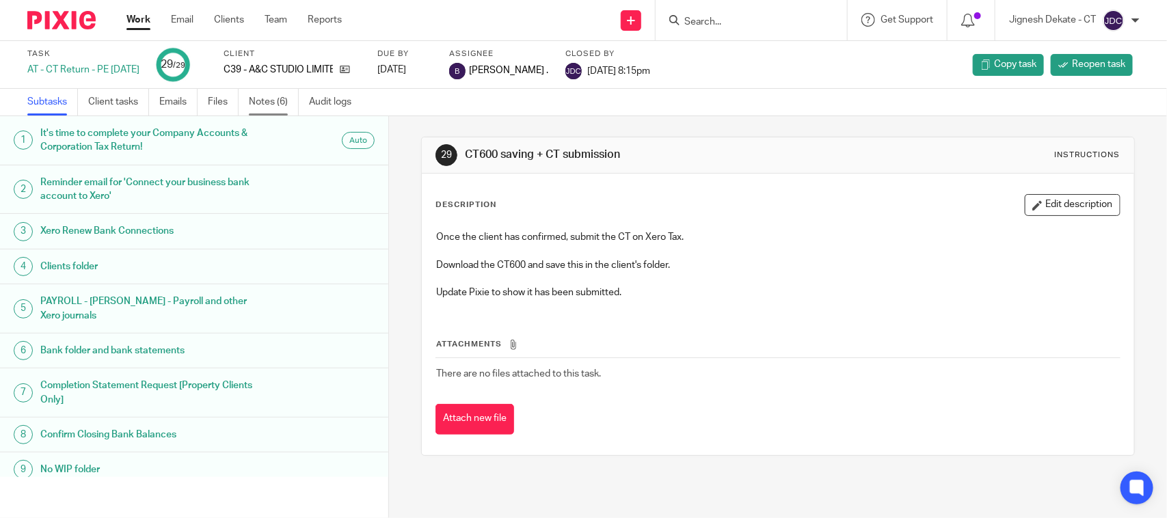
click at [270, 94] on link "Notes (6)" at bounding box center [274, 102] width 50 height 27
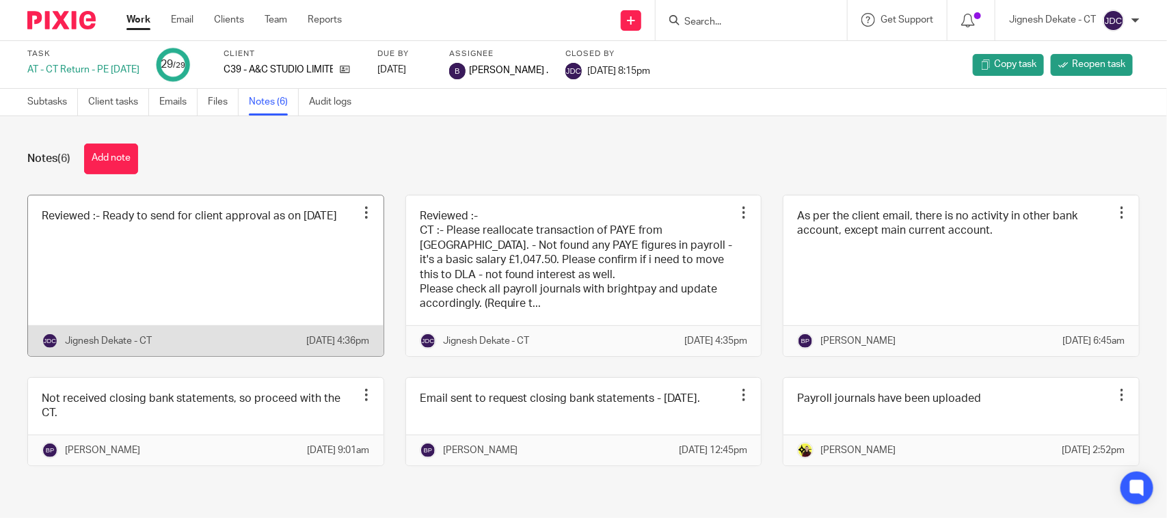
click at [231, 256] on link at bounding box center [206, 276] width 356 height 161
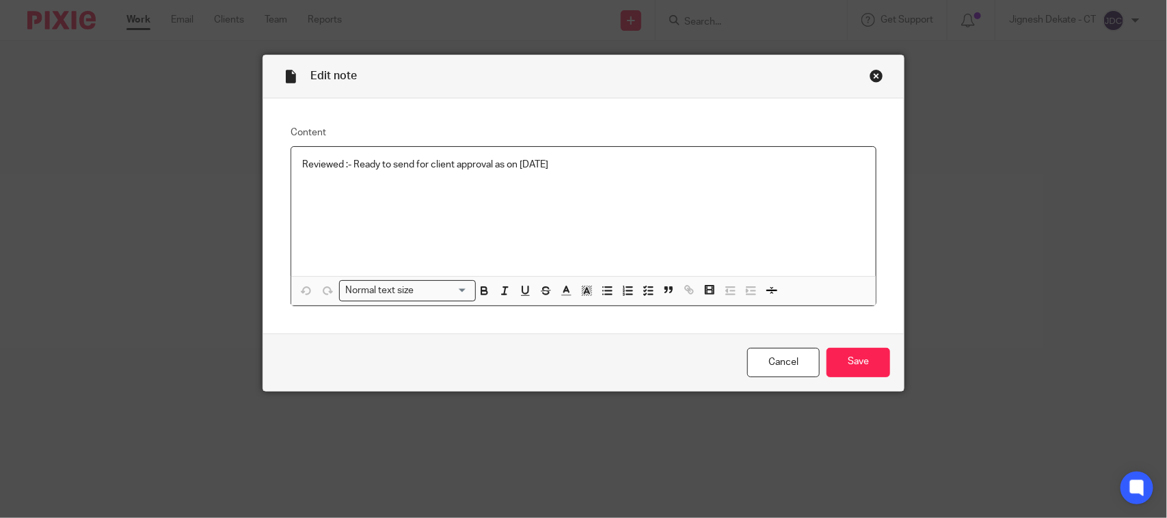
click at [600, 173] on p at bounding box center [583, 179] width 563 height 14
click at [586, 164] on p "Reviewed :- Ready to send for client approval as on 20/06/2025" at bounding box center [583, 165] width 563 height 14
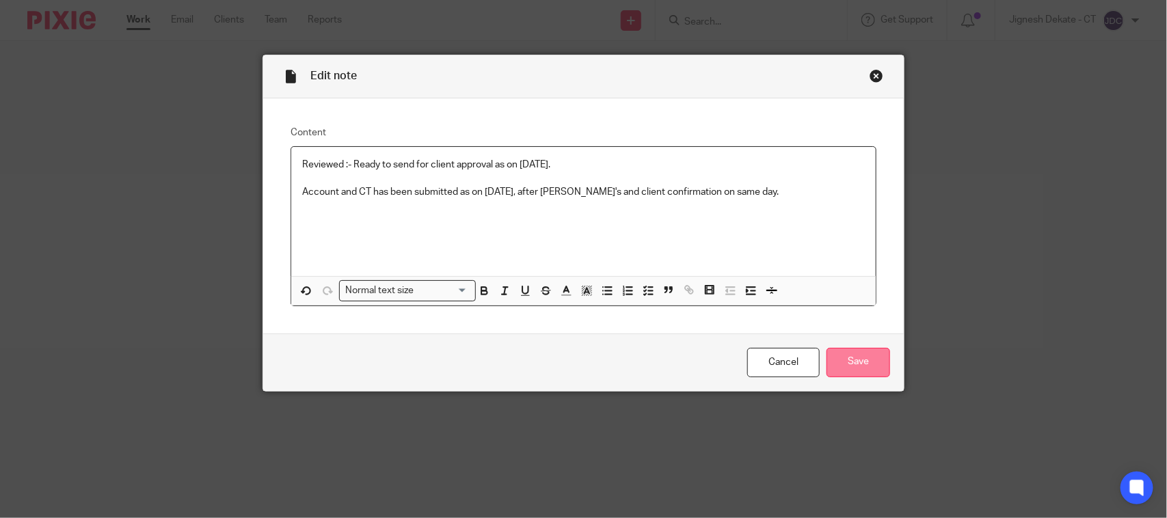
click at [852, 353] on input "Save" at bounding box center [859, 362] width 64 height 29
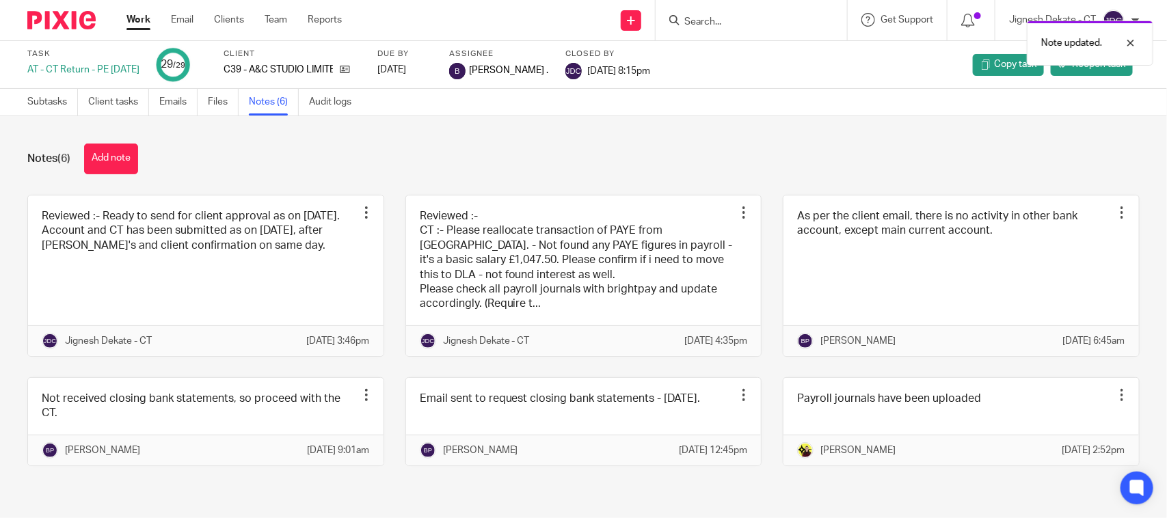
scroll to position [25, 0]
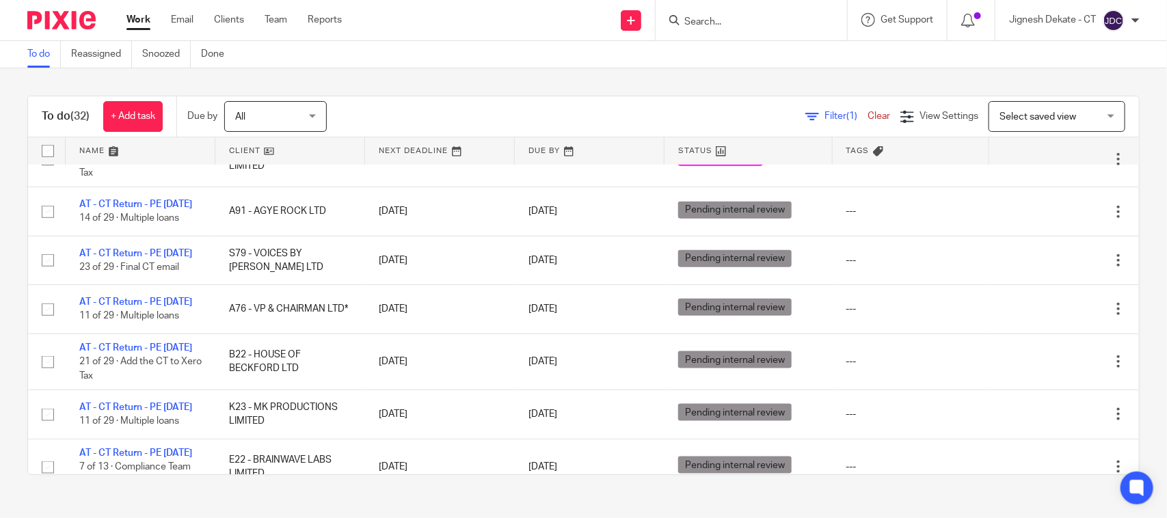
scroll to position [513, 0]
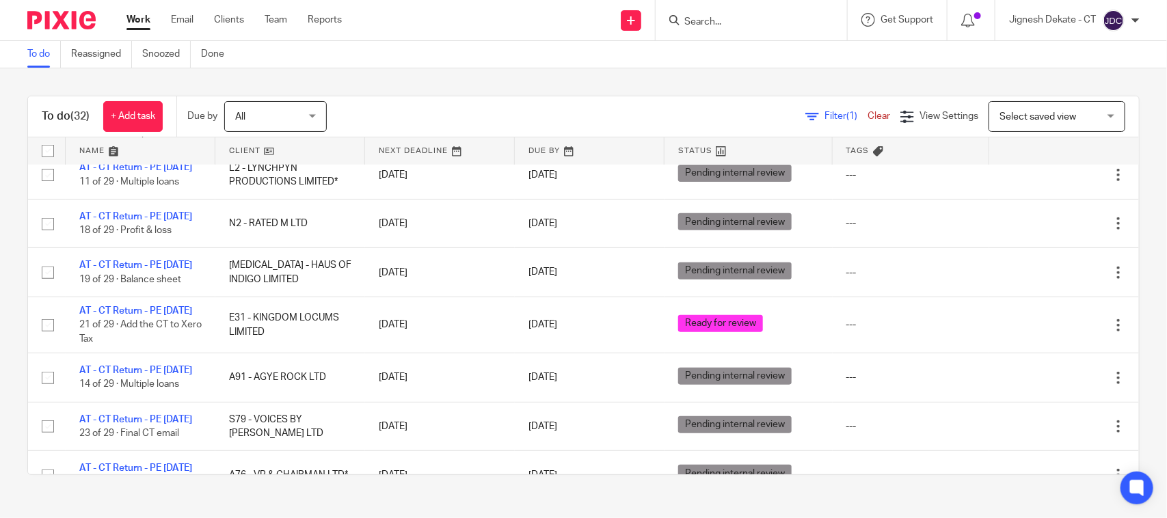
click at [42, 55] on link "To do" at bounding box center [44, 54] width 34 height 27
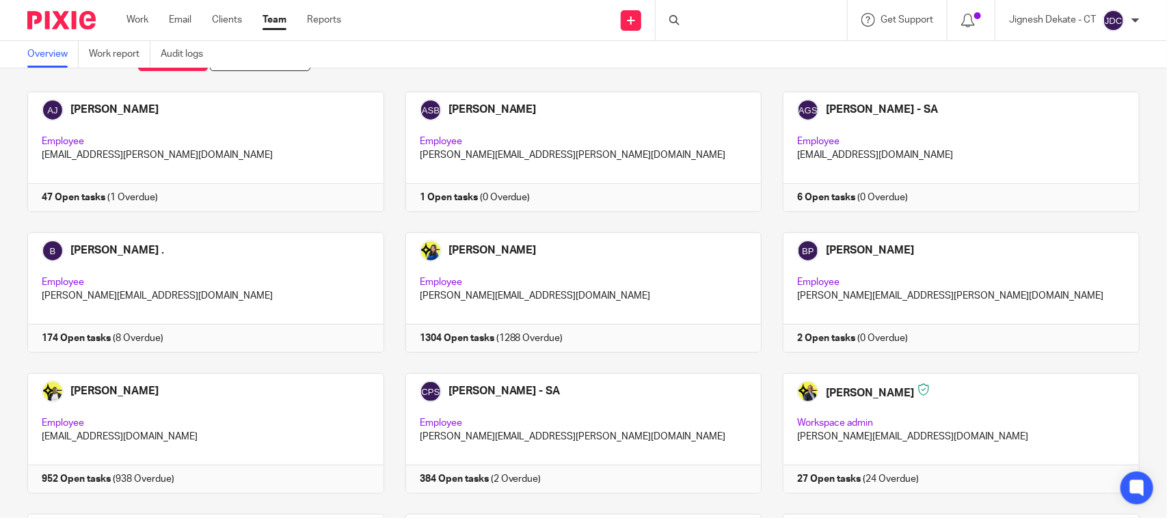
scroll to position [85, 0]
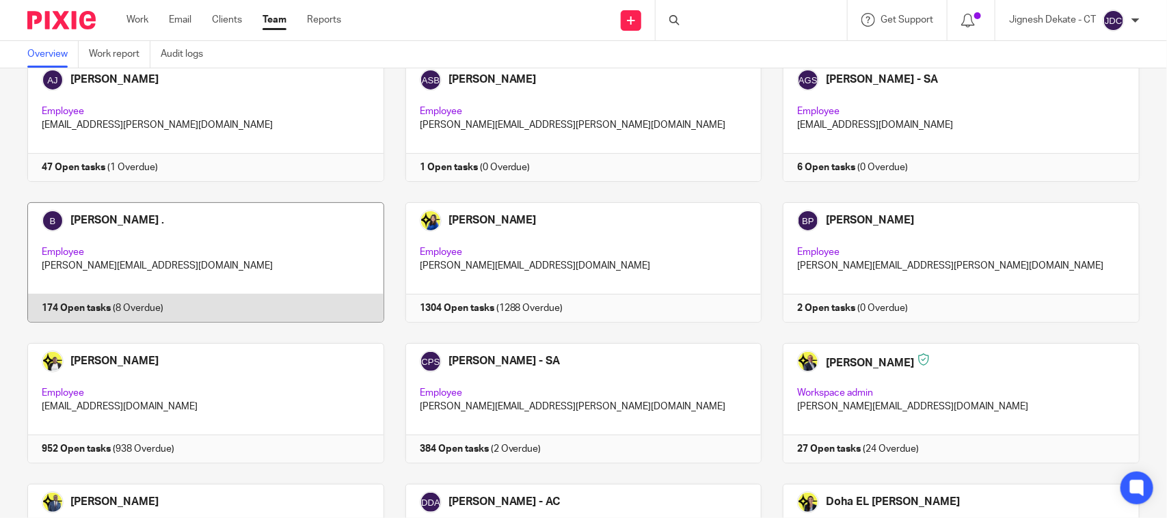
click at [83, 306] on link at bounding box center [195, 262] width 378 height 120
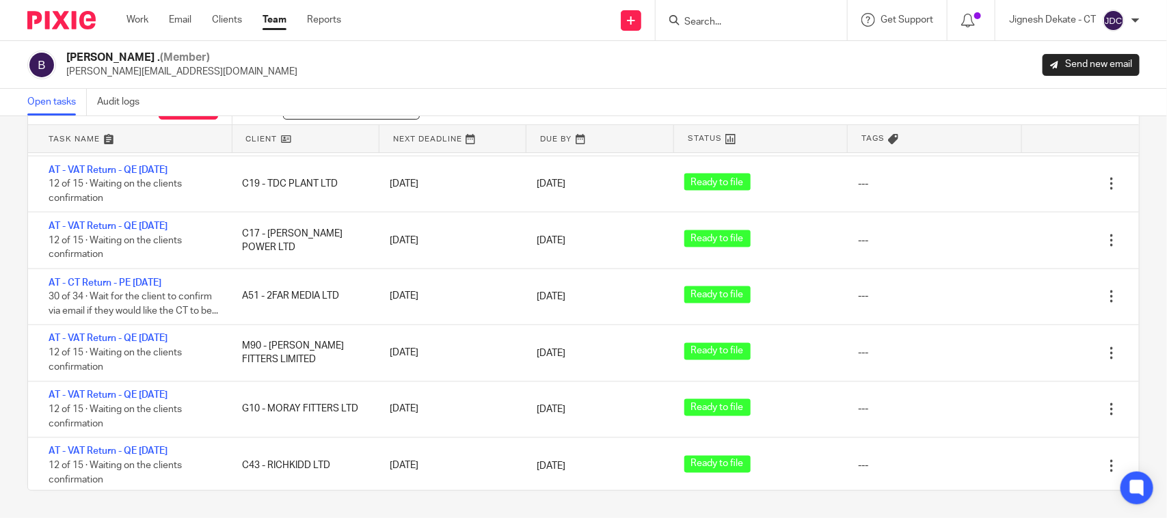
scroll to position [1111, 0]
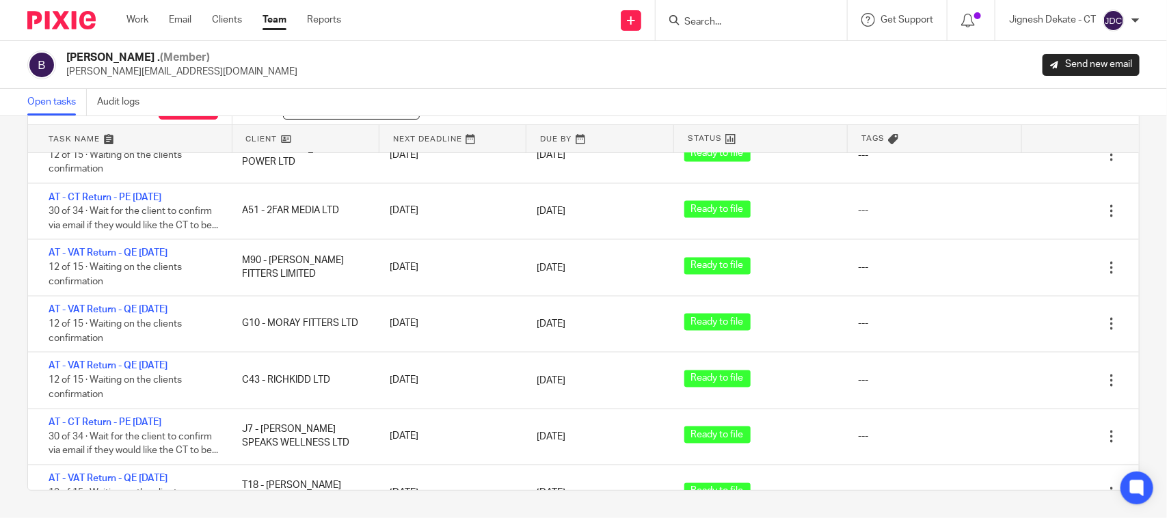
click at [53, 101] on link "Open tasks" at bounding box center [56, 102] width 59 height 27
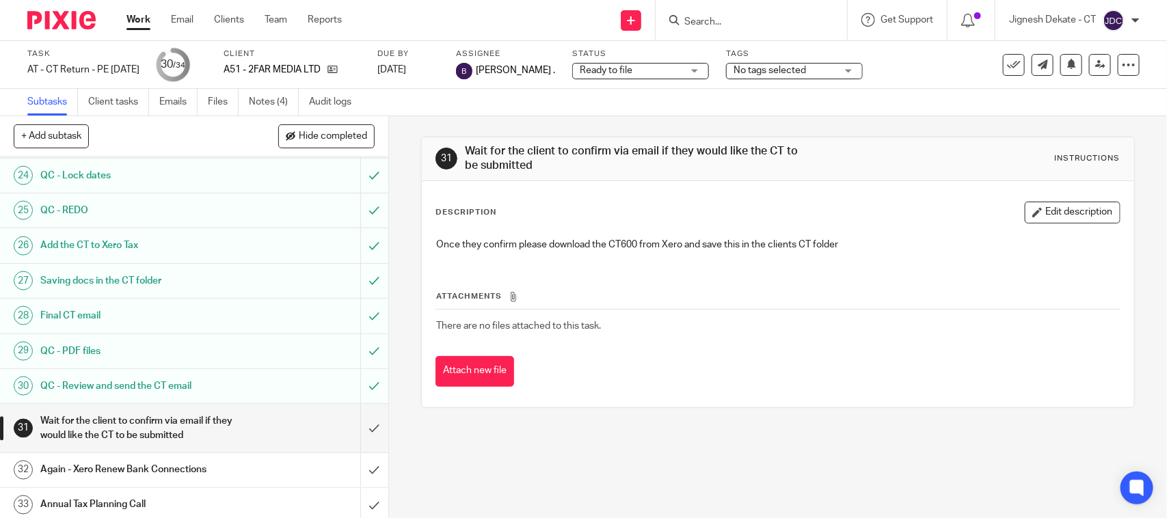
scroll to position [922, 0]
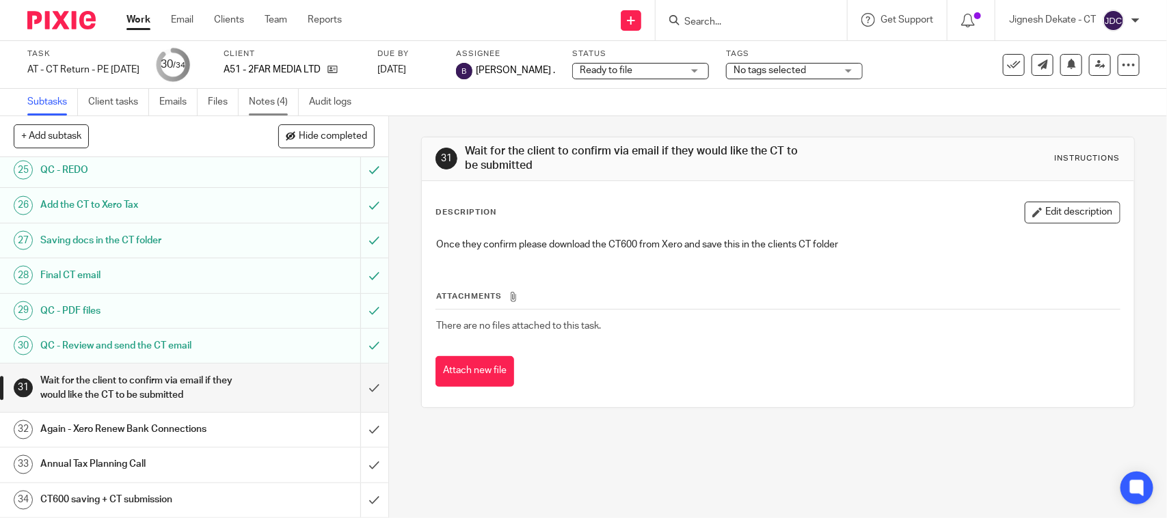
click at [267, 97] on link "Notes (4)" at bounding box center [274, 102] width 50 height 27
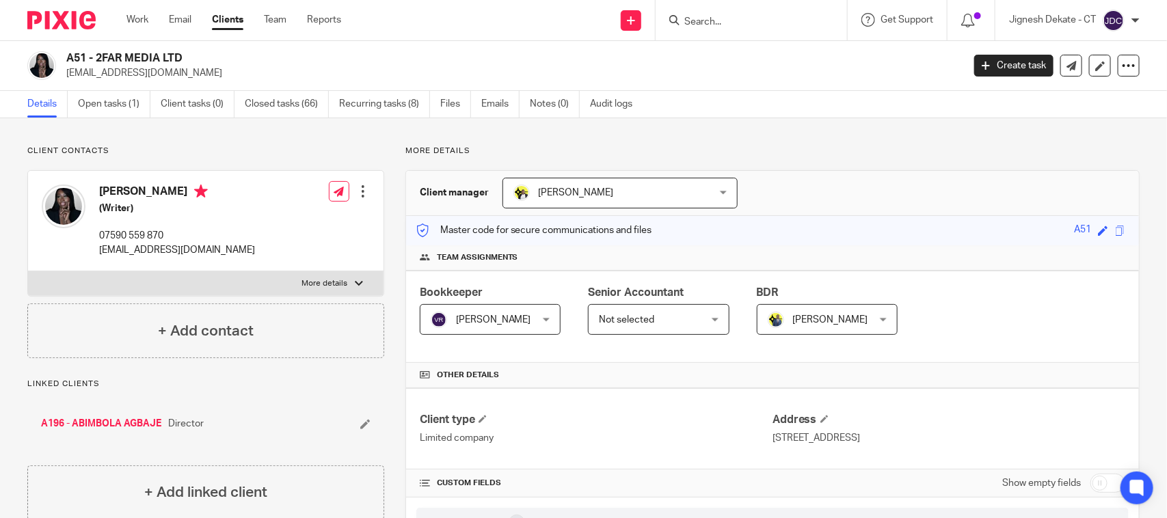
click at [34, 97] on link "Details" at bounding box center [47, 104] width 40 height 27
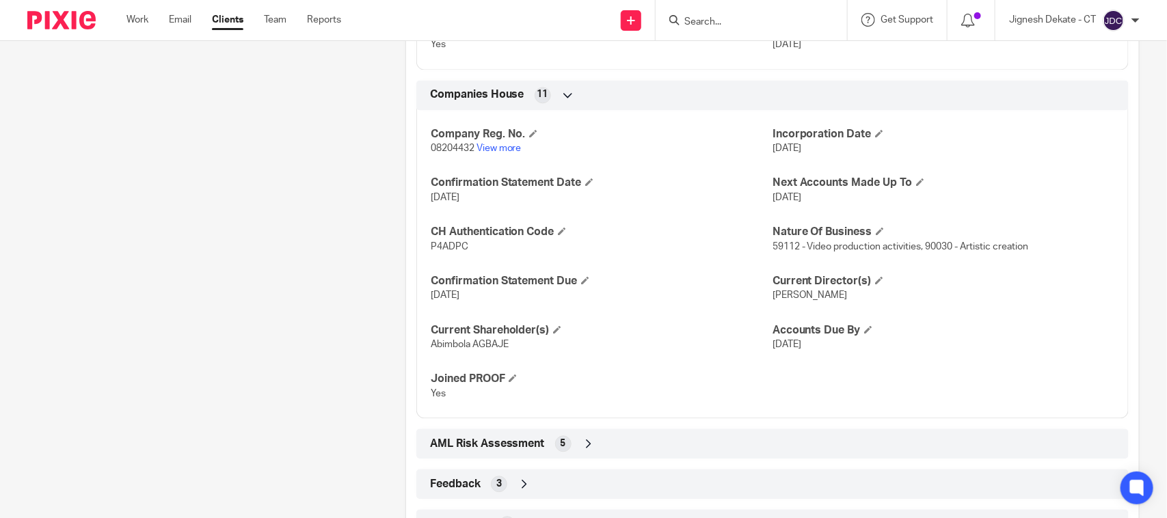
scroll to position [1282, 0]
click at [443, 247] on span "P4ADPC" at bounding box center [450, 245] width 38 height 10
copy span "P4ADPC"
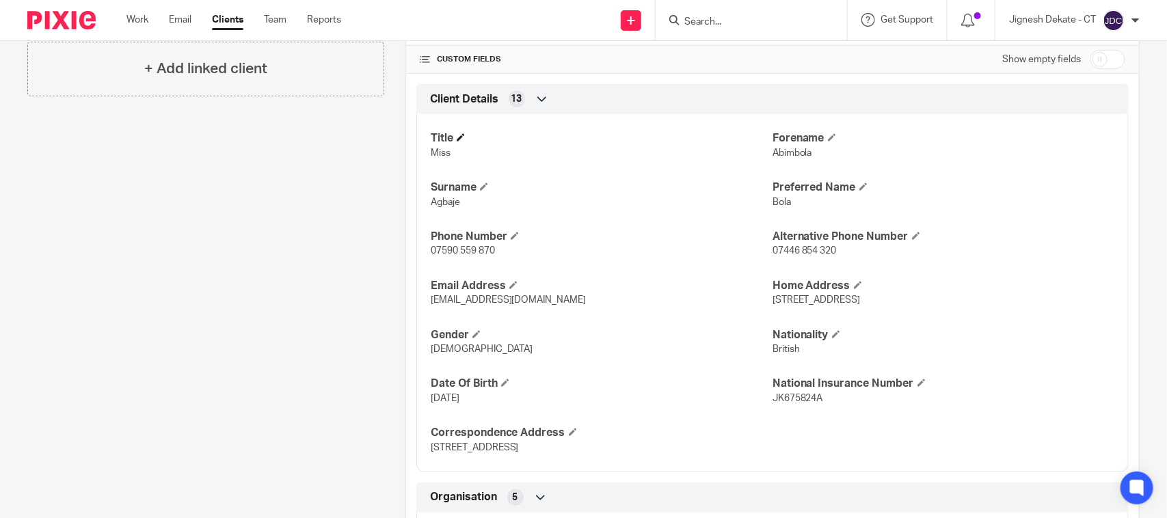
scroll to position [427, 0]
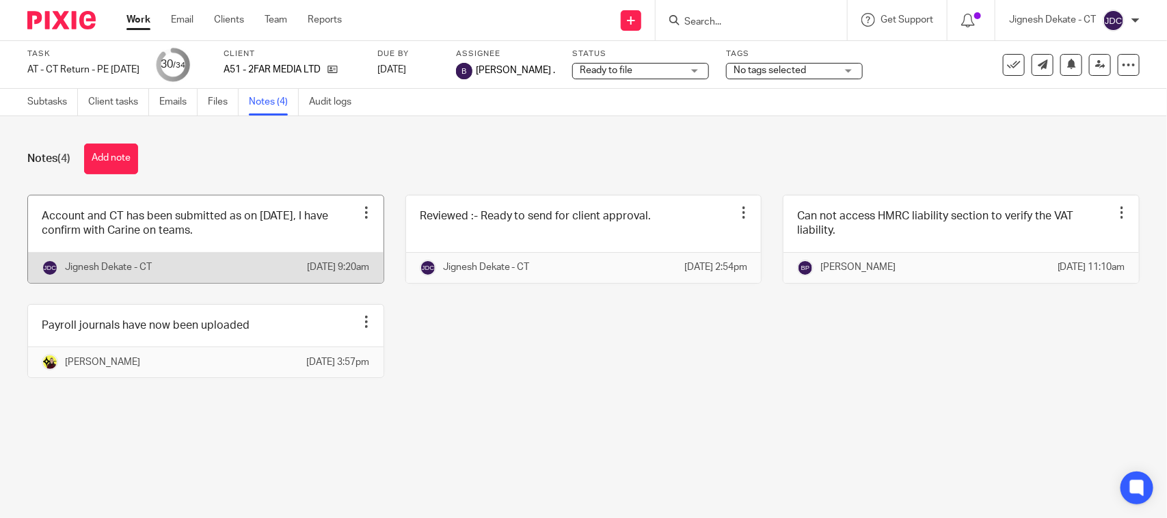
click at [202, 240] on link at bounding box center [206, 240] width 356 height 88
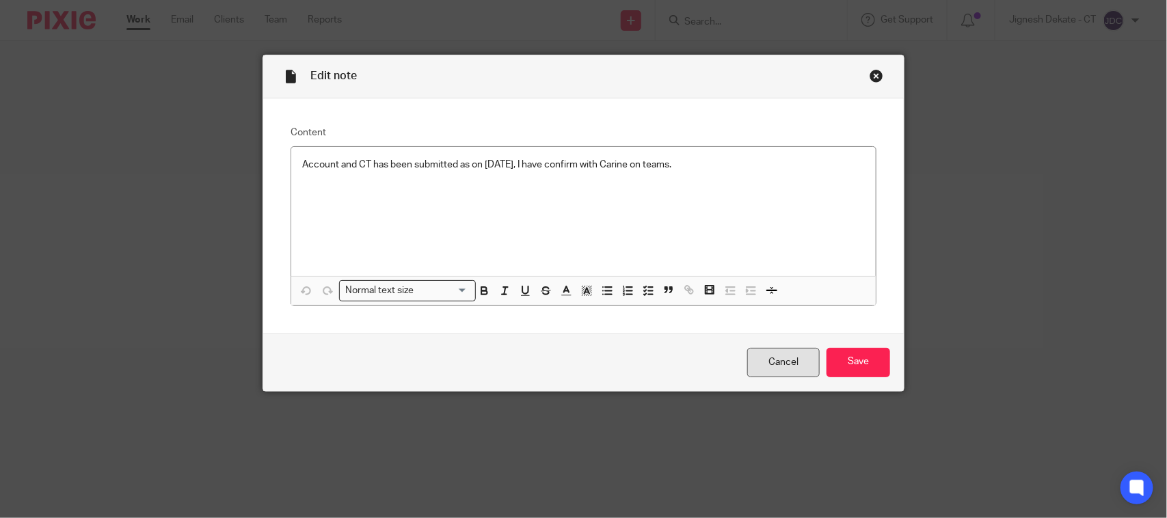
click at [753, 356] on link "Cancel" at bounding box center [783, 362] width 72 height 29
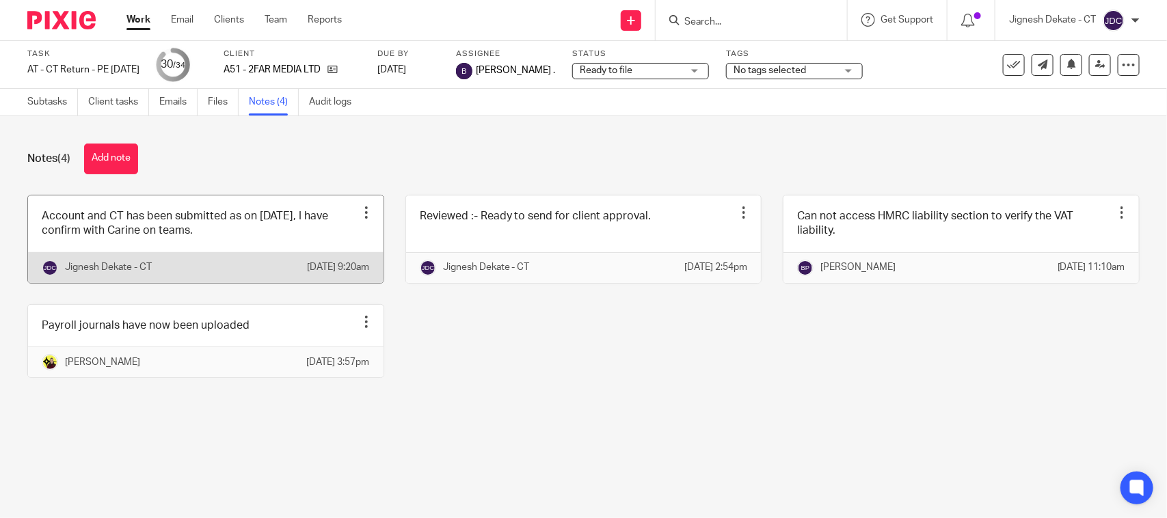
click at [219, 213] on link at bounding box center [206, 240] width 356 height 88
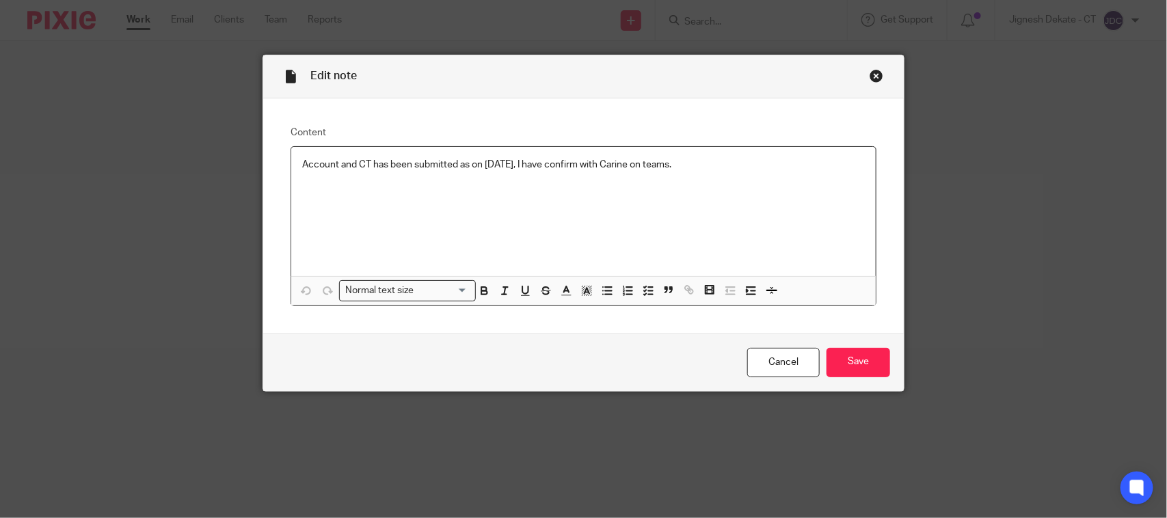
click at [493, 163] on p "Account and CT has been submitted as on [DATE], I have confirm with Carine on t…" at bounding box center [583, 165] width 563 height 14
click at [832, 353] on input "Save" at bounding box center [859, 362] width 64 height 29
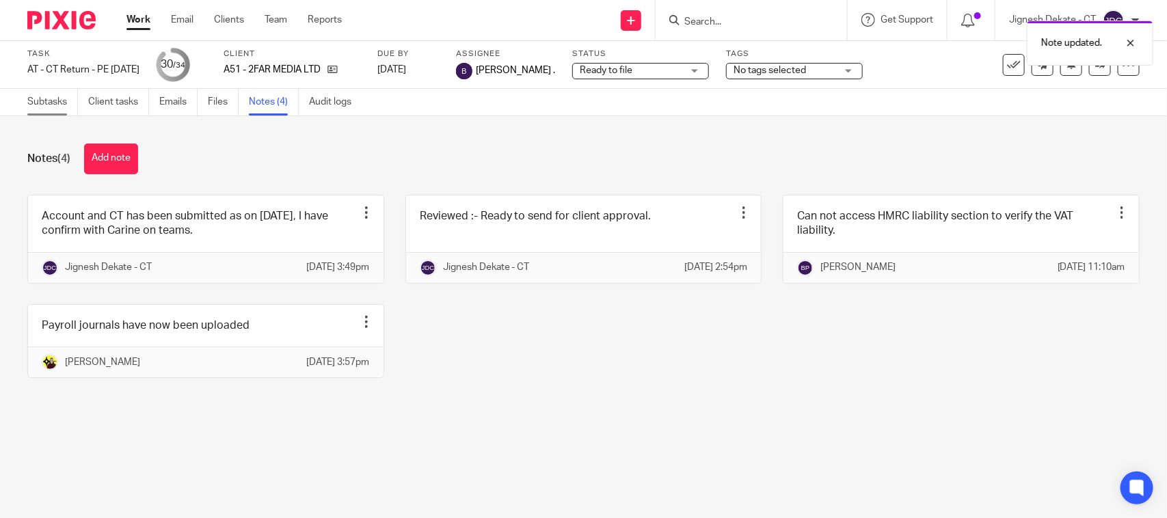
click at [56, 99] on link "Subtasks" at bounding box center [52, 102] width 51 height 27
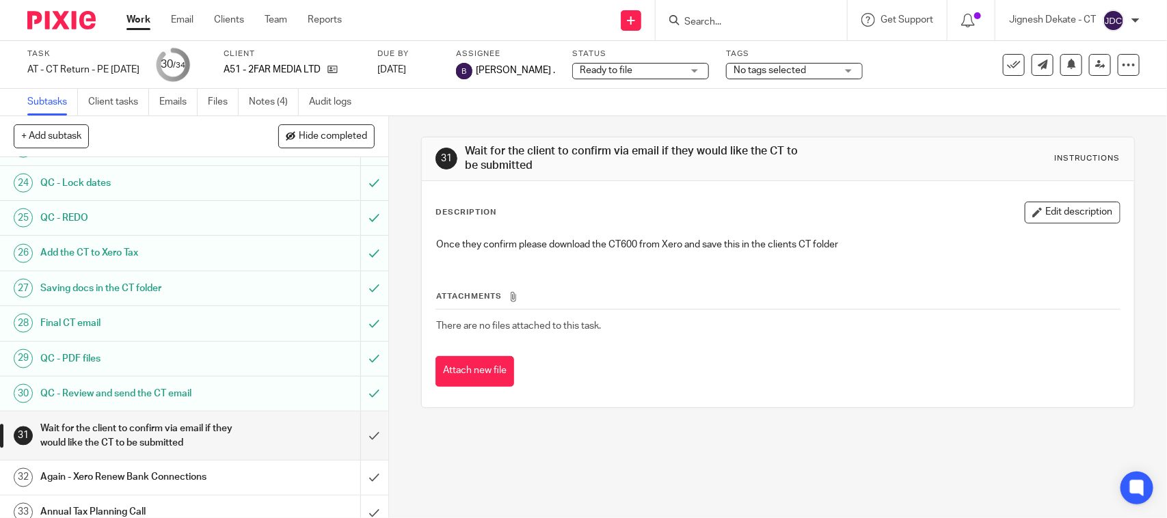
scroll to position [922, 0]
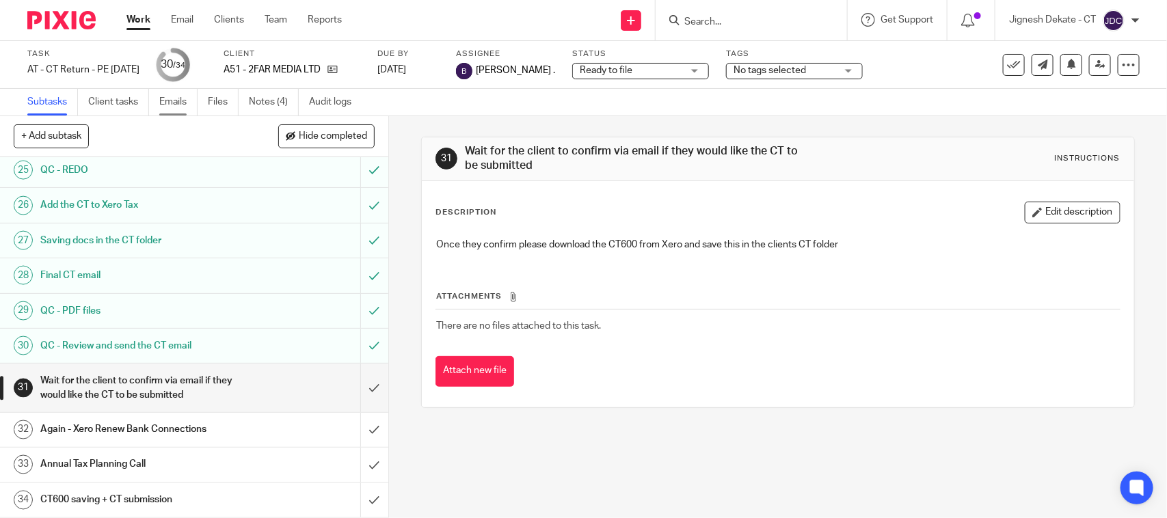
click at [178, 101] on link "Emails" at bounding box center [178, 102] width 38 height 27
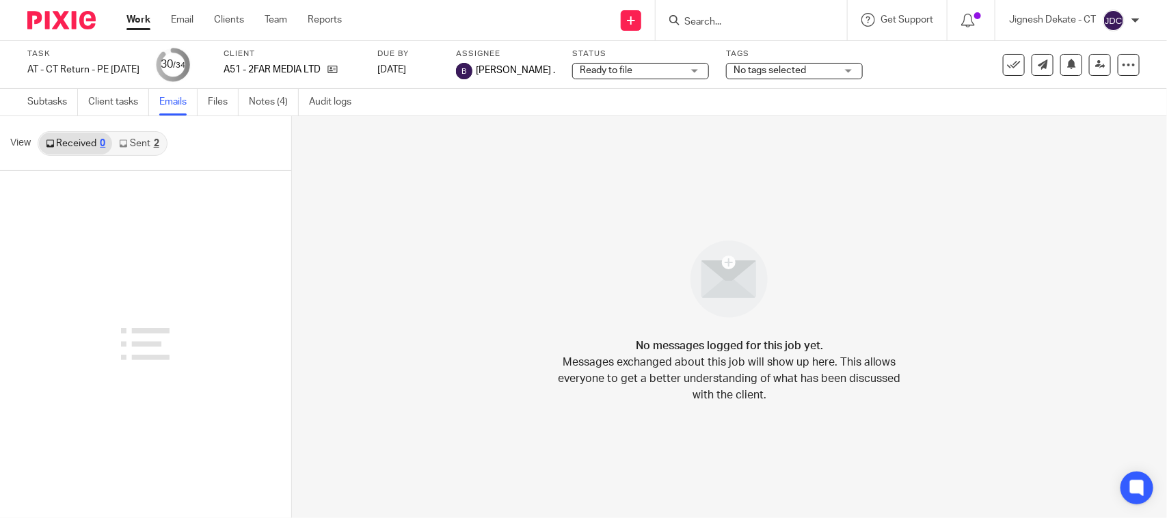
click at [135, 137] on link "Sent 2" at bounding box center [138, 144] width 53 height 22
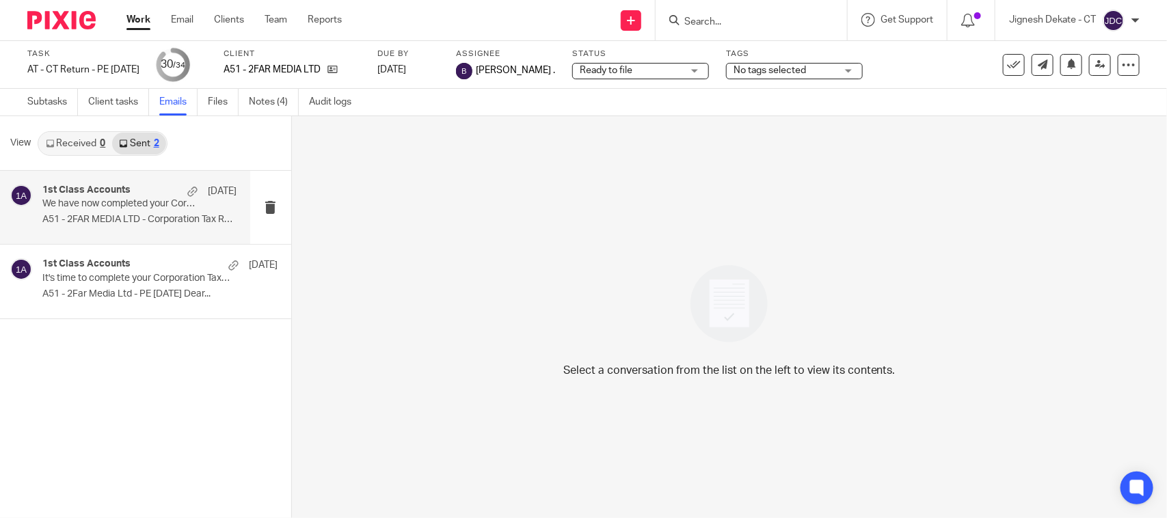
click at [139, 217] on p "A51 - 2FAR MEDIA LTD - Corporation Tax Return ..." at bounding box center [139, 220] width 194 height 12
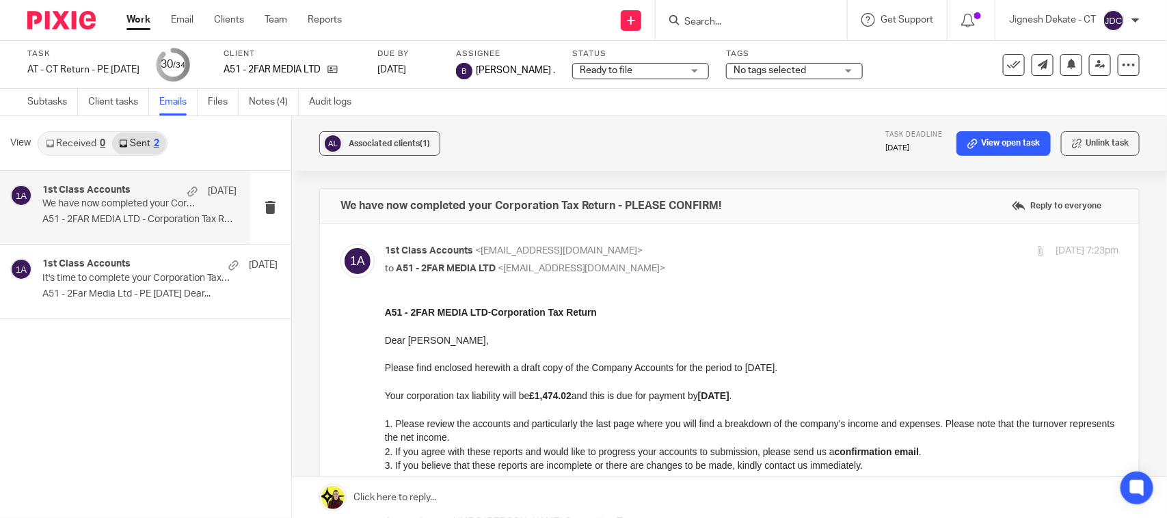
scroll to position [85, 0]
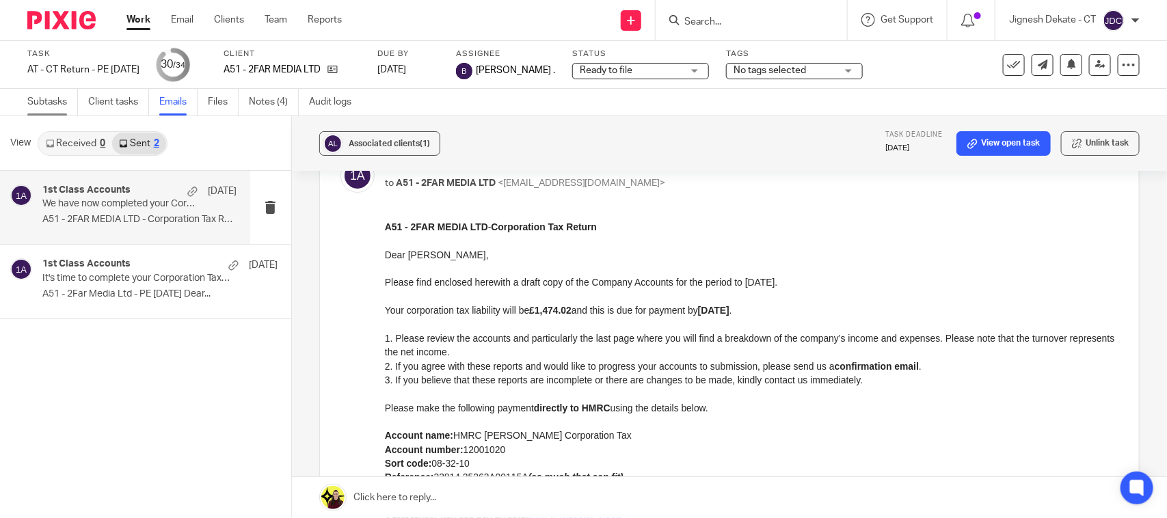
click at [49, 103] on link "Subtasks" at bounding box center [52, 102] width 51 height 27
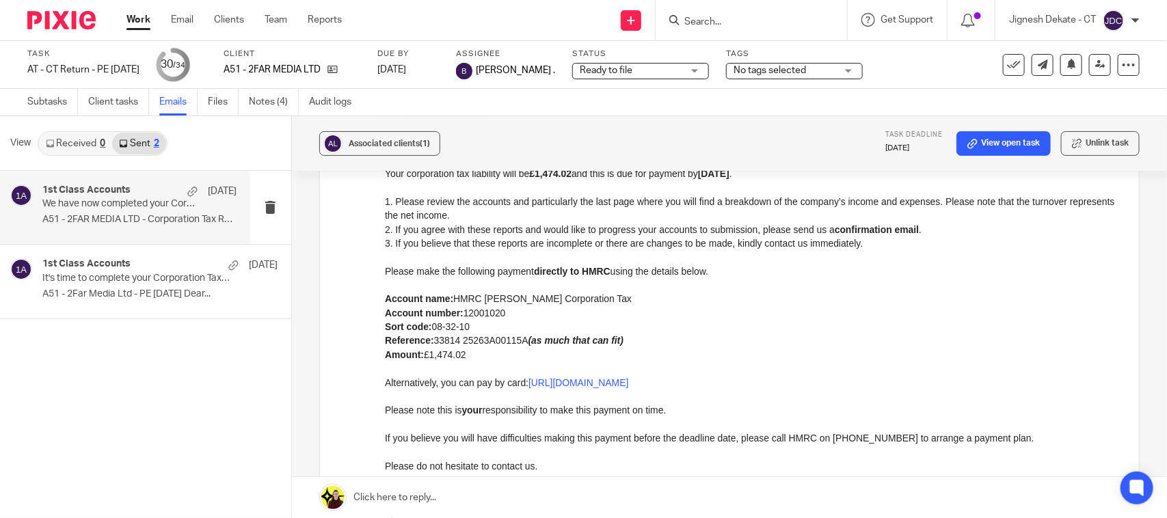
scroll to position [256, 0]
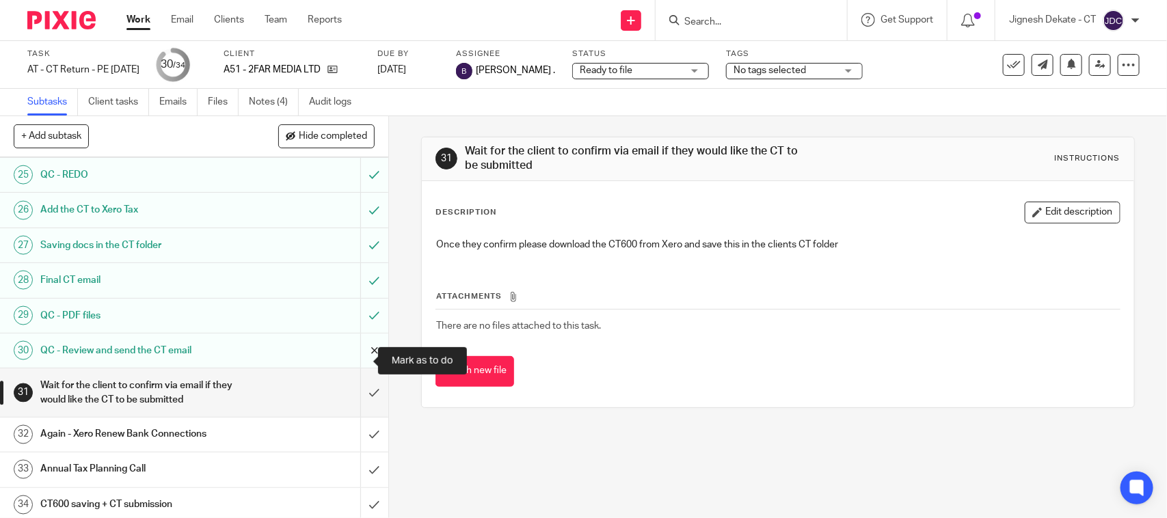
scroll to position [922, 0]
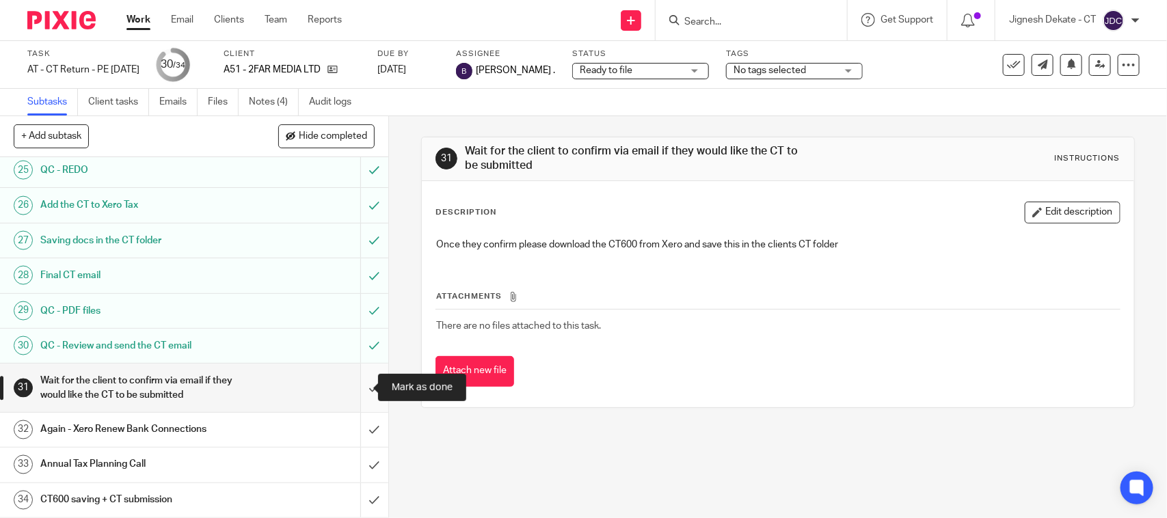
click at [352, 388] on input "submit" at bounding box center [194, 388] width 388 height 49
click at [354, 424] on input "submit" at bounding box center [194, 430] width 388 height 34
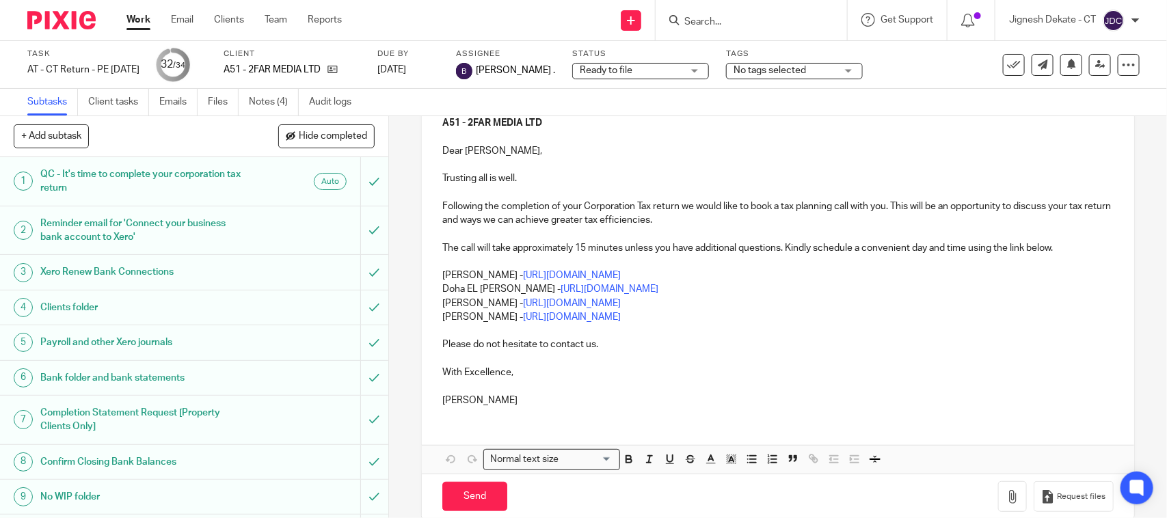
scroll to position [171, 0]
click at [686, 323] on p at bounding box center [777, 329] width 671 height 14
click at [682, 316] on p "[PERSON_NAME] - [URL][DOMAIN_NAME]" at bounding box center [777, 315] width 671 height 14
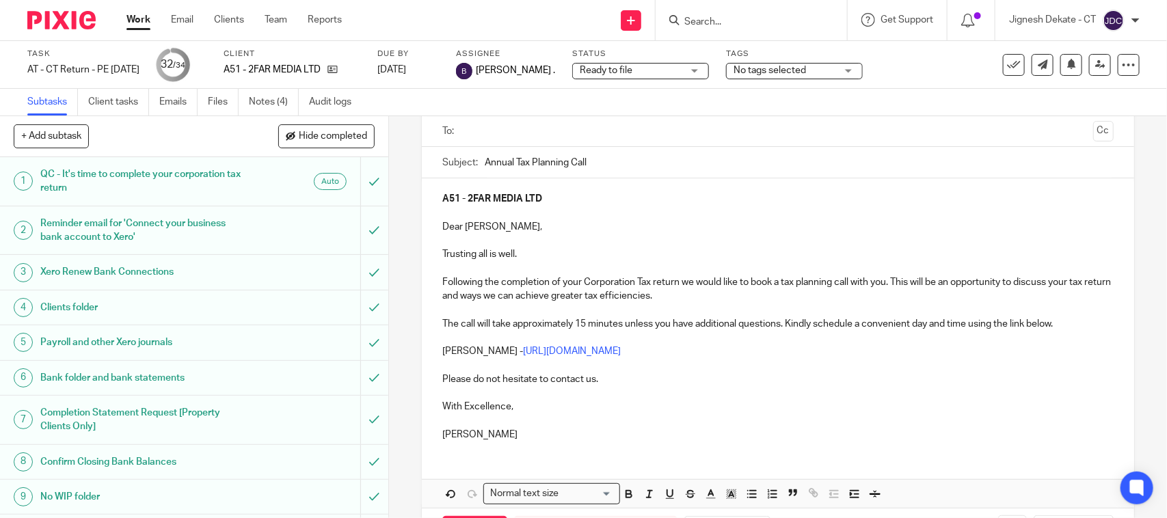
scroll to position [0, 0]
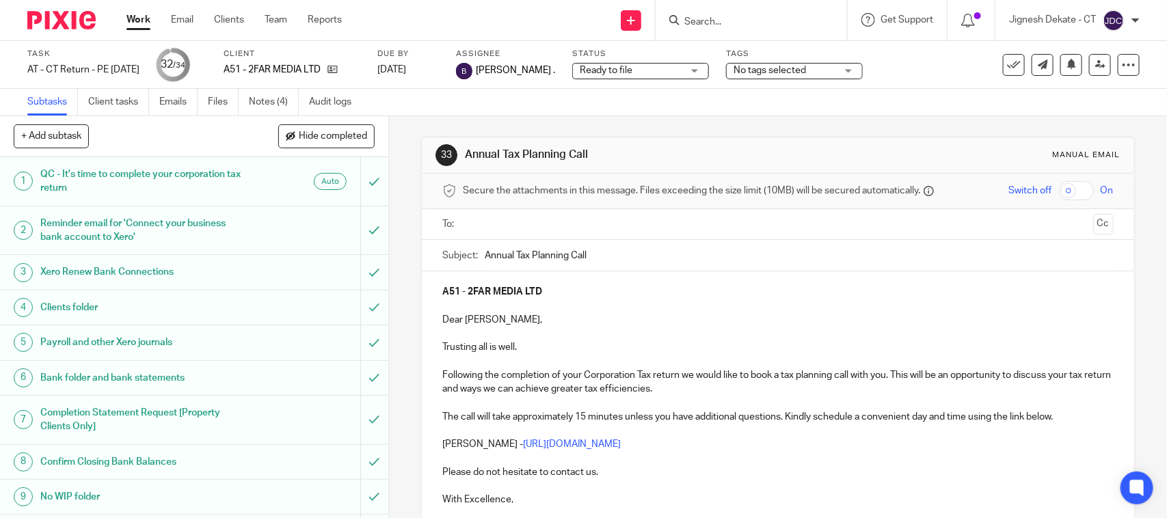
click at [484, 322] on p "Dear [PERSON_NAME]," at bounding box center [777, 320] width 671 height 14
click at [523, 224] on input "text" at bounding box center [777, 225] width 619 height 16
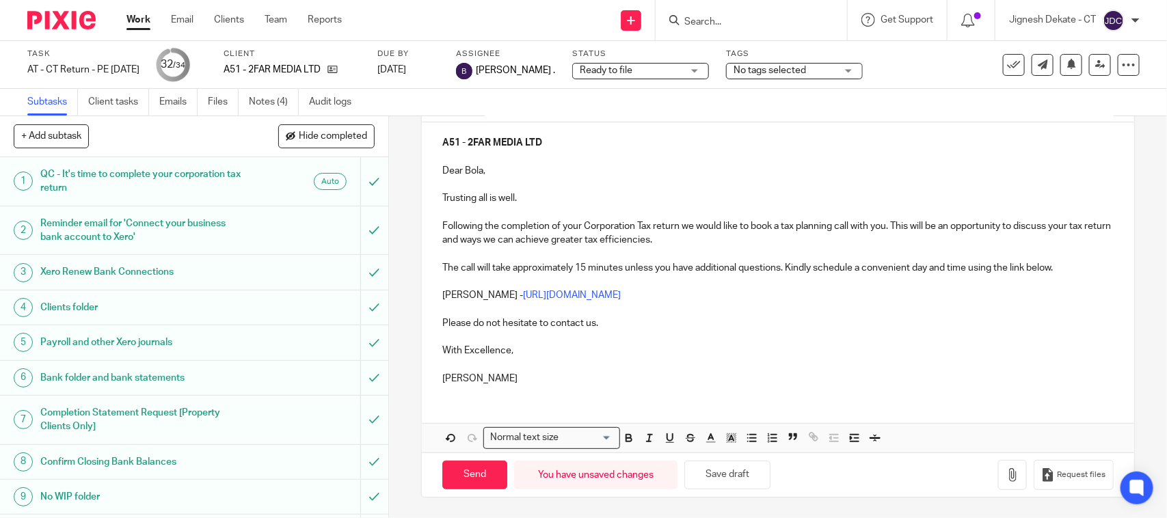
scroll to position [155, 0]
click at [465, 474] on input "Send" at bounding box center [474, 475] width 65 height 29
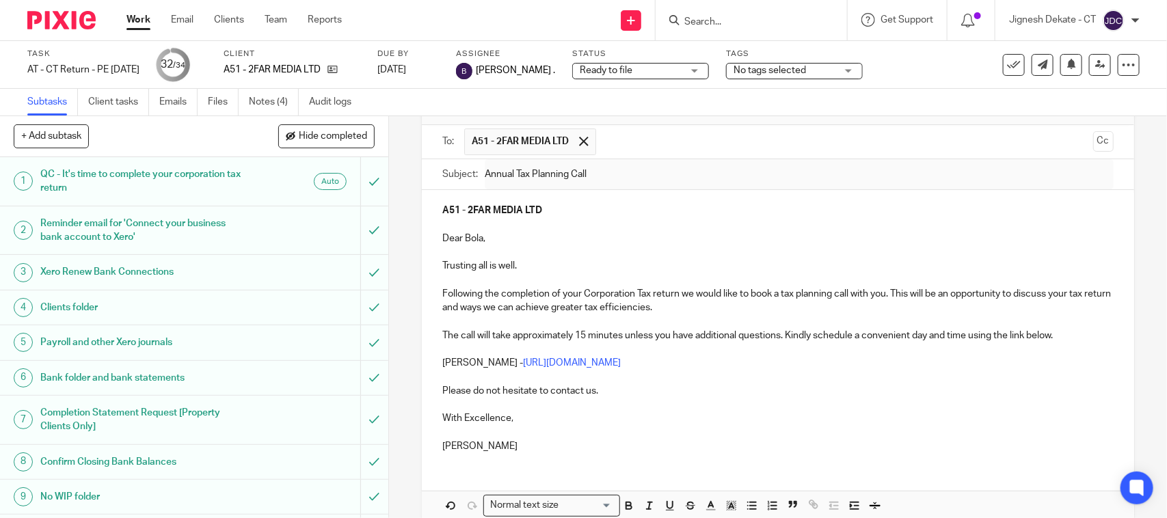
scroll to position [0, 0]
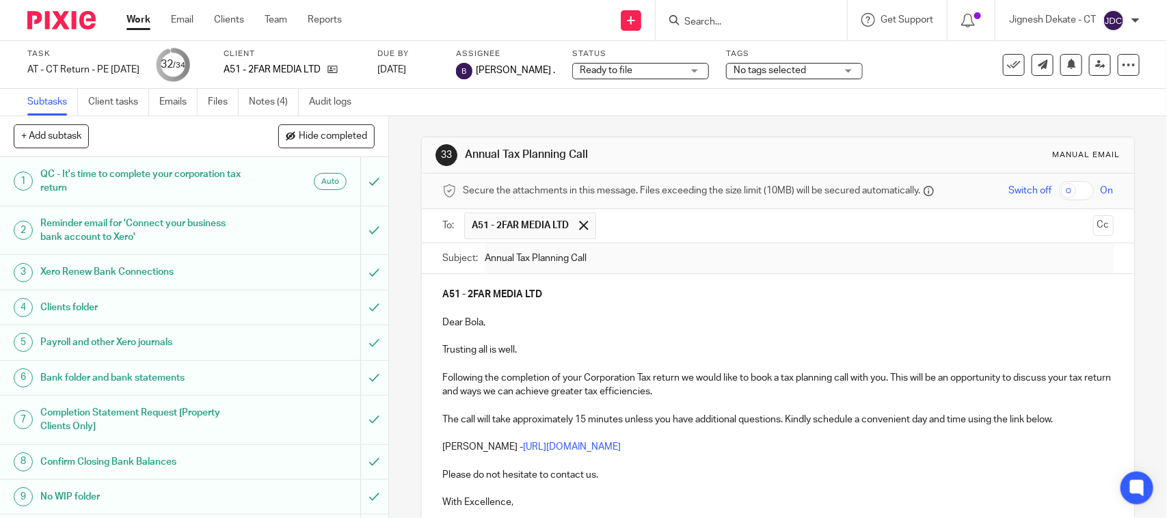
type input "Sent"
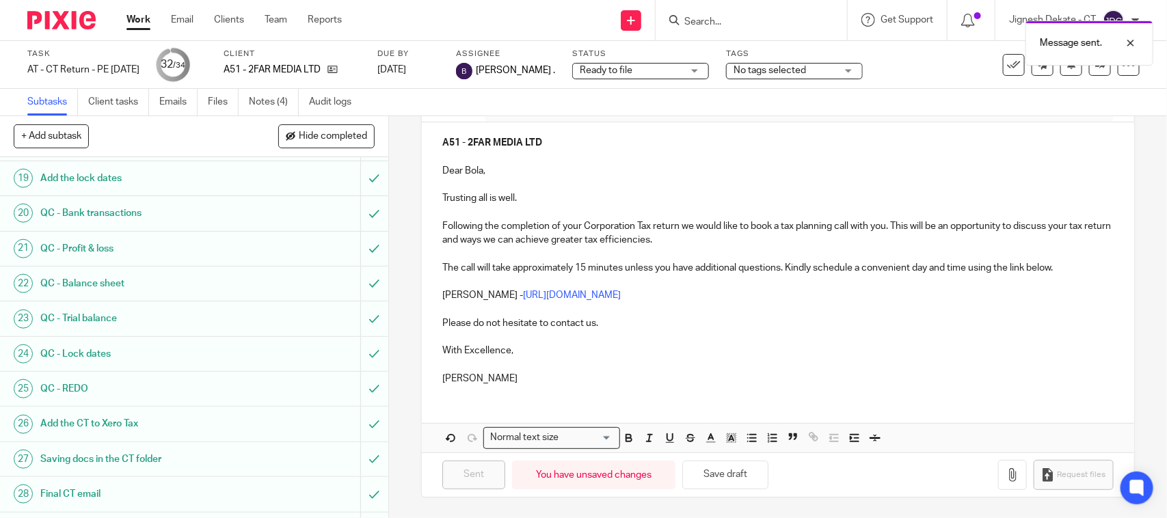
scroll to position [922, 0]
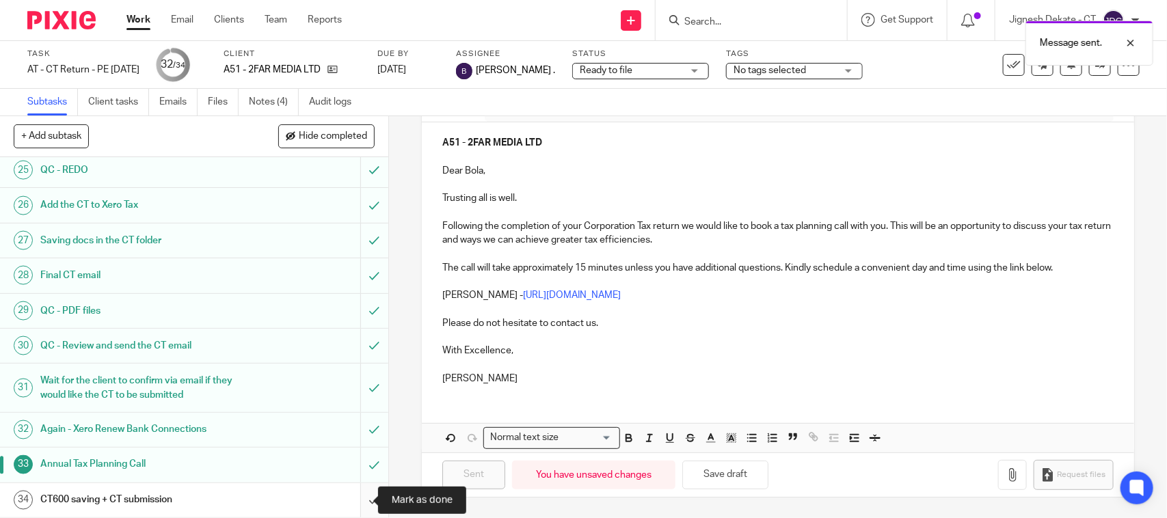
click at [353, 498] on input "submit" at bounding box center [194, 500] width 388 height 34
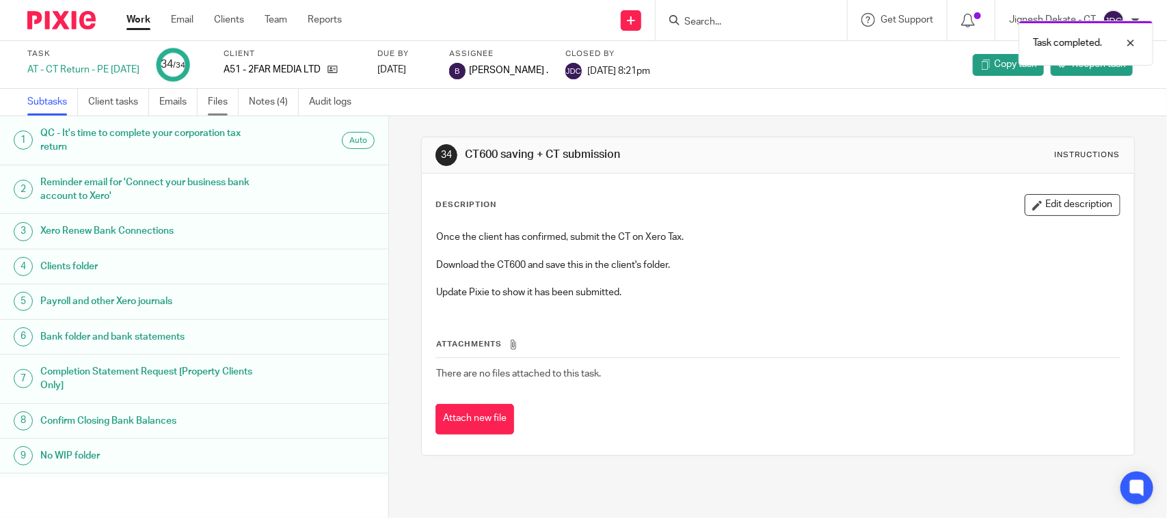
click at [211, 100] on link "Files" at bounding box center [223, 102] width 31 height 27
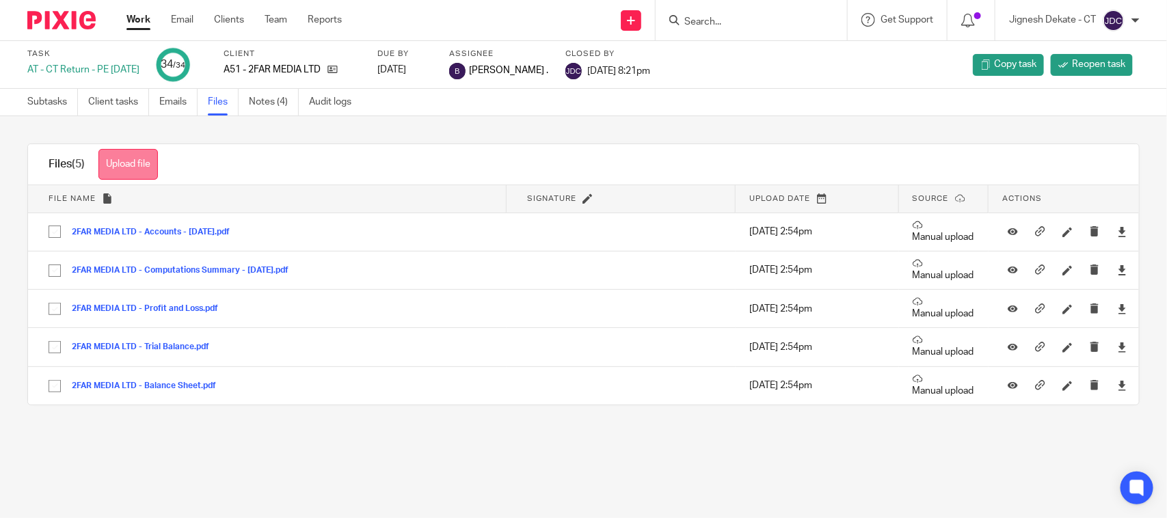
click at [137, 155] on button "Upload file" at bounding box center [127, 164] width 59 height 31
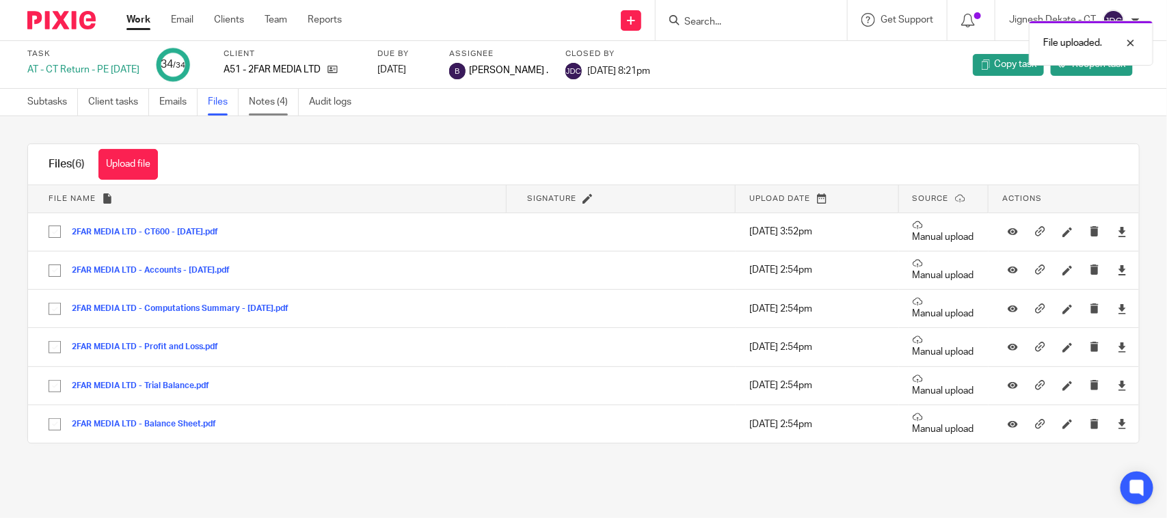
click at [260, 99] on link "Notes (4)" at bounding box center [274, 102] width 50 height 27
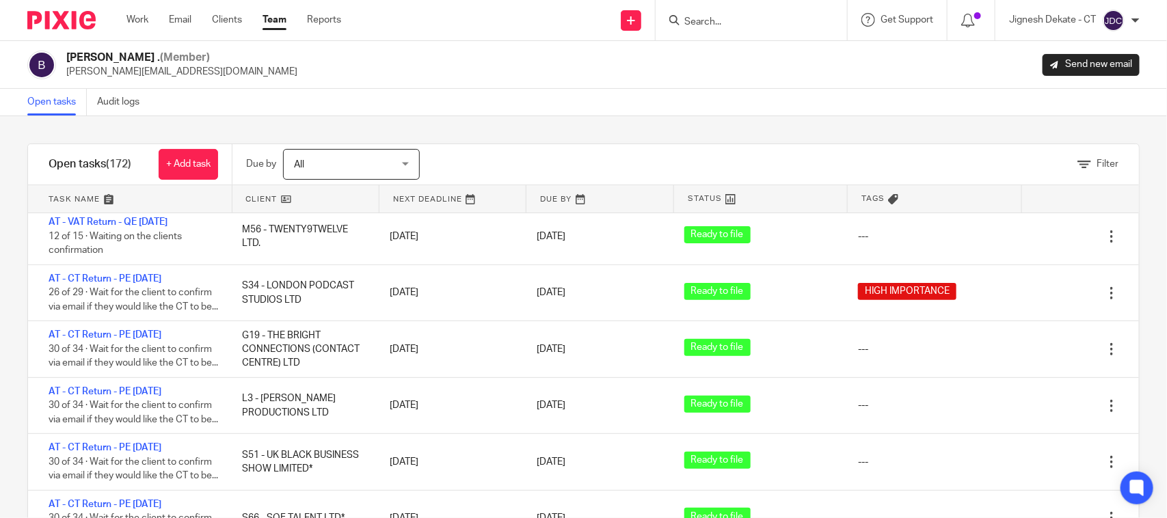
scroll to position [2564, 0]
